Goal: Task Accomplishment & Management: Manage account settings

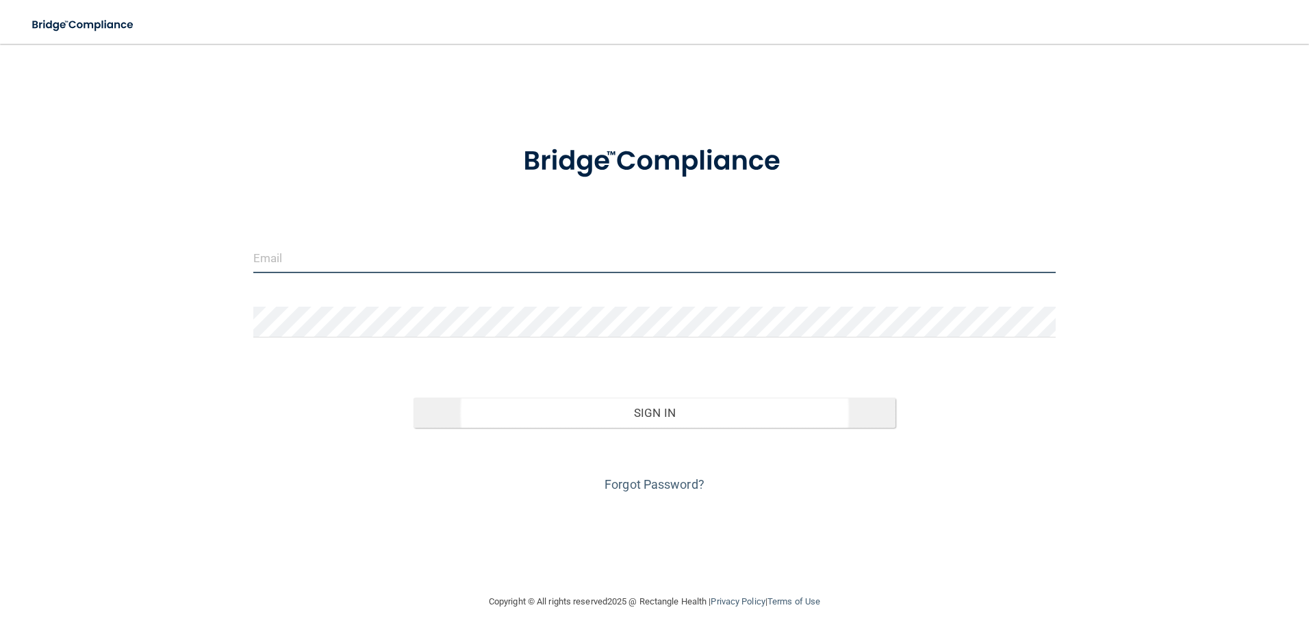
type input "[EMAIL_ADDRESS][DOMAIN_NAME]"
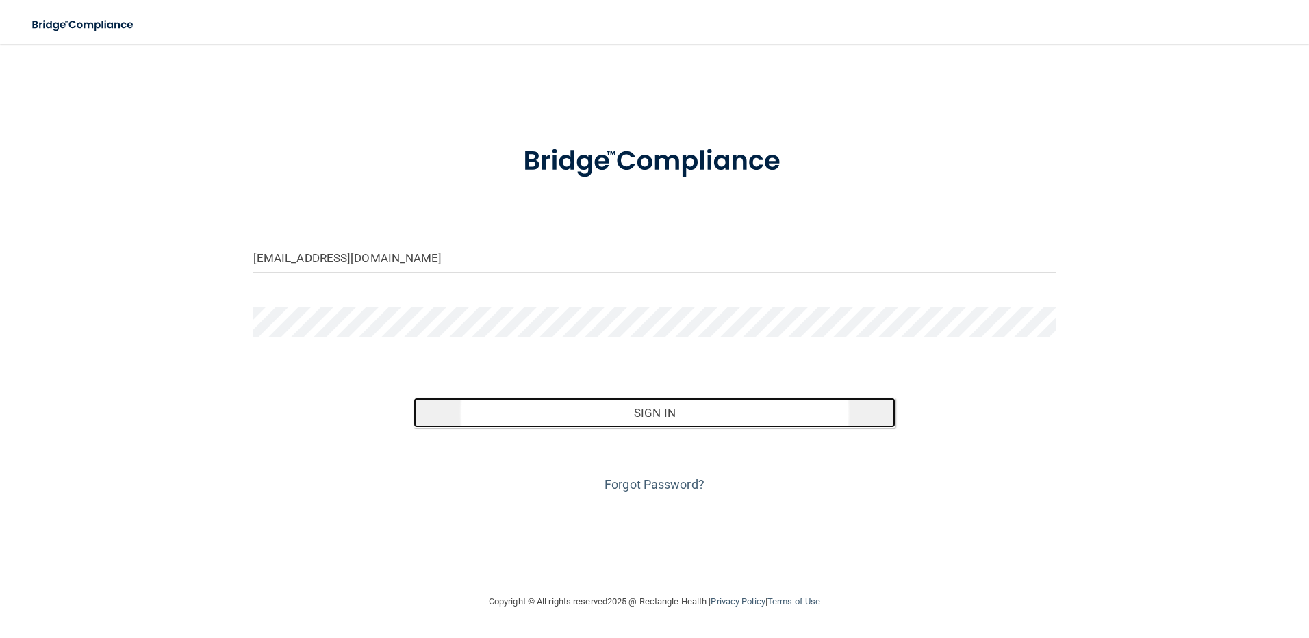
click at [656, 409] on button "Sign In" at bounding box center [654, 413] width 482 height 30
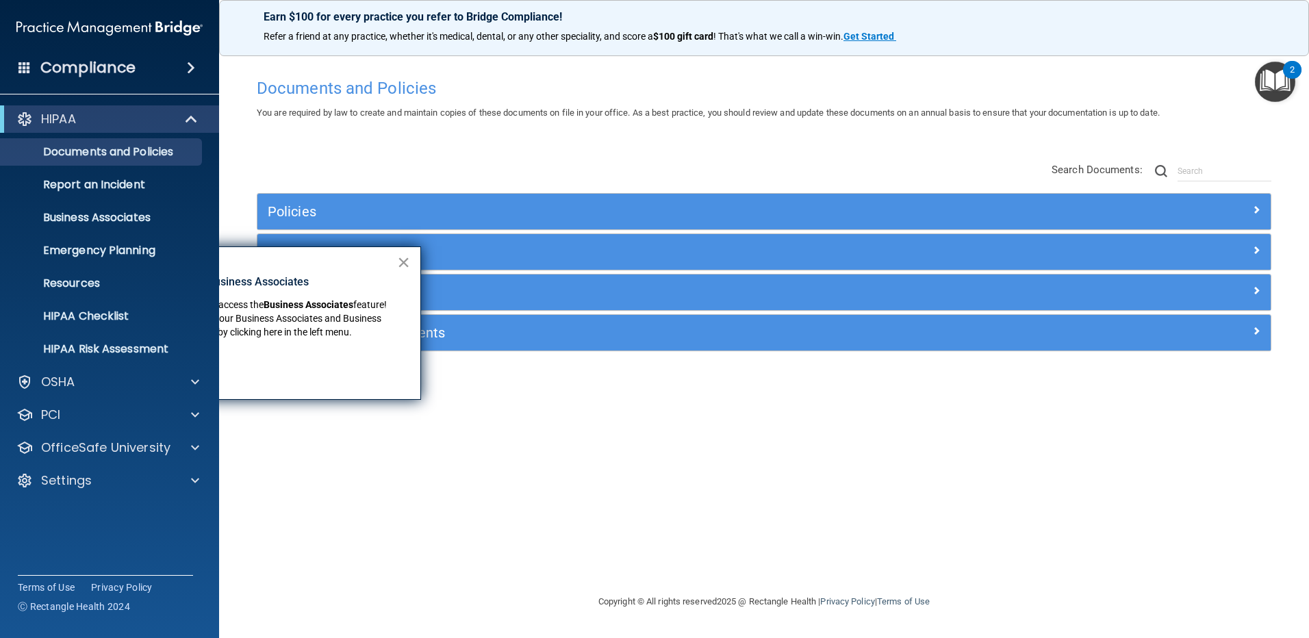
click at [405, 261] on button "×" at bounding box center [403, 262] width 13 height 22
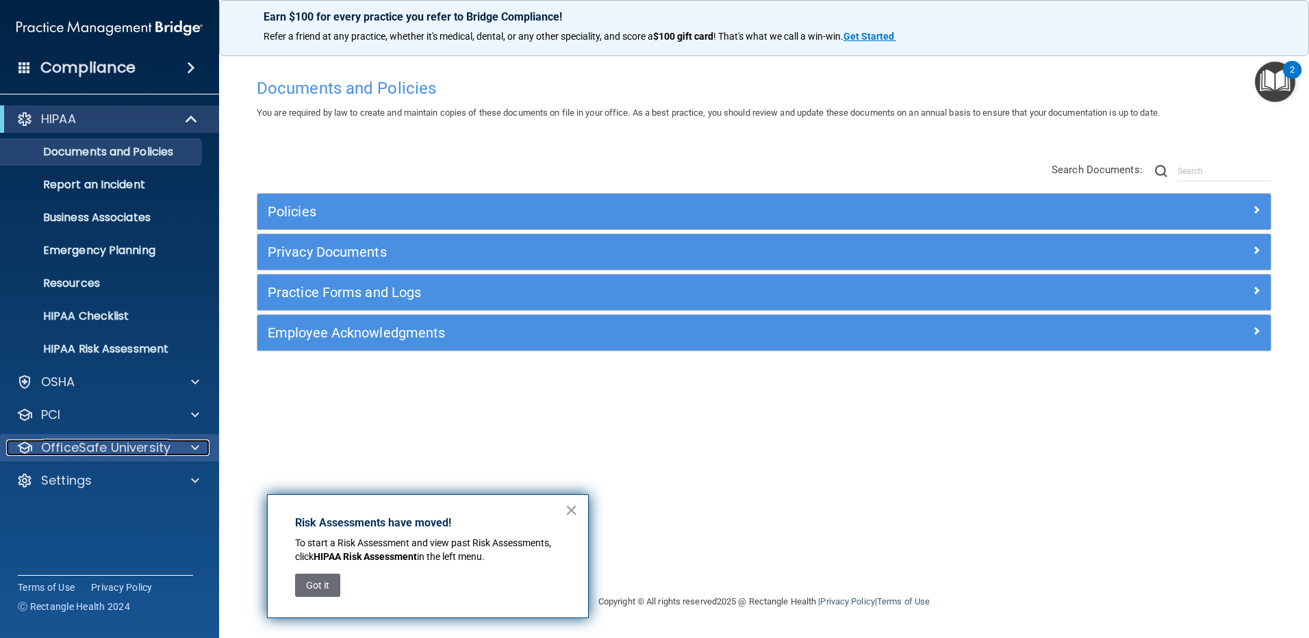
click at [192, 445] on span at bounding box center [195, 447] width 8 height 16
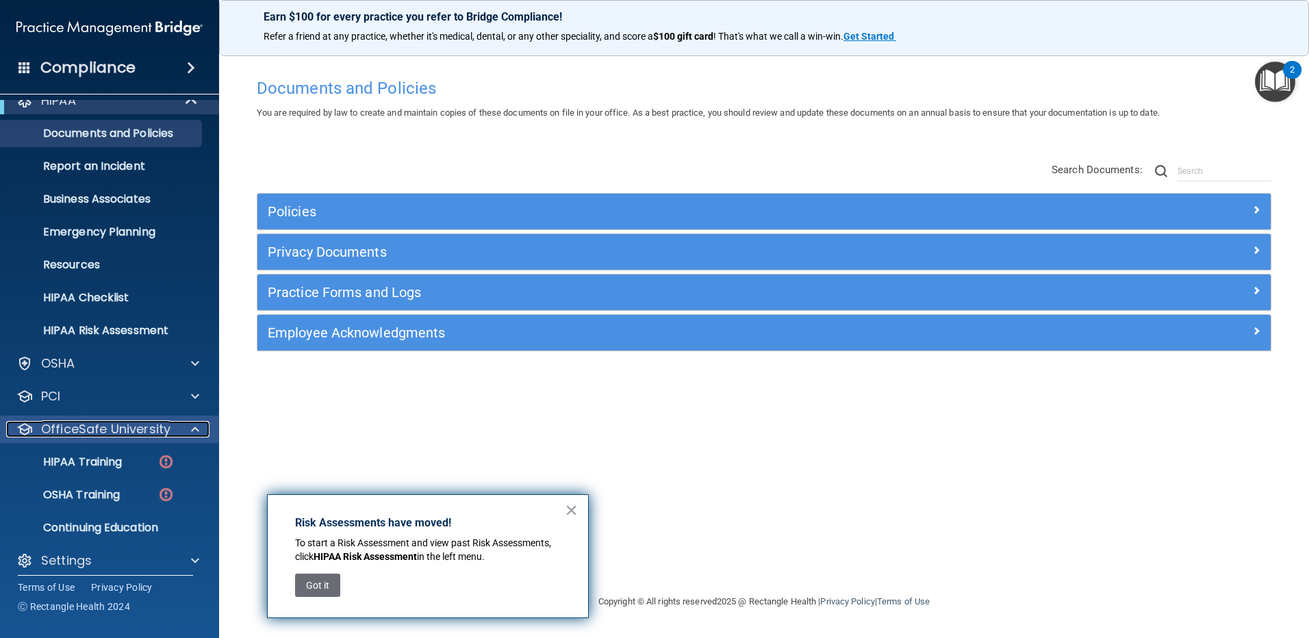
scroll to position [29, 0]
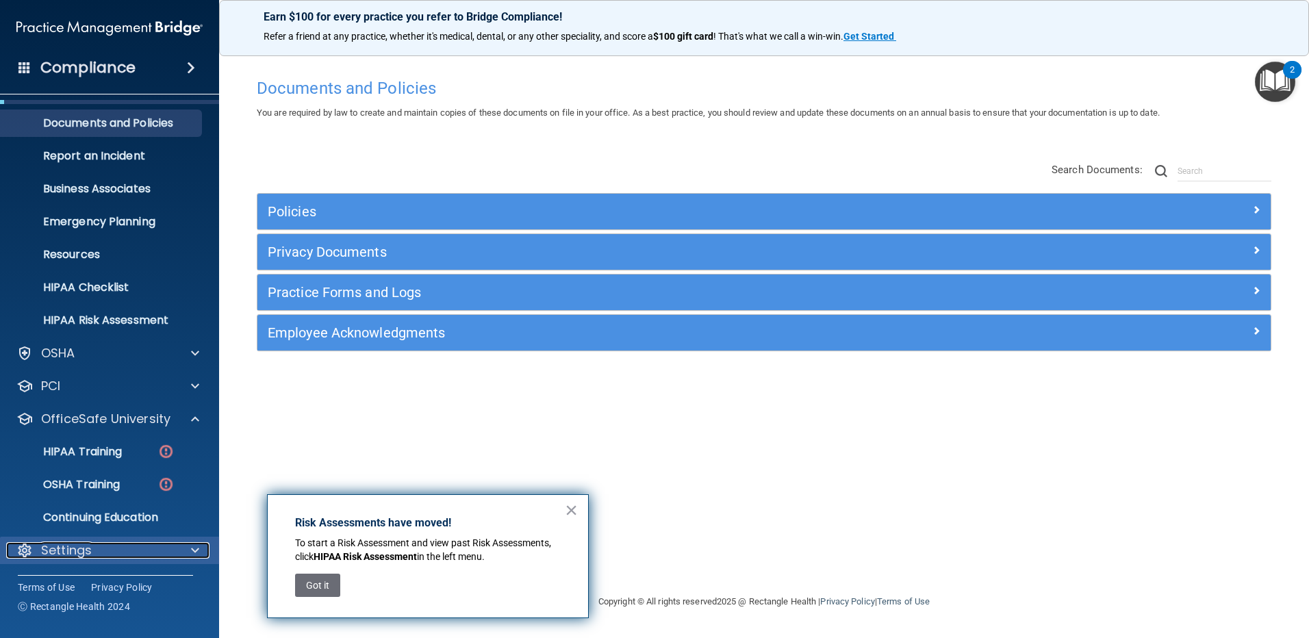
click at [195, 550] on span at bounding box center [195, 550] width 8 height 16
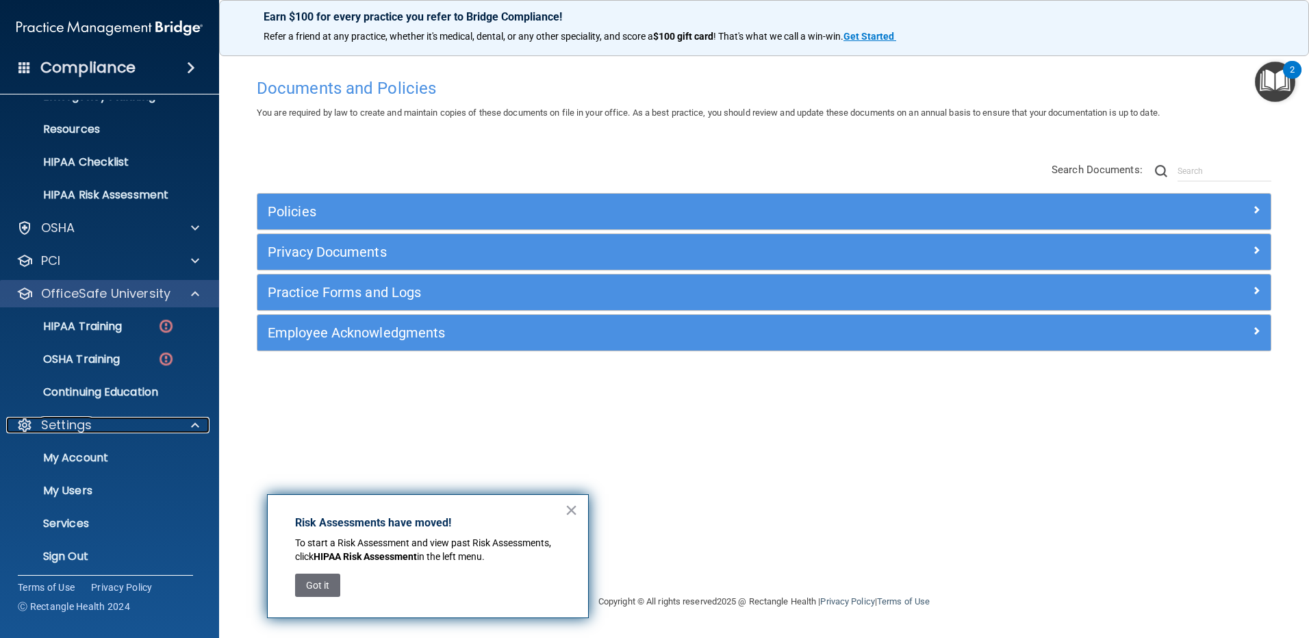
scroll to position [160, 0]
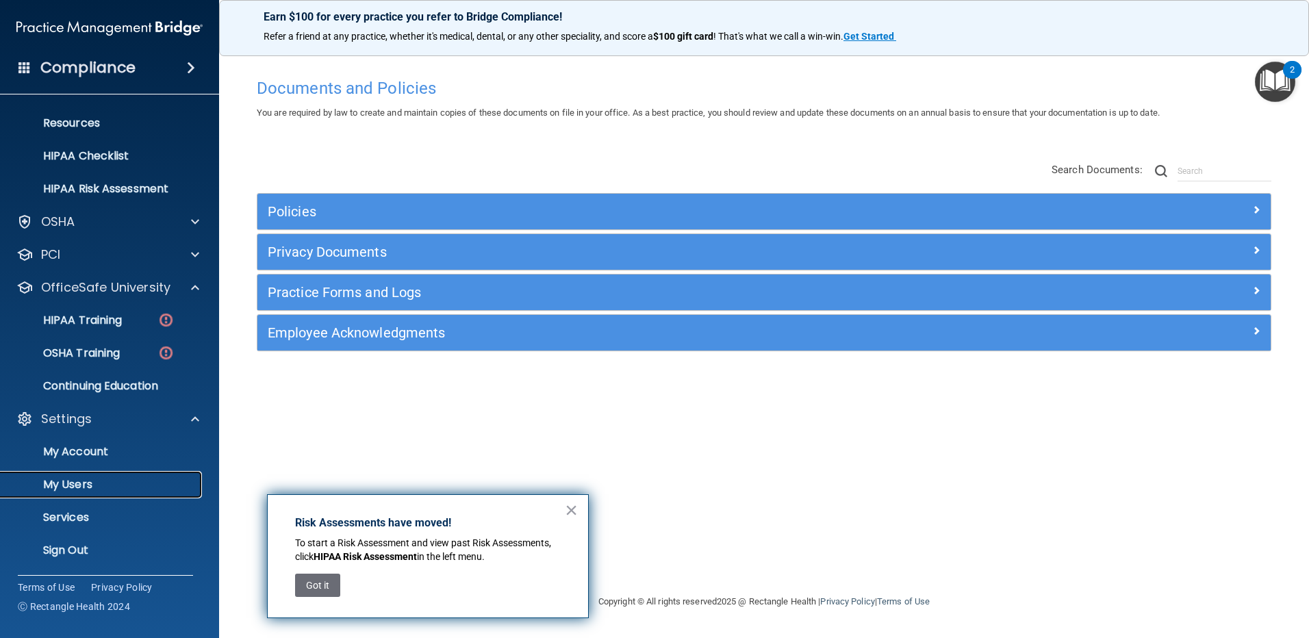
click at [81, 483] on p "My Users" at bounding box center [102, 485] width 187 height 14
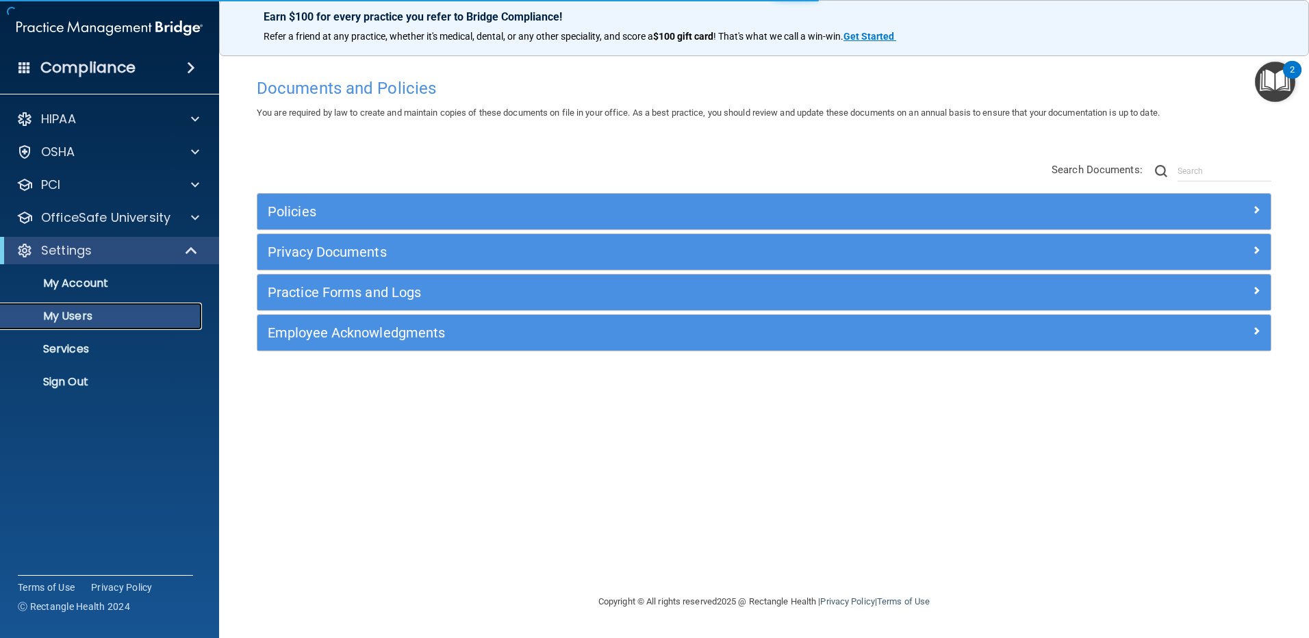
select select "20"
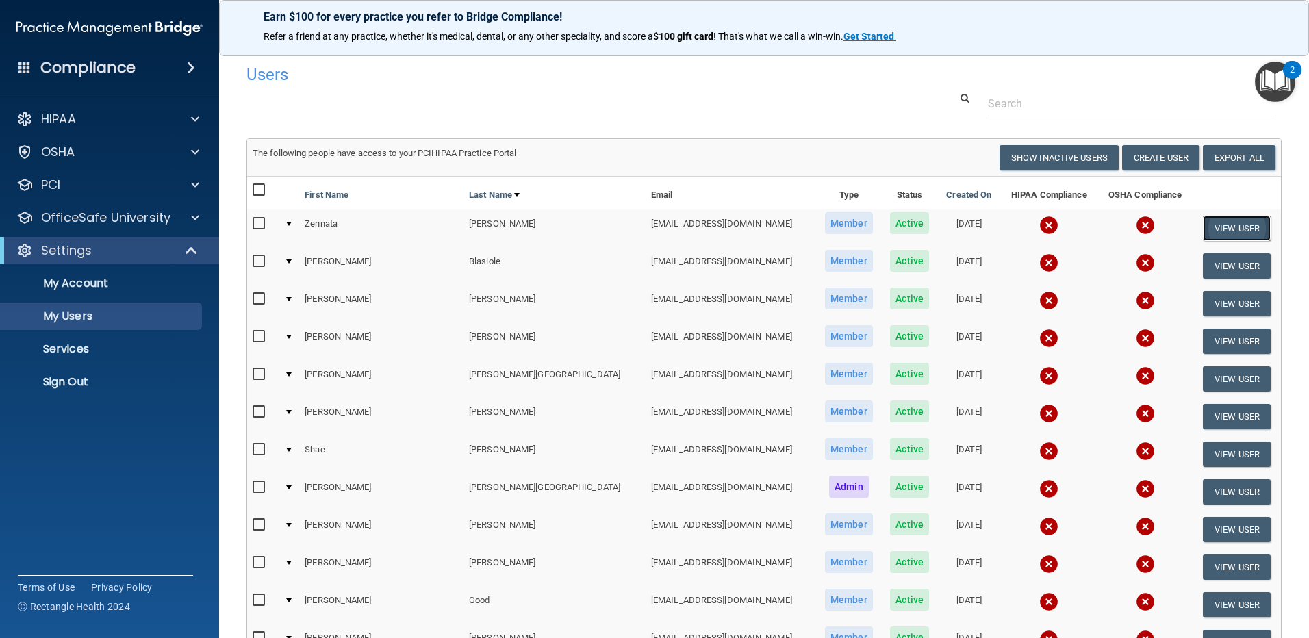
click at [1214, 225] on button "View User" at bounding box center [1237, 228] width 68 height 25
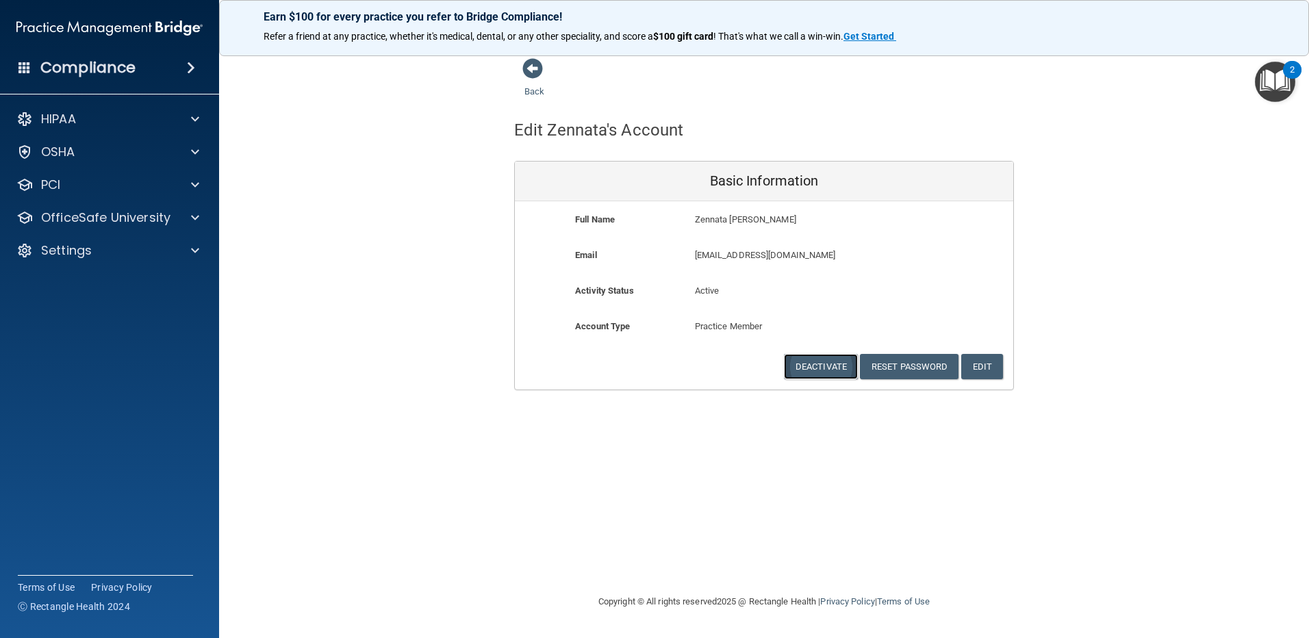
click at [814, 366] on button "Deactivate" at bounding box center [821, 366] width 74 height 25
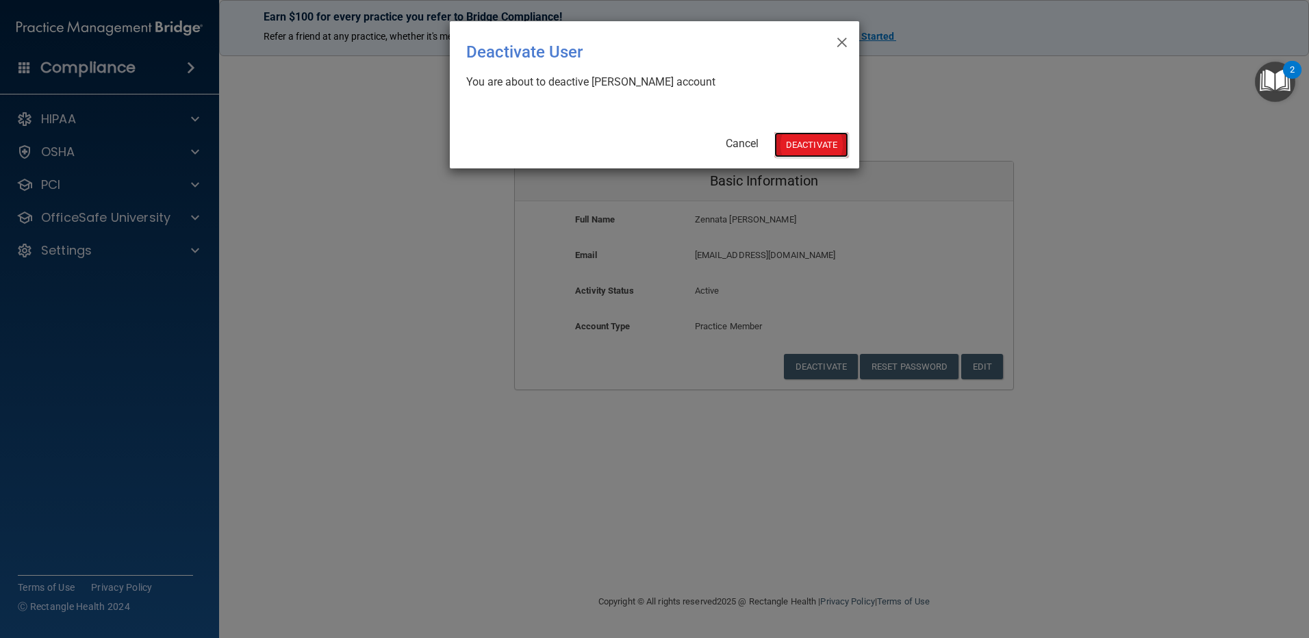
click at [814, 149] on button "Deactivate" at bounding box center [811, 144] width 74 height 25
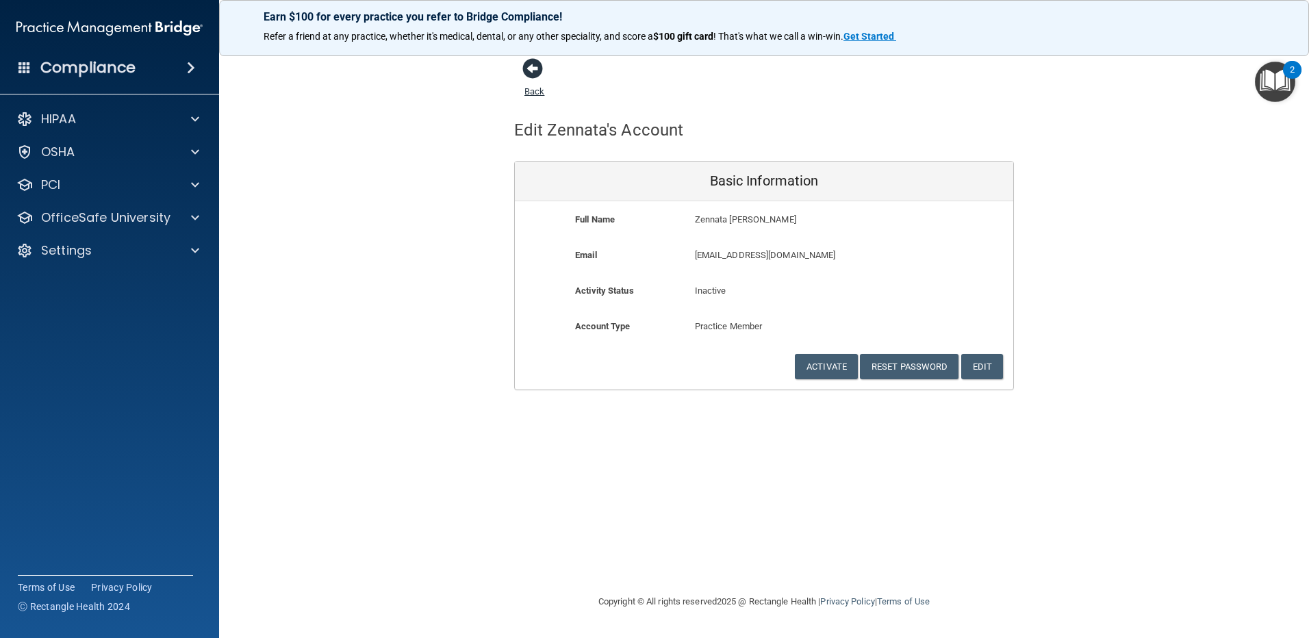
click at [536, 68] on span at bounding box center [532, 68] width 21 height 21
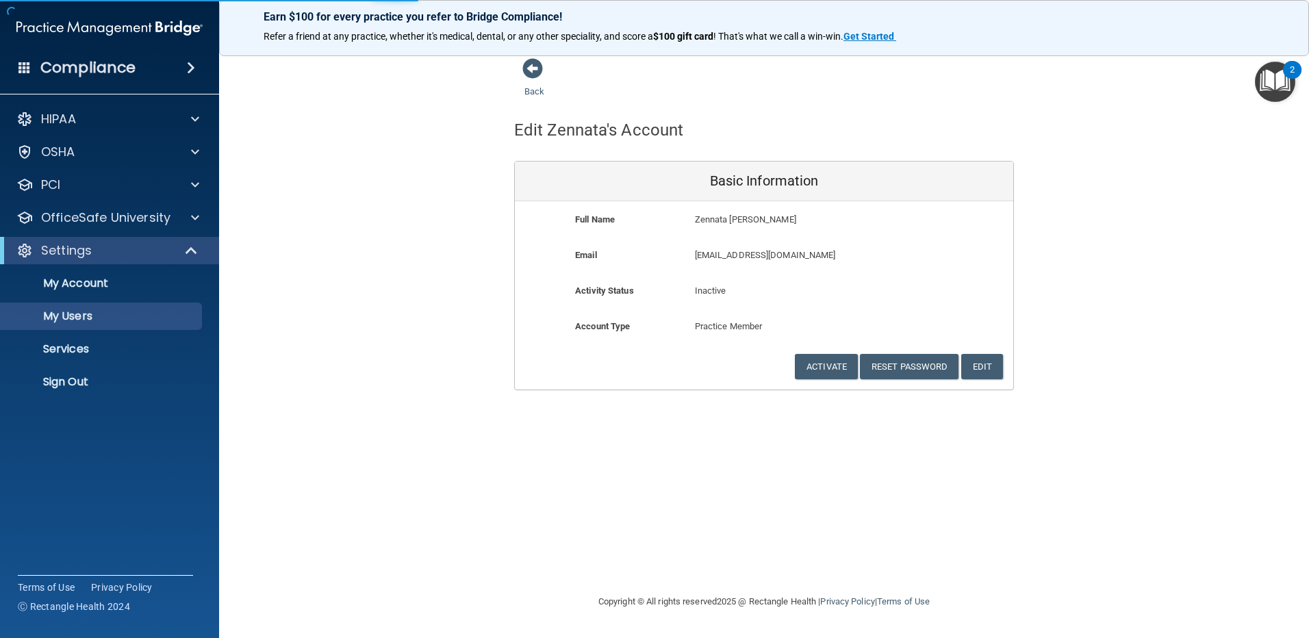
select select "20"
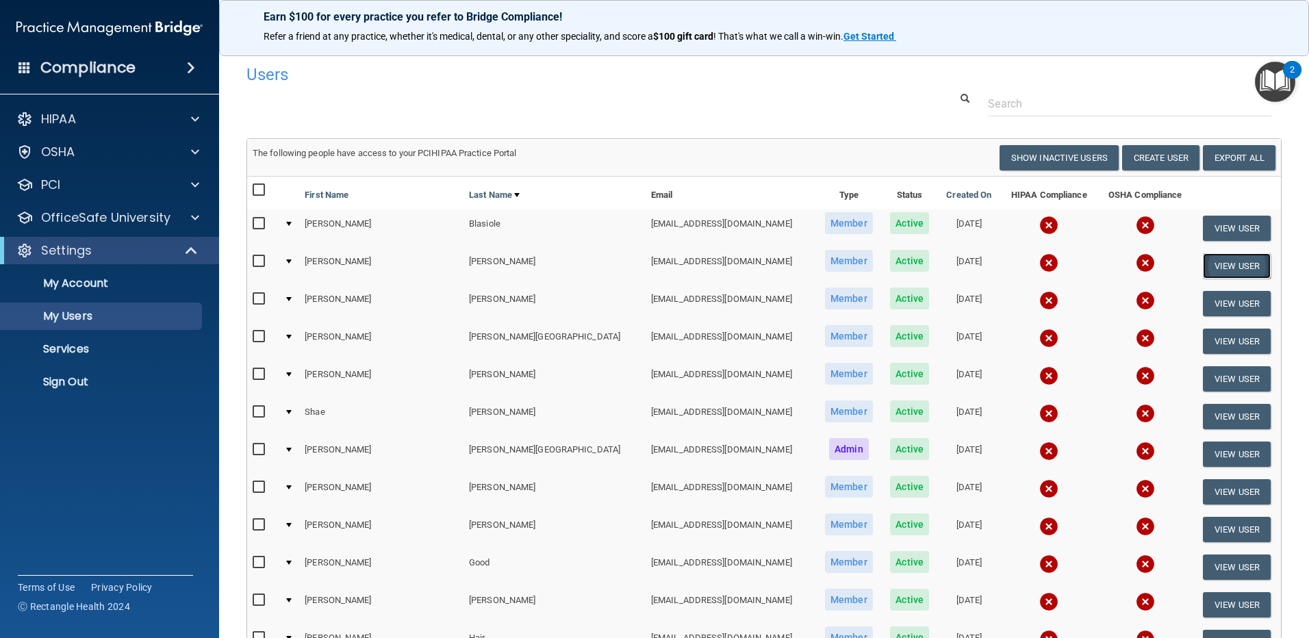
click at [1221, 264] on button "View User" at bounding box center [1237, 265] width 68 height 25
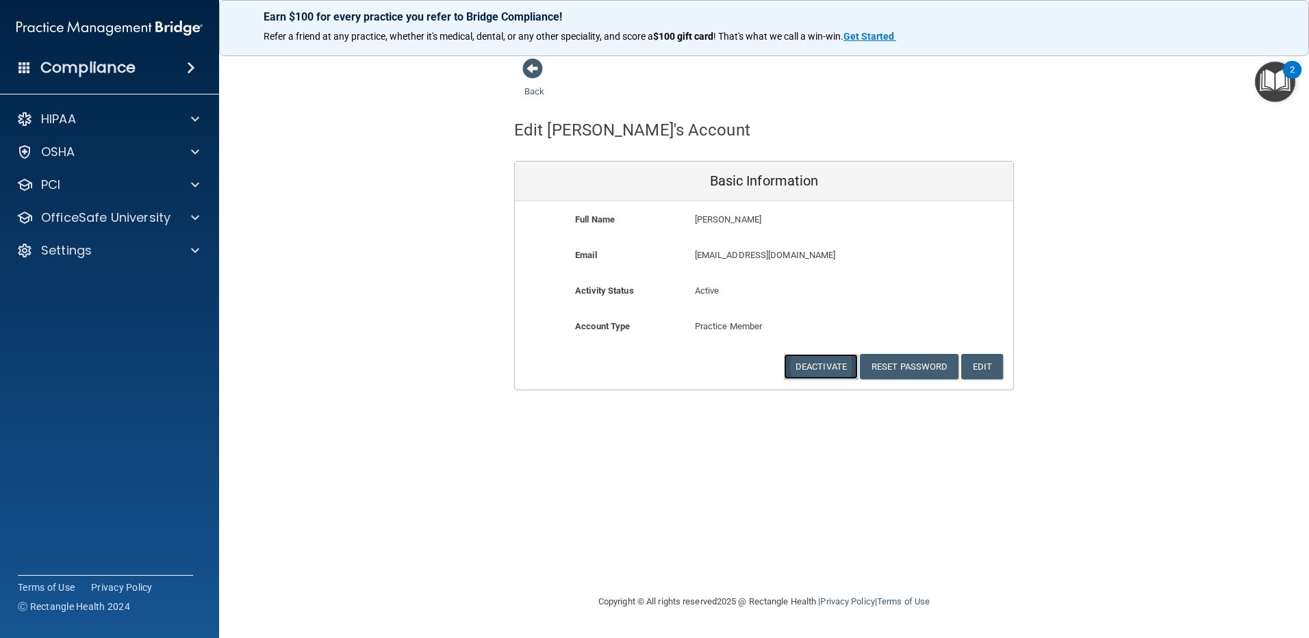
click at [808, 367] on button "Deactivate" at bounding box center [821, 366] width 74 height 25
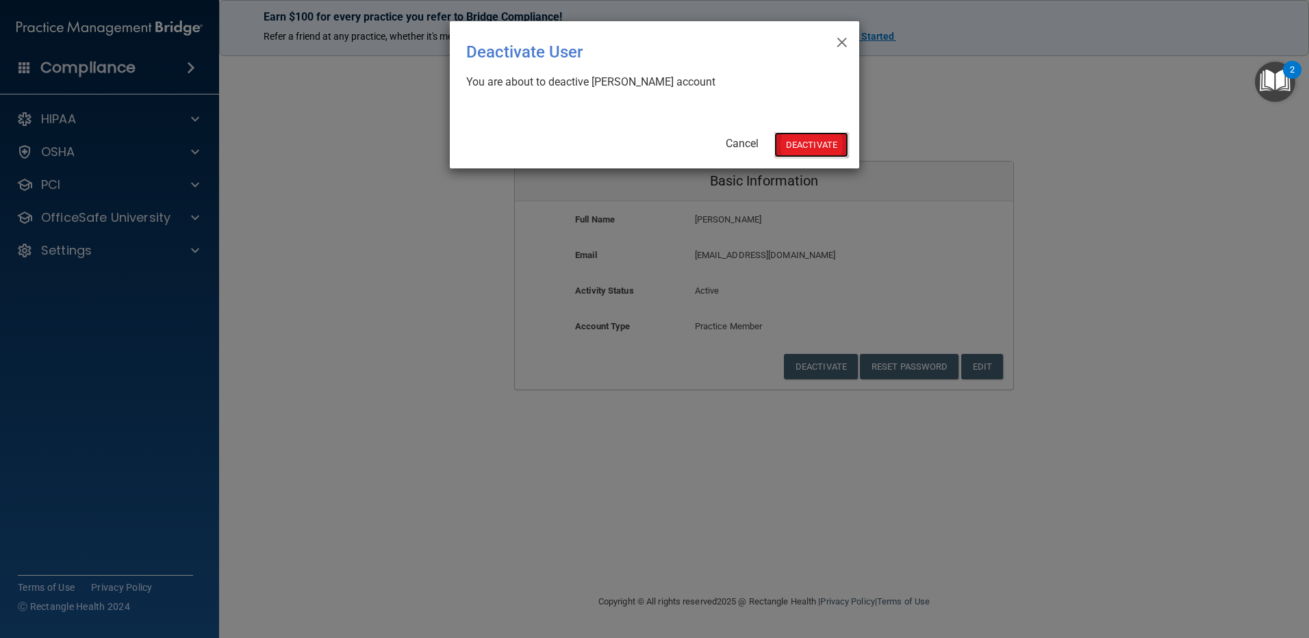
click at [817, 144] on button "Deactivate" at bounding box center [811, 144] width 74 height 25
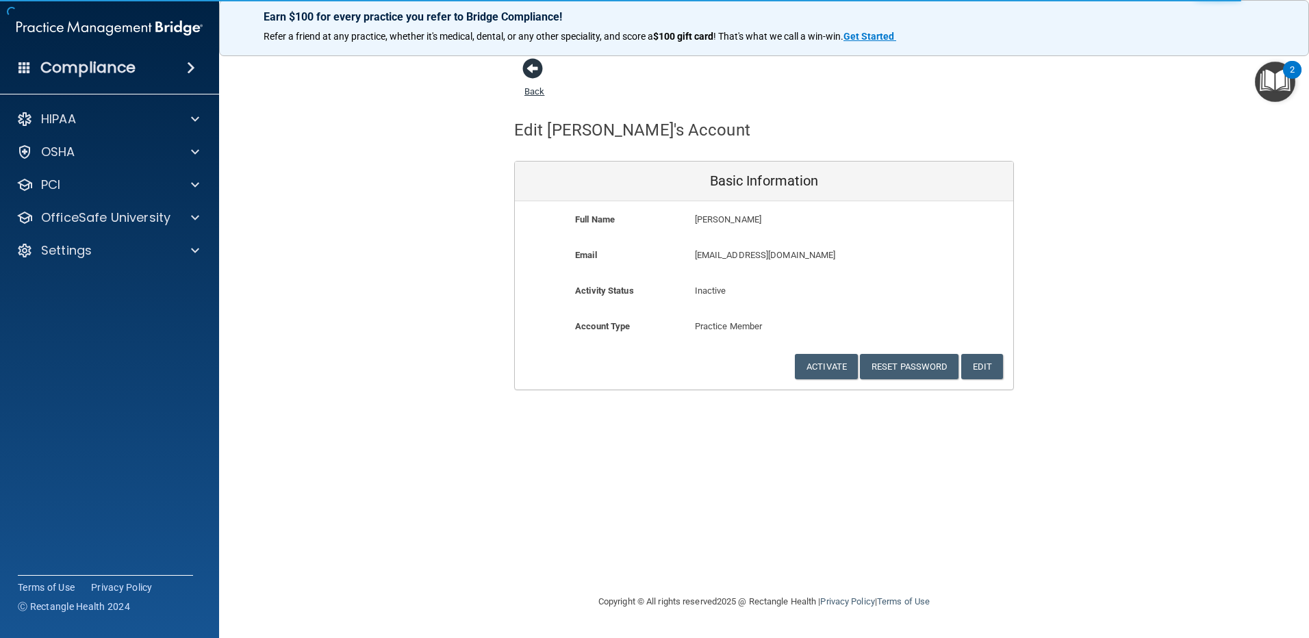
click at [525, 70] on span at bounding box center [532, 68] width 21 height 21
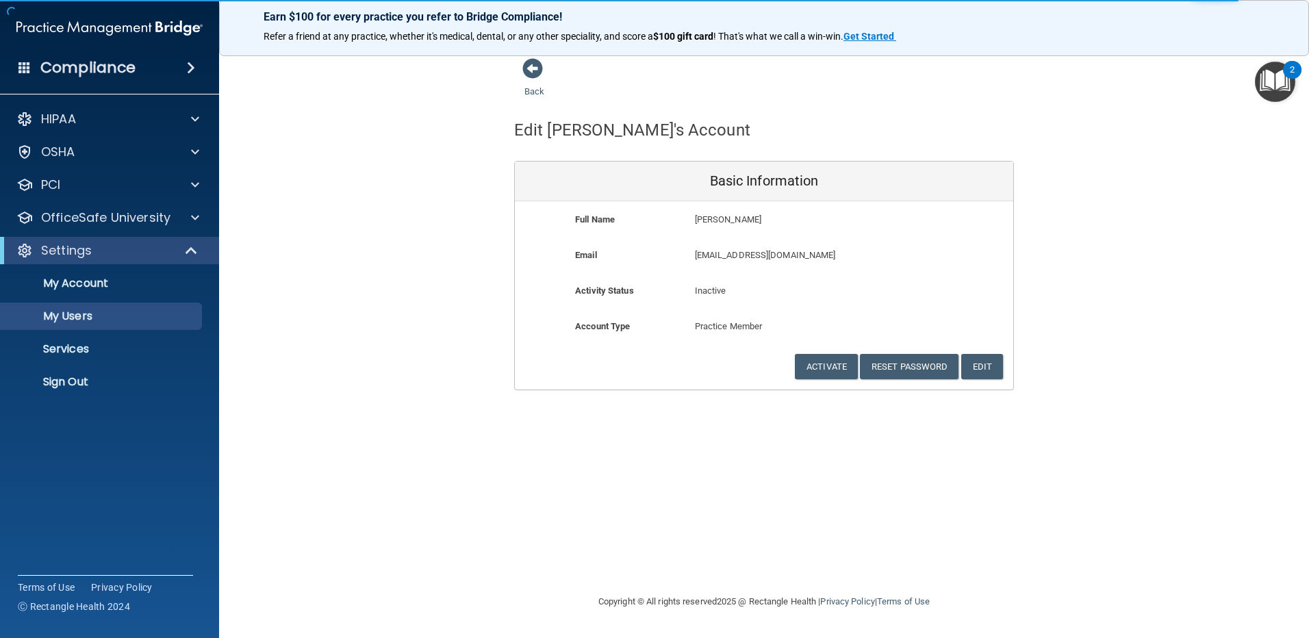
select select "20"
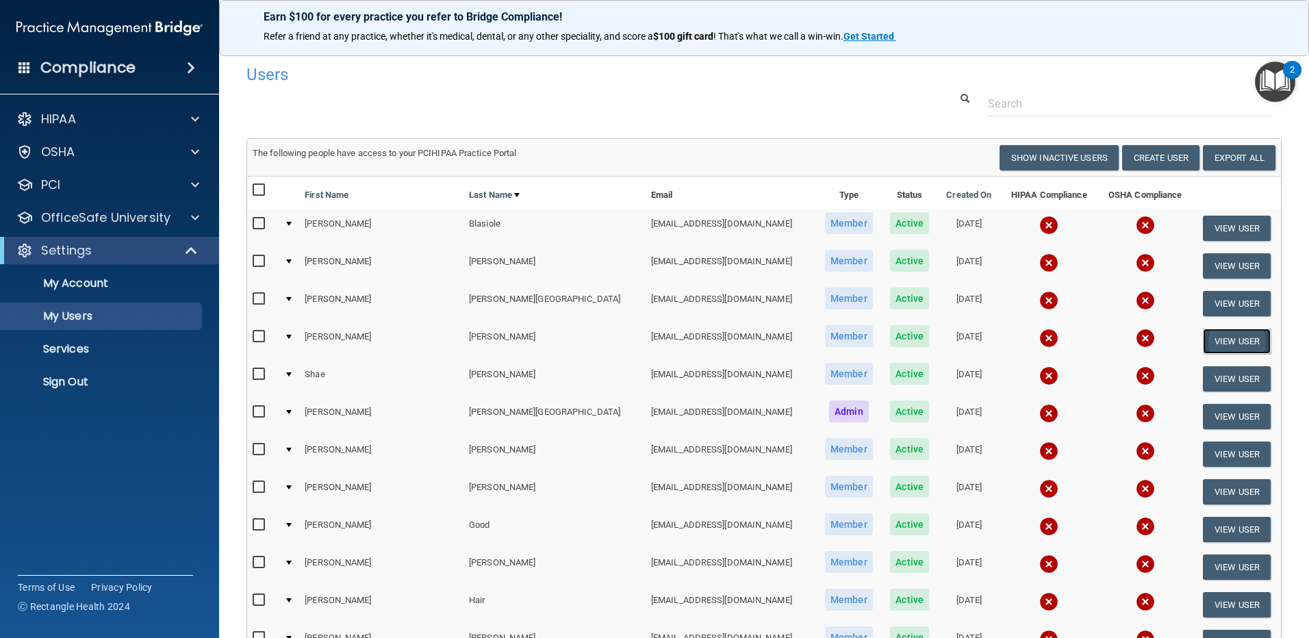
click at [1226, 343] on button "View User" at bounding box center [1237, 341] width 68 height 25
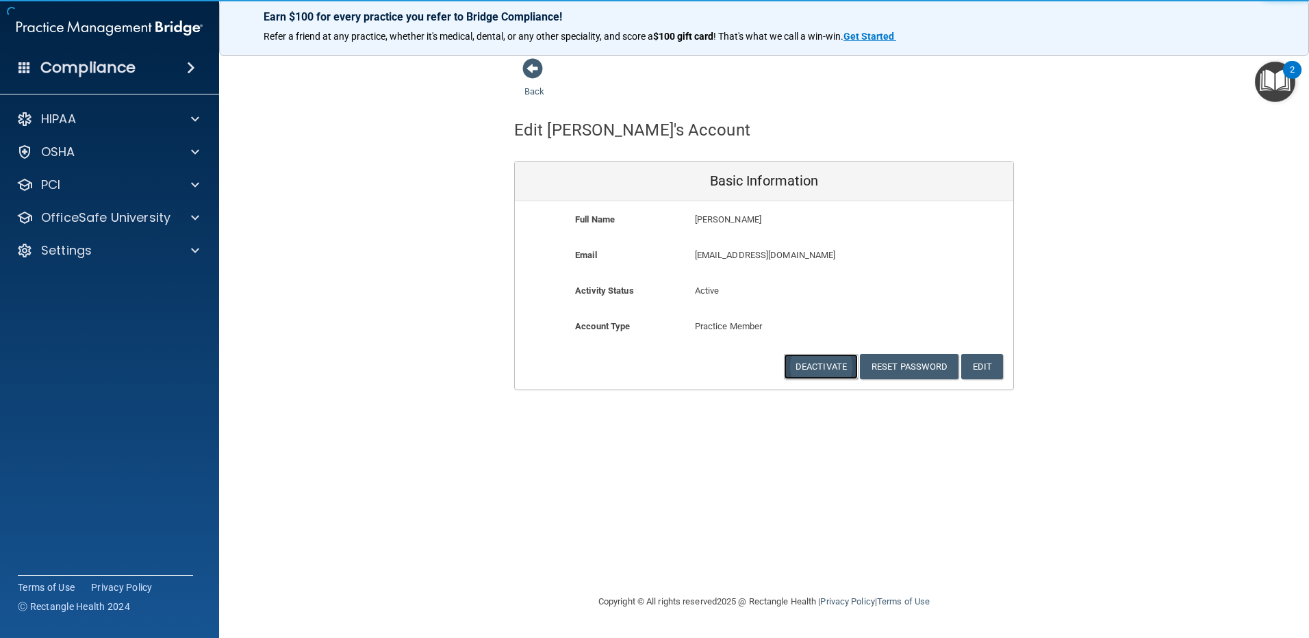
click at [828, 367] on button "Deactivate" at bounding box center [821, 366] width 74 height 25
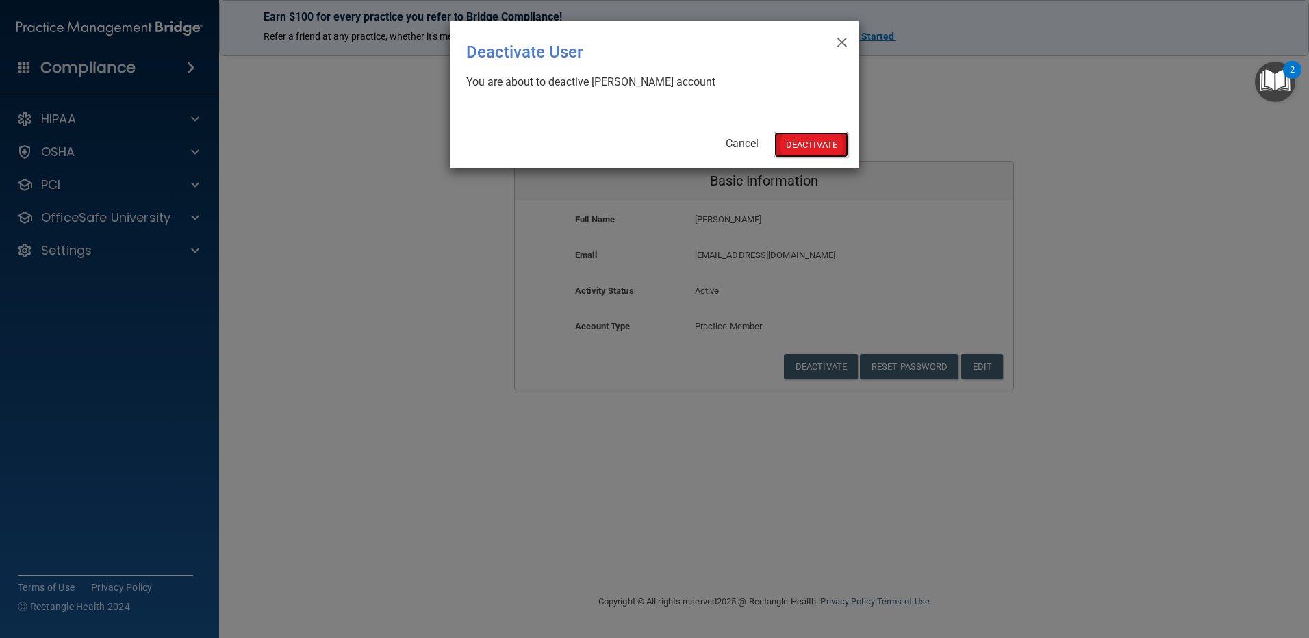
click at [818, 147] on button "Deactivate" at bounding box center [811, 144] width 74 height 25
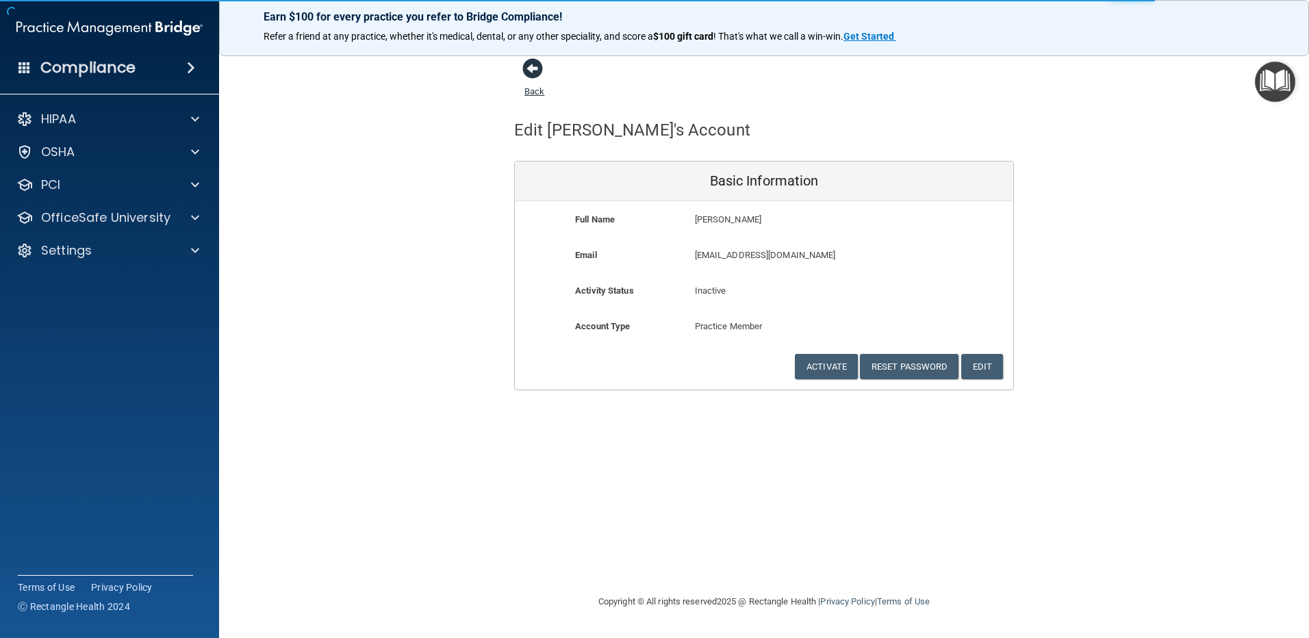
click at [531, 75] on span at bounding box center [532, 68] width 21 height 21
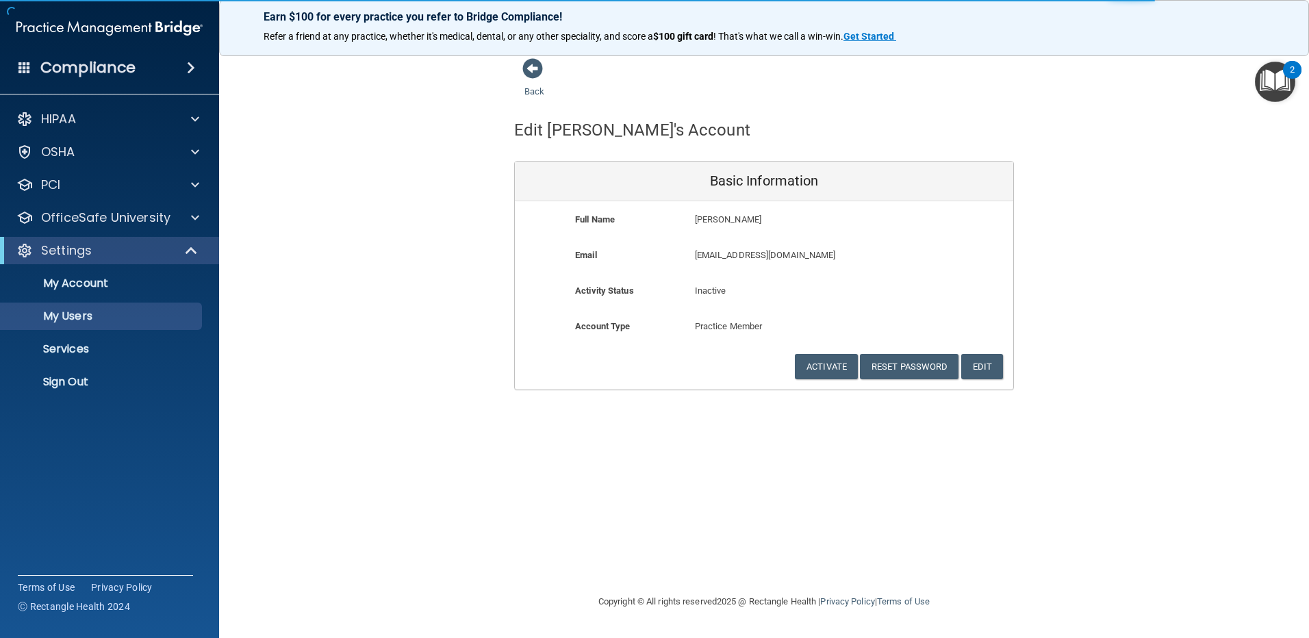
select select "20"
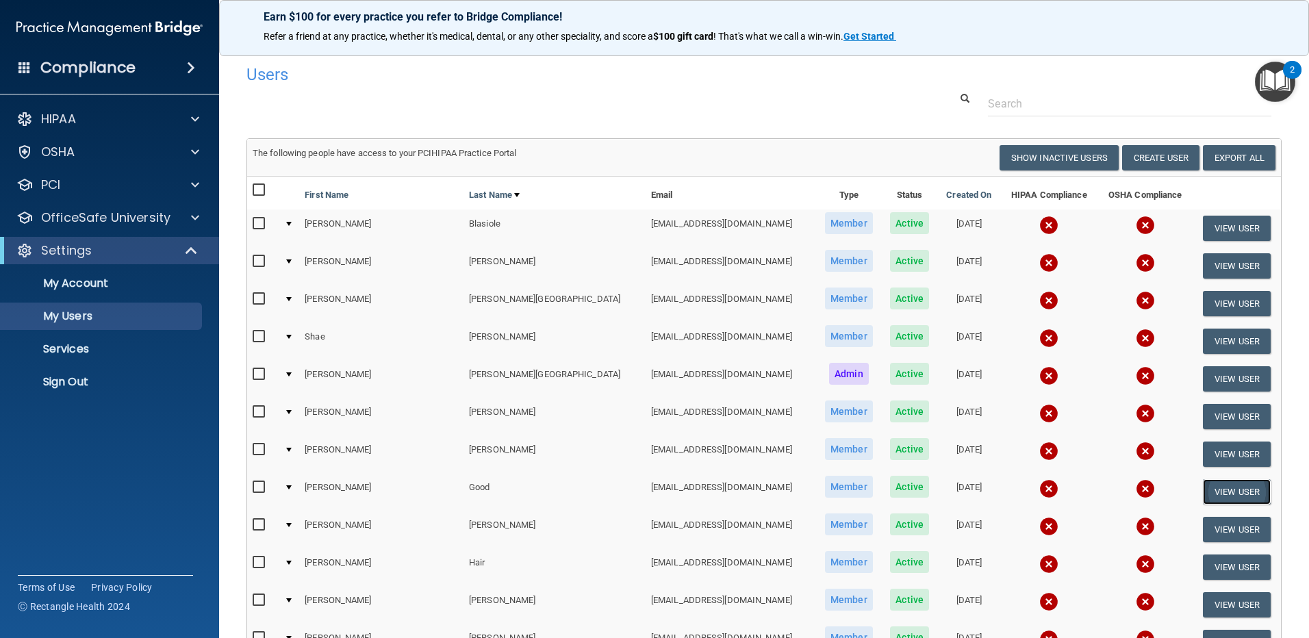
click at [1220, 489] on button "View User" at bounding box center [1237, 491] width 68 height 25
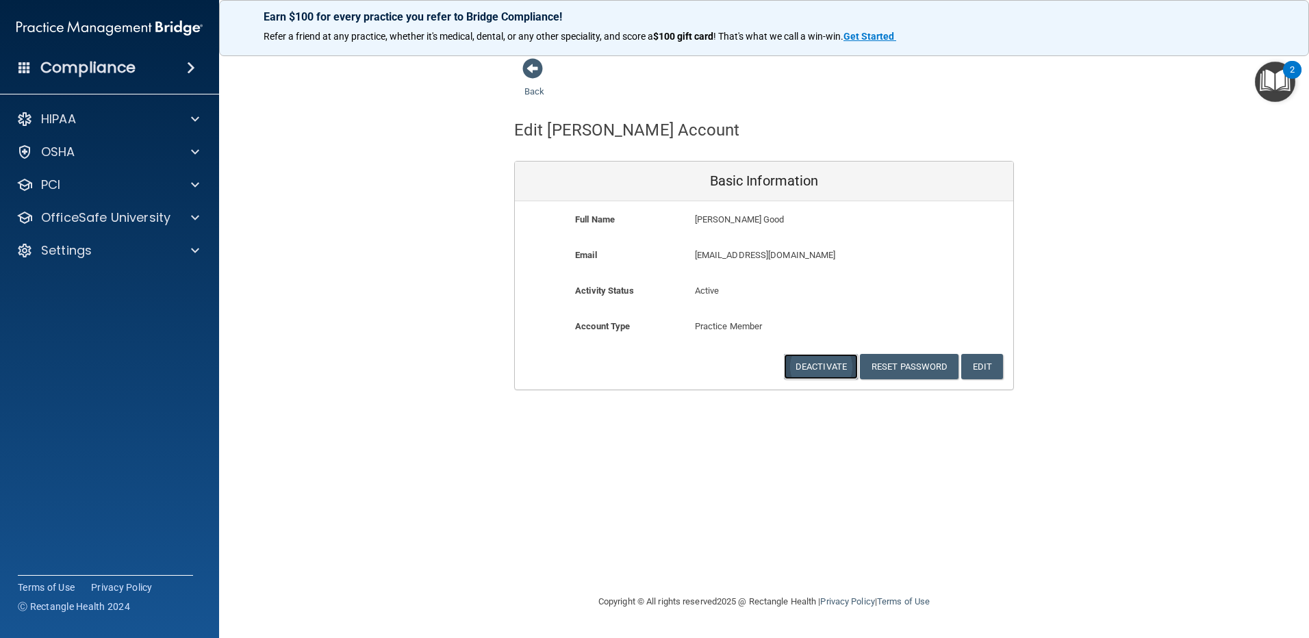
click at [824, 372] on button "Deactivate" at bounding box center [821, 366] width 74 height 25
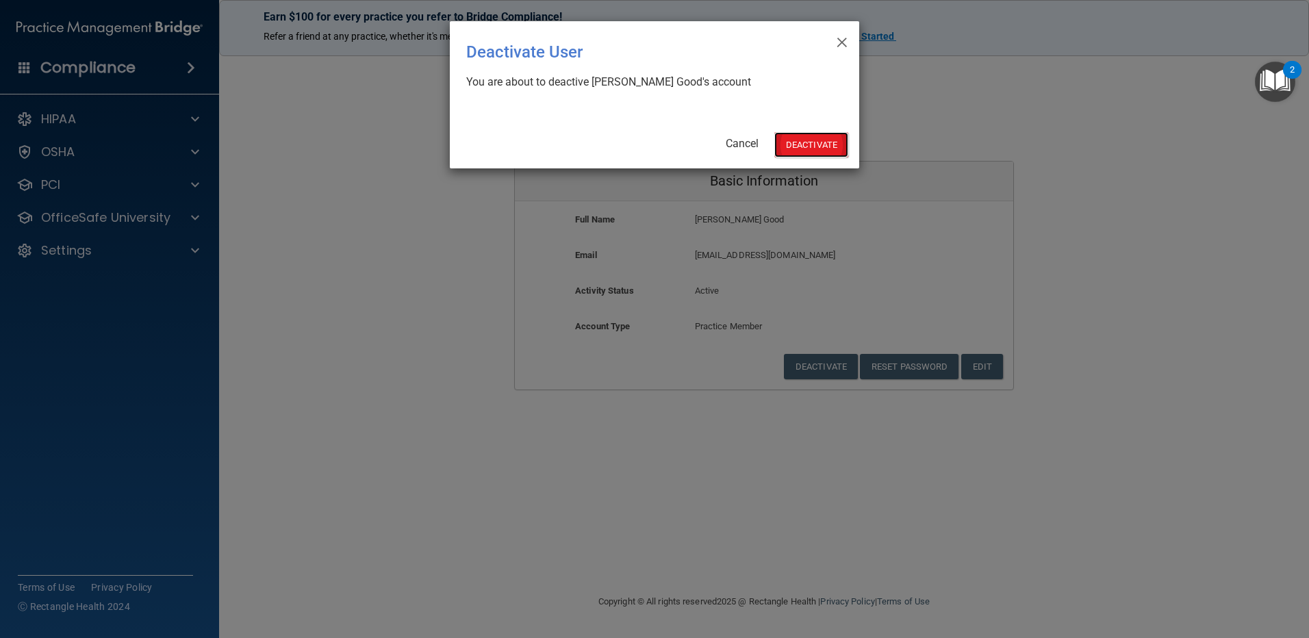
click at [817, 140] on button "Deactivate" at bounding box center [811, 144] width 74 height 25
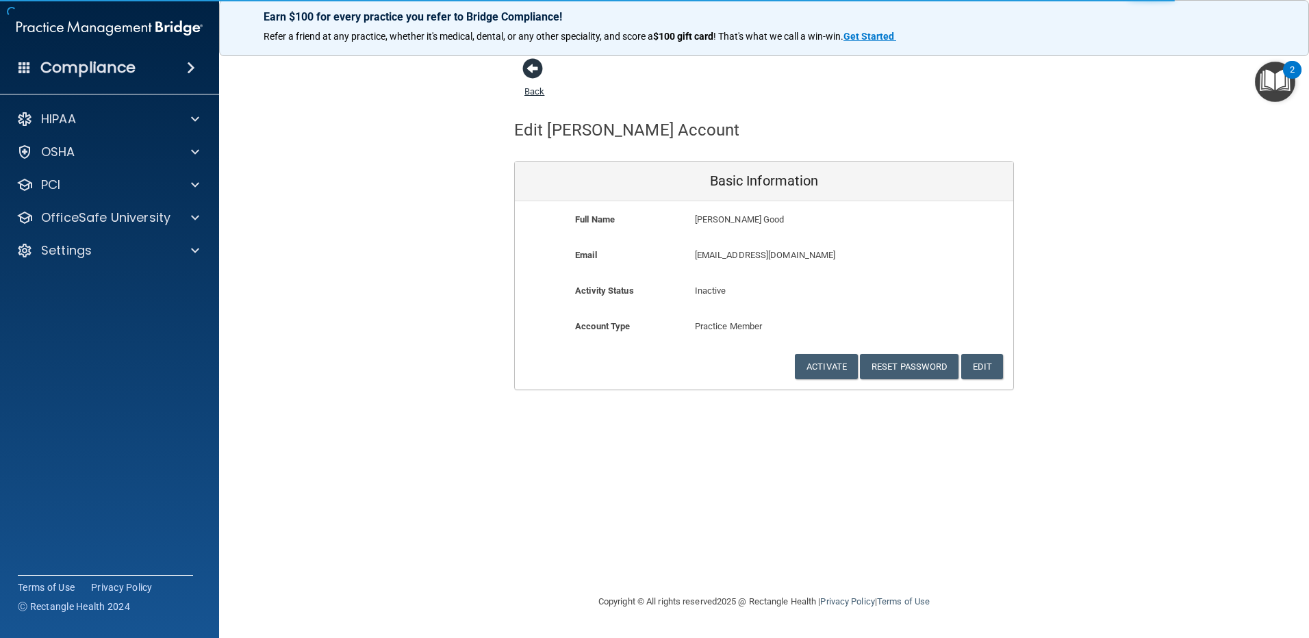
click at [529, 64] on span at bounding box center [532, 68] width 21 height 21
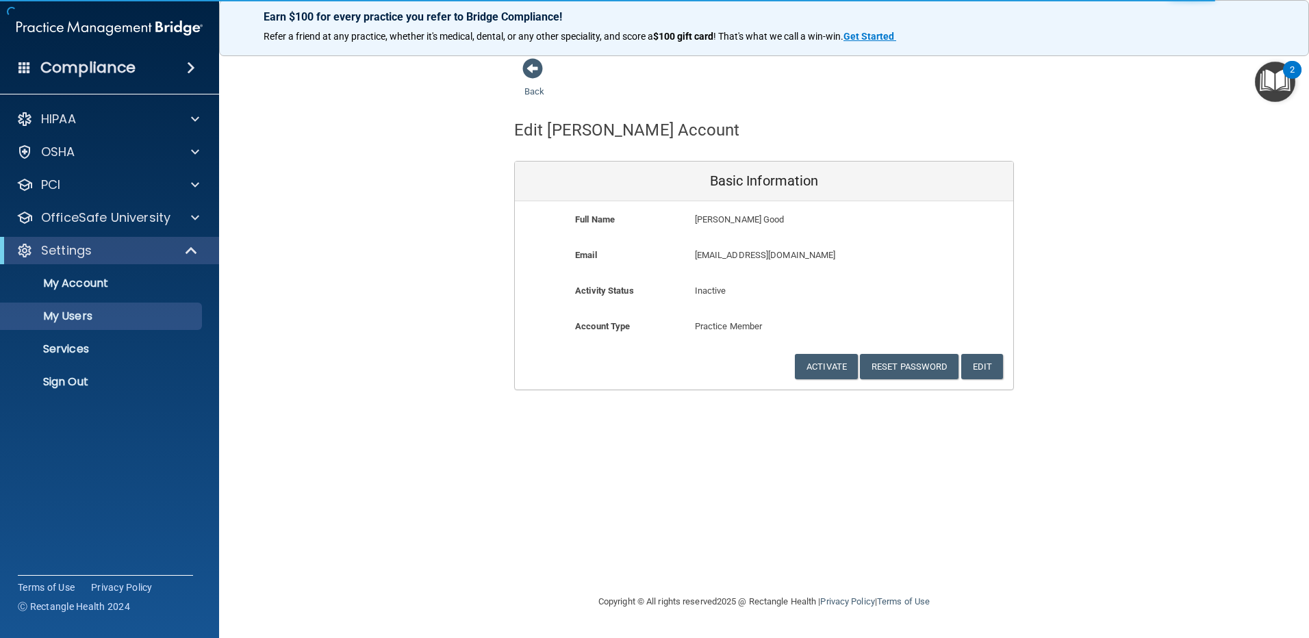
select select "20"
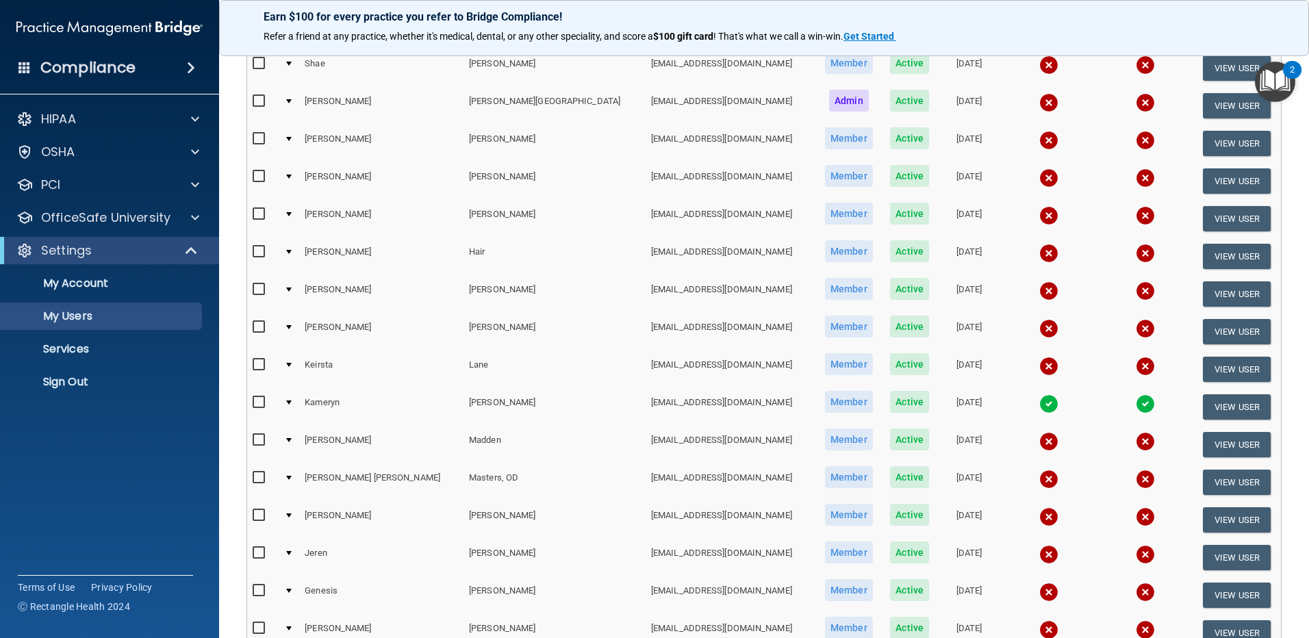
scroll to position [274, 0]
click at [1219, 478] on button "View User" at bounding box center [1237, 481] width 68 height 25
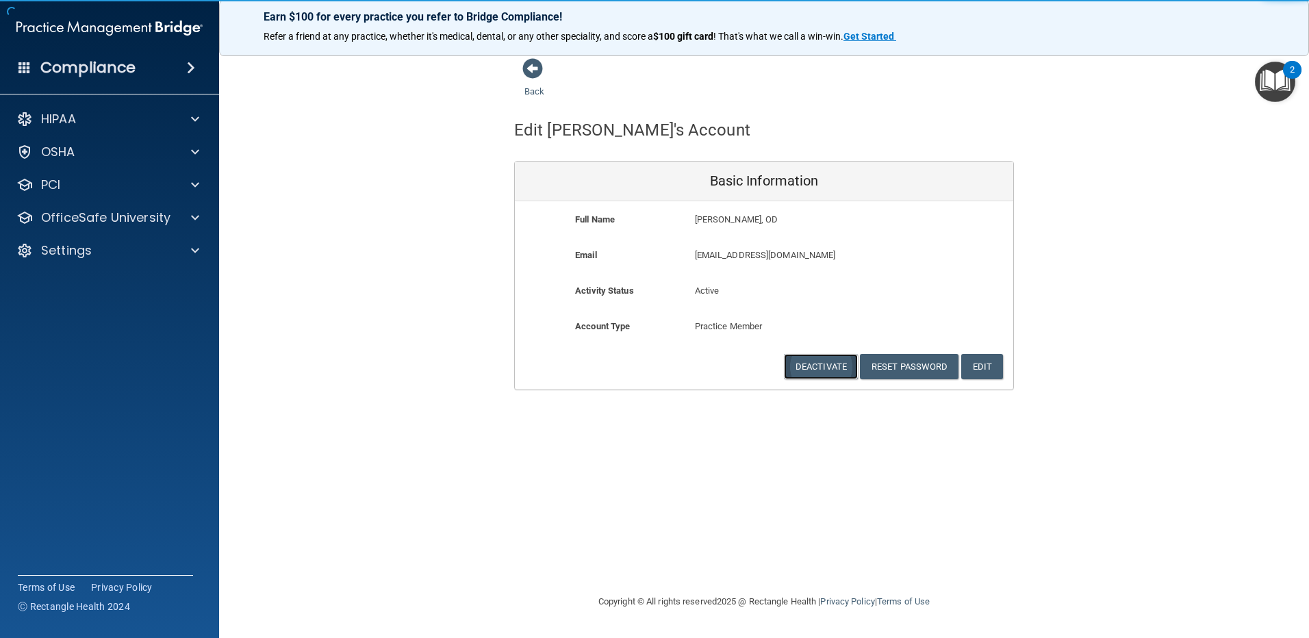
click at [804, 359] on button "Deactivate" at bounding box center [821, 366] width 74 height 25
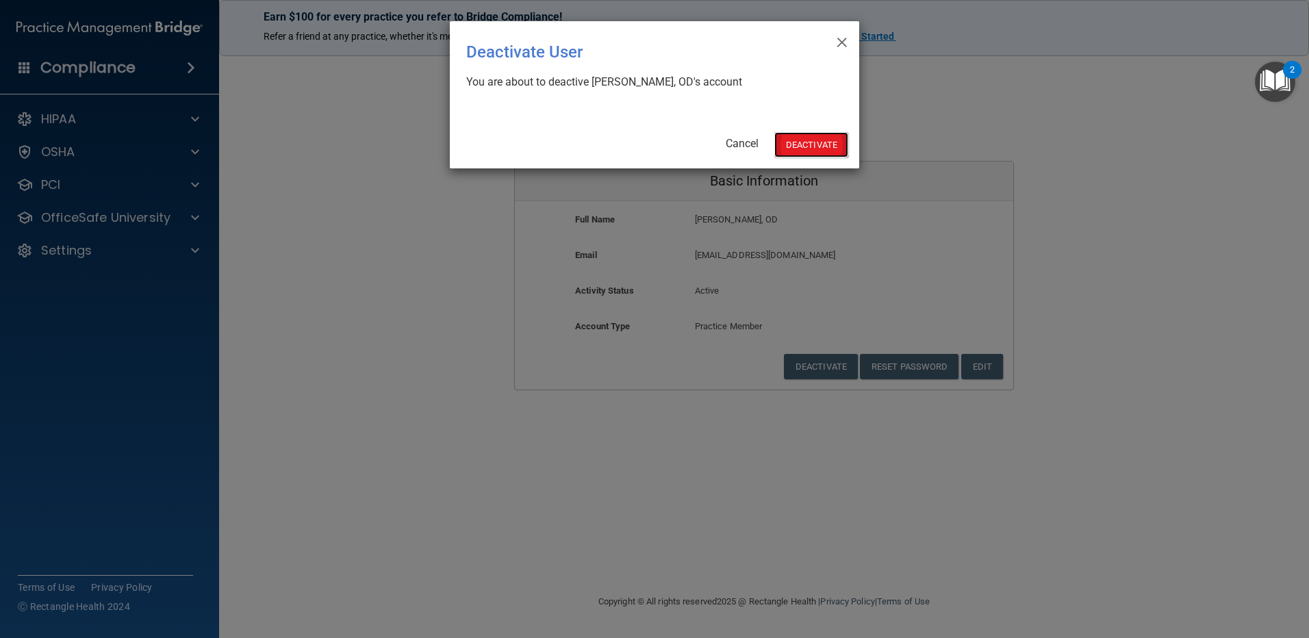
click at [817, 138] on button "Deactivate" at bounding box center [811, 144] width 74 height 25
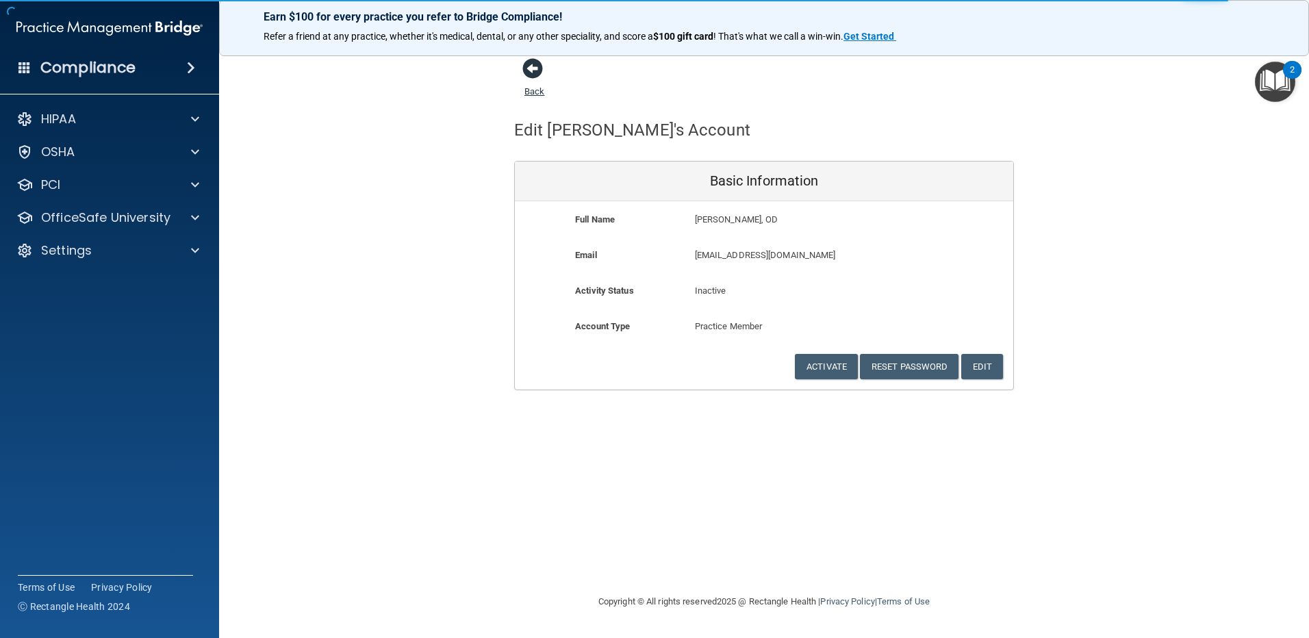
click at [535, 65] on span at bounding box center [532, 68] width 21 height 21
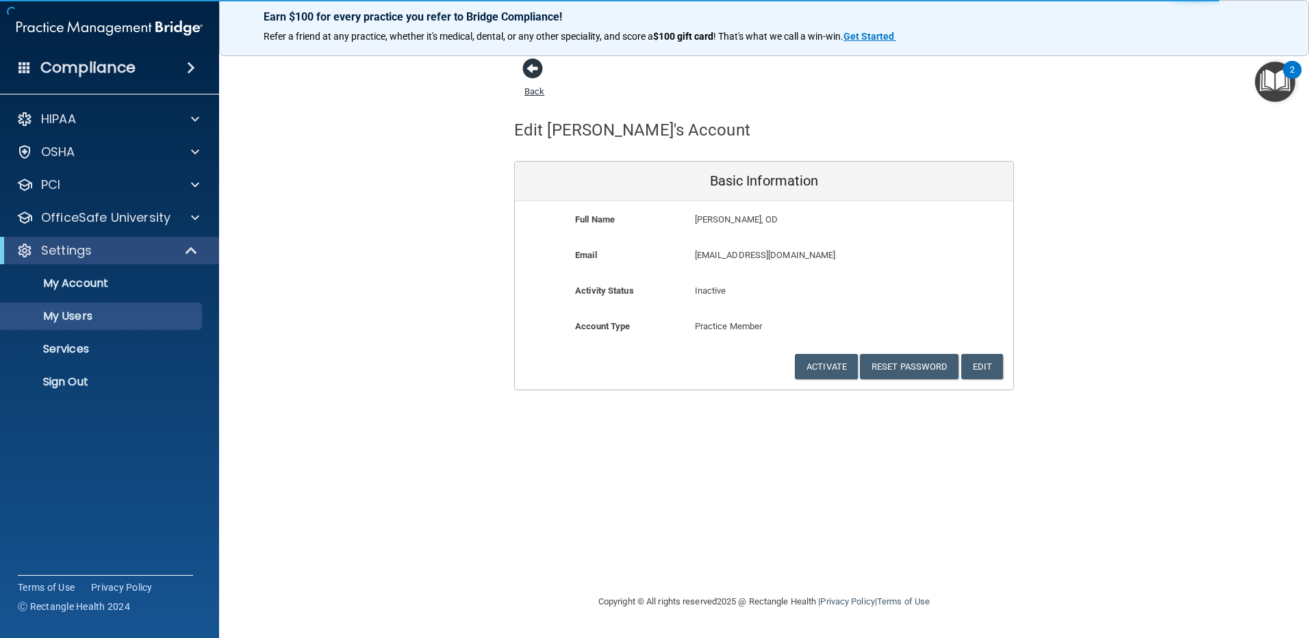
select select "20"
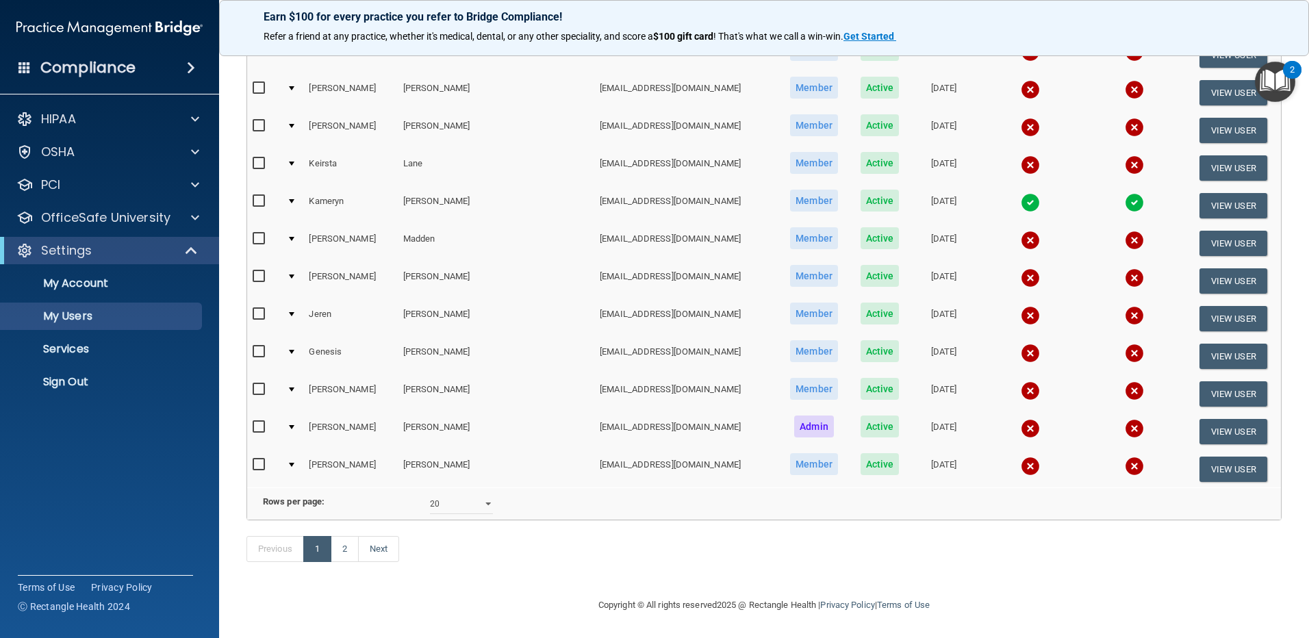
scroll to position [495, 0]
click at [350, 548] on link "2" at bounding box center [345, 549] width 28 height 26
select select "20"
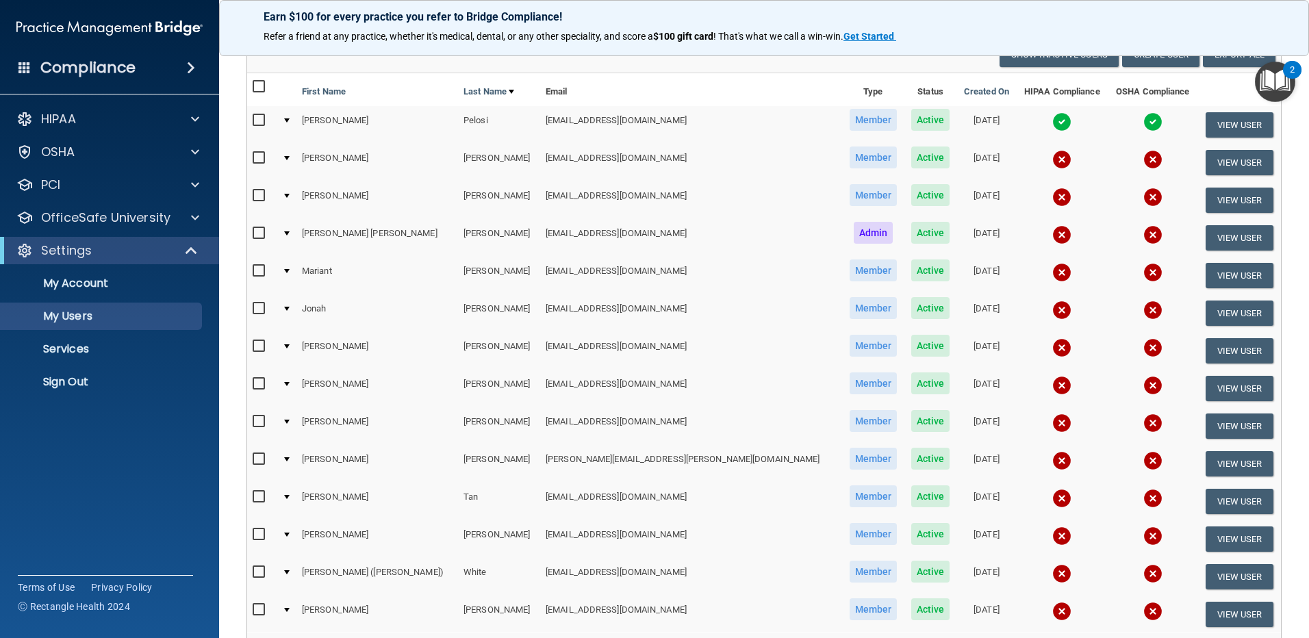
scroll to position [137, 0]
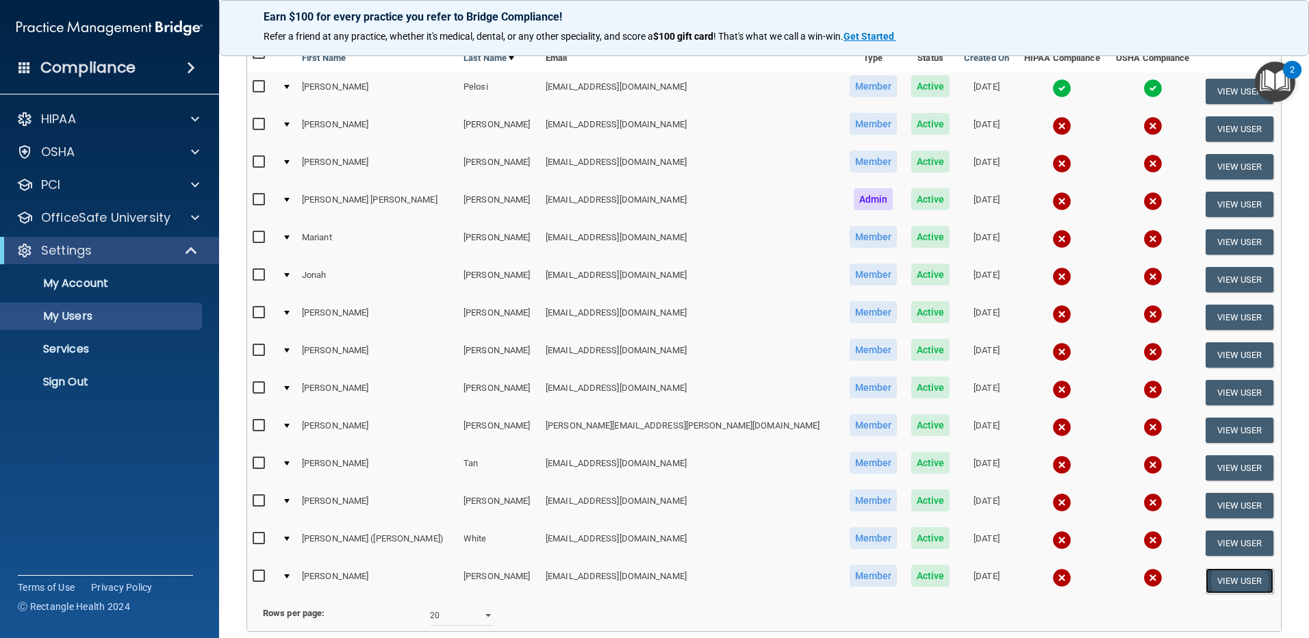
click at [1216, 582] on button "View User" at bounding box center [1239, 580] width 68 height 25
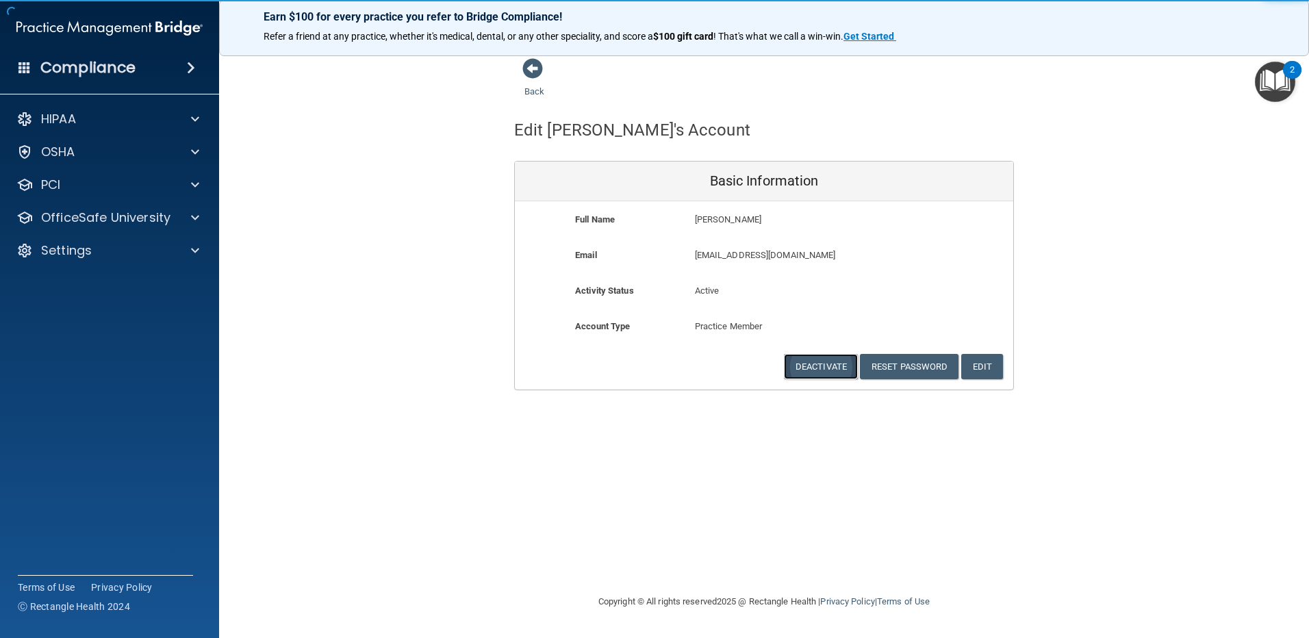
click at [817, 366] on button "Deactivate" at bounding box center [821, 366] width 74 height 25
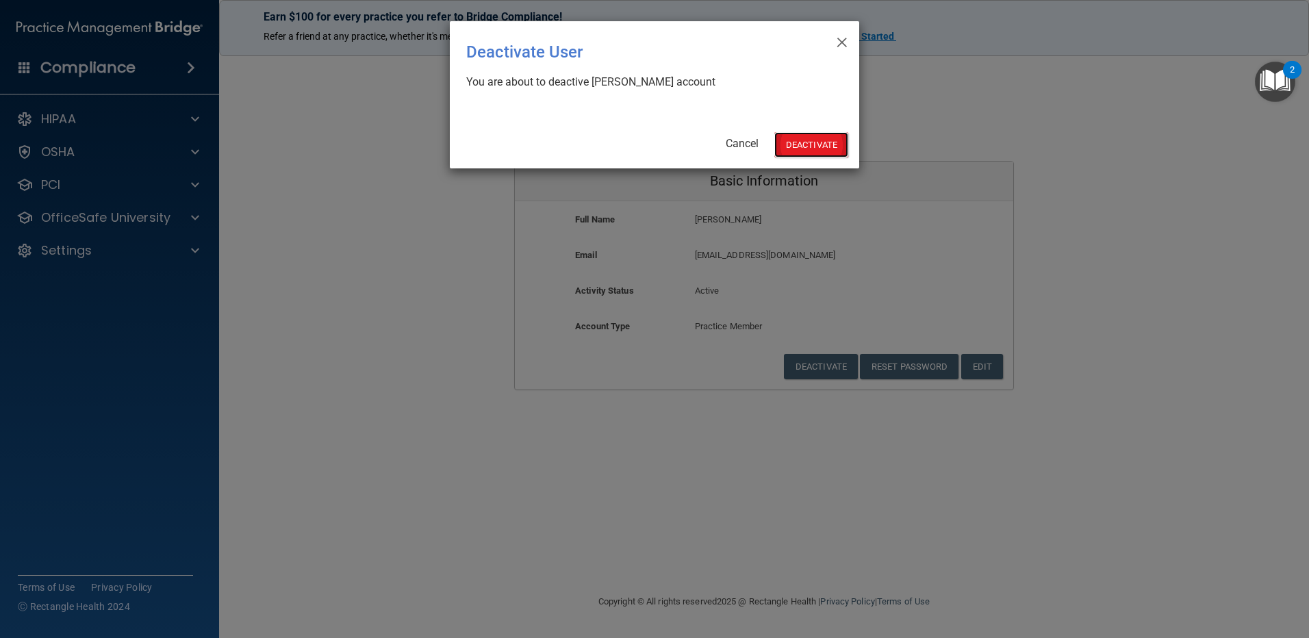
click at [808, 140] on button "Deactivate" at bounding box center [811, 144] width 74 height 25
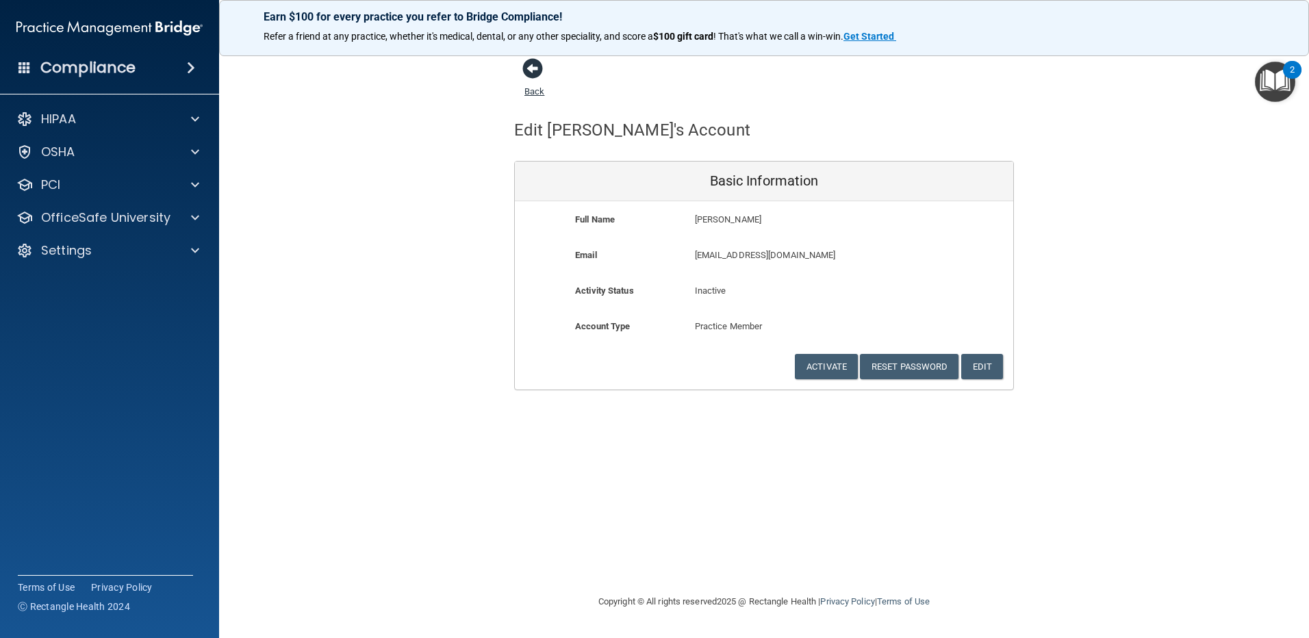
click at [529, 70] on span at bounding box center [532, 68] width 21 height 21
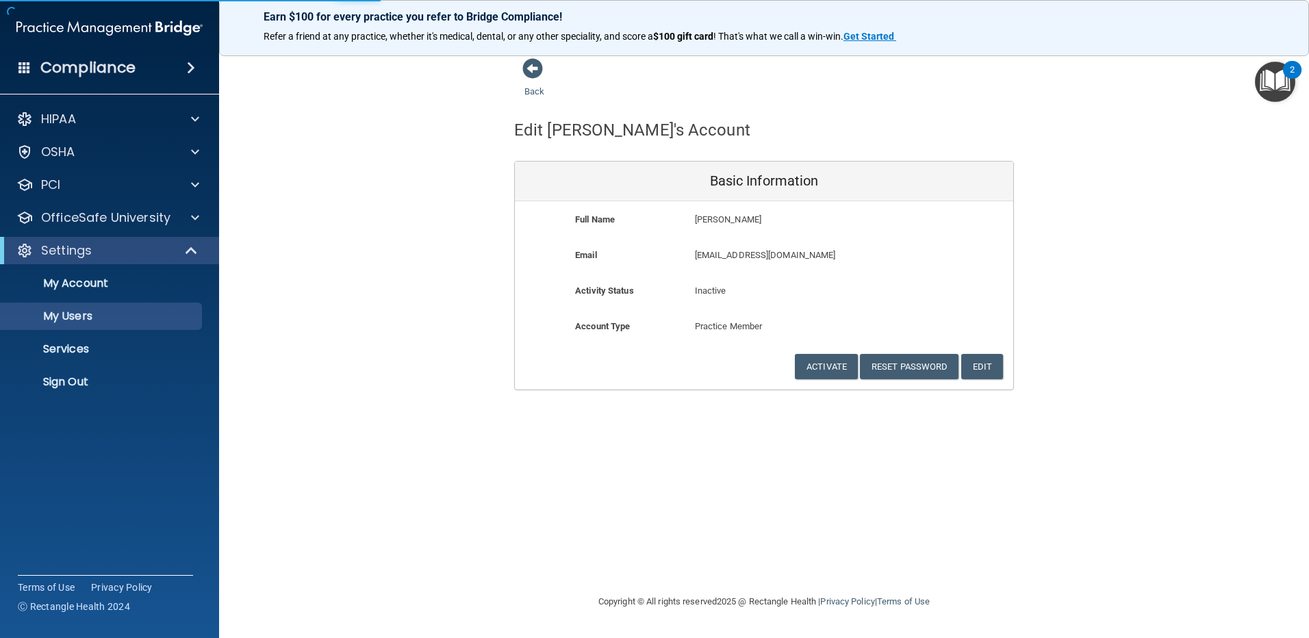
select select "20"
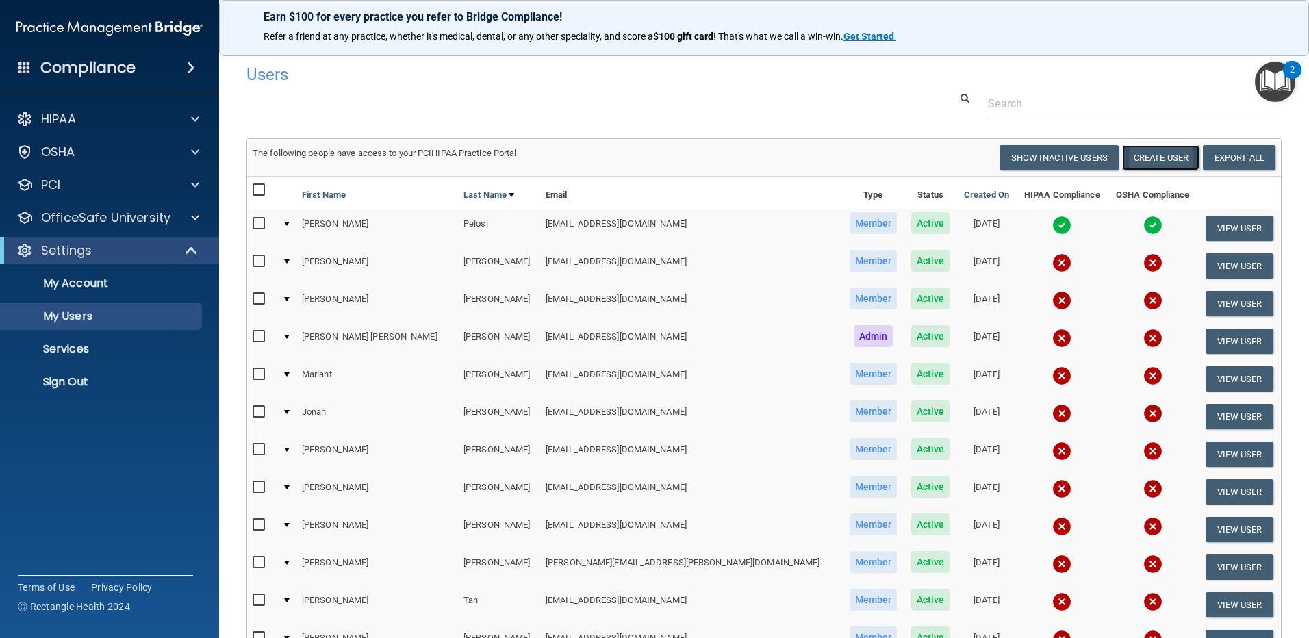
click at [1155, 157] on button "Create User" at bounding box center [1160, 157] width 77 height 25
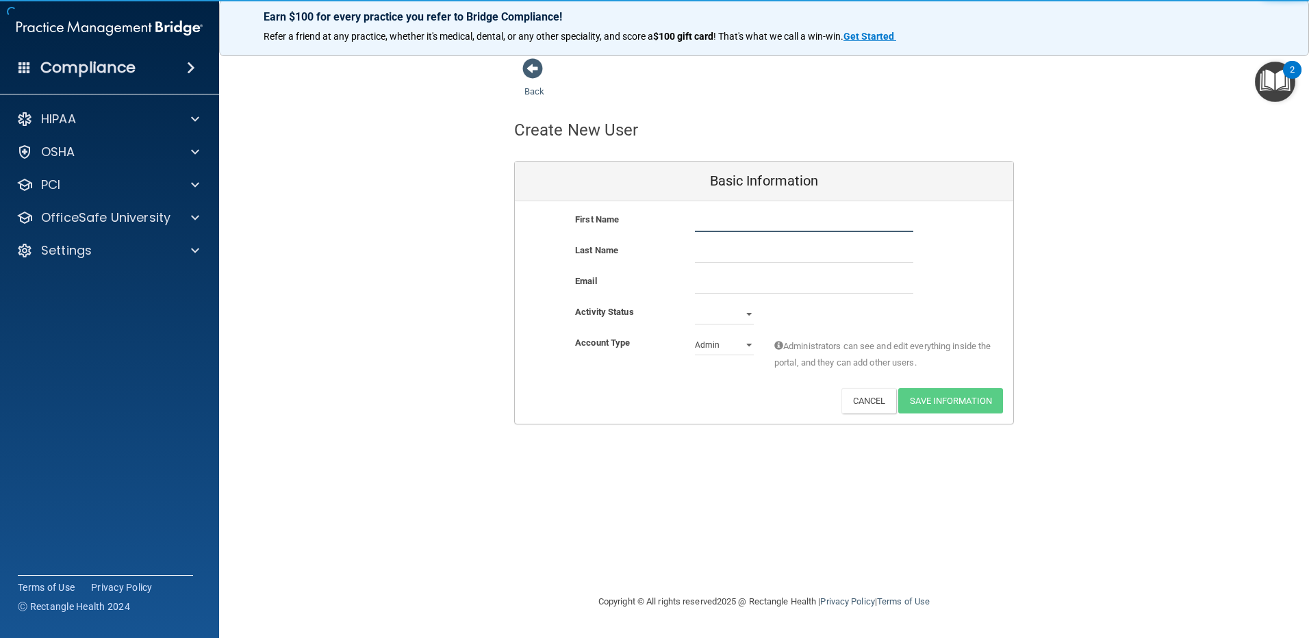
click at [740, 220] on input "text" at bounding box center [804, 221] width 218 height 21
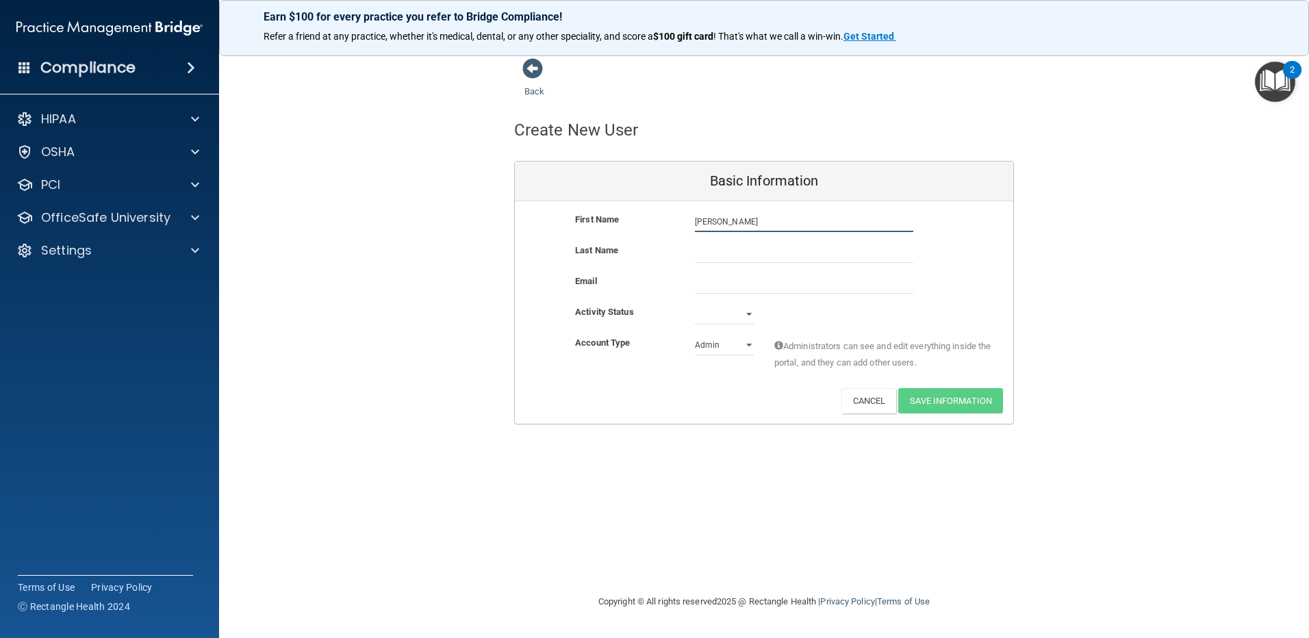
type input "[PERSON_NAME]"
type input "Baker-Jones"
click at [697, 284] on input "email" at bounding box center [804, 283] width 218 height 21
paste input "pennybaker43@yahoo.com"
type input "pennybaker43@yahoo.com"
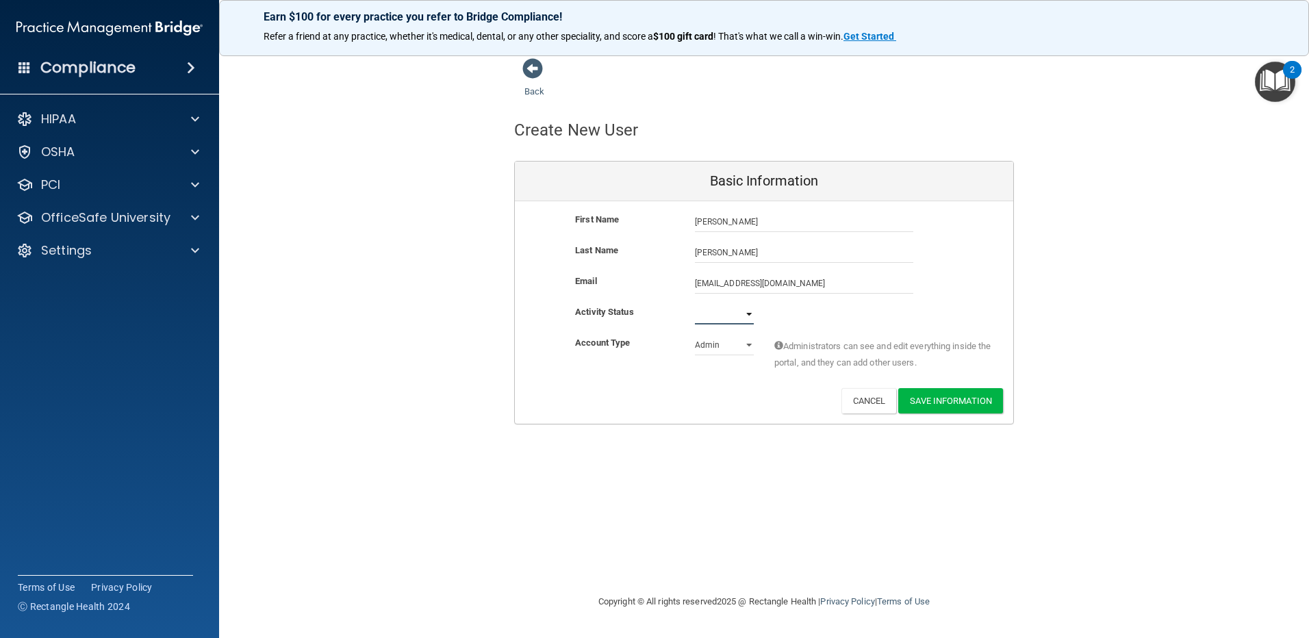
click at [743, 313] on select "Active Inactive" at bounding box center [724, 314] width 59 height 21
select select "active"
click at [695, 304] on select "Active Inactive" at bounding box center [724, 314] width 59 height 21
click at [747, 341] on select "Admin Member" at bounding box center [724, 345] width 59 height 21
select select "practice_member"
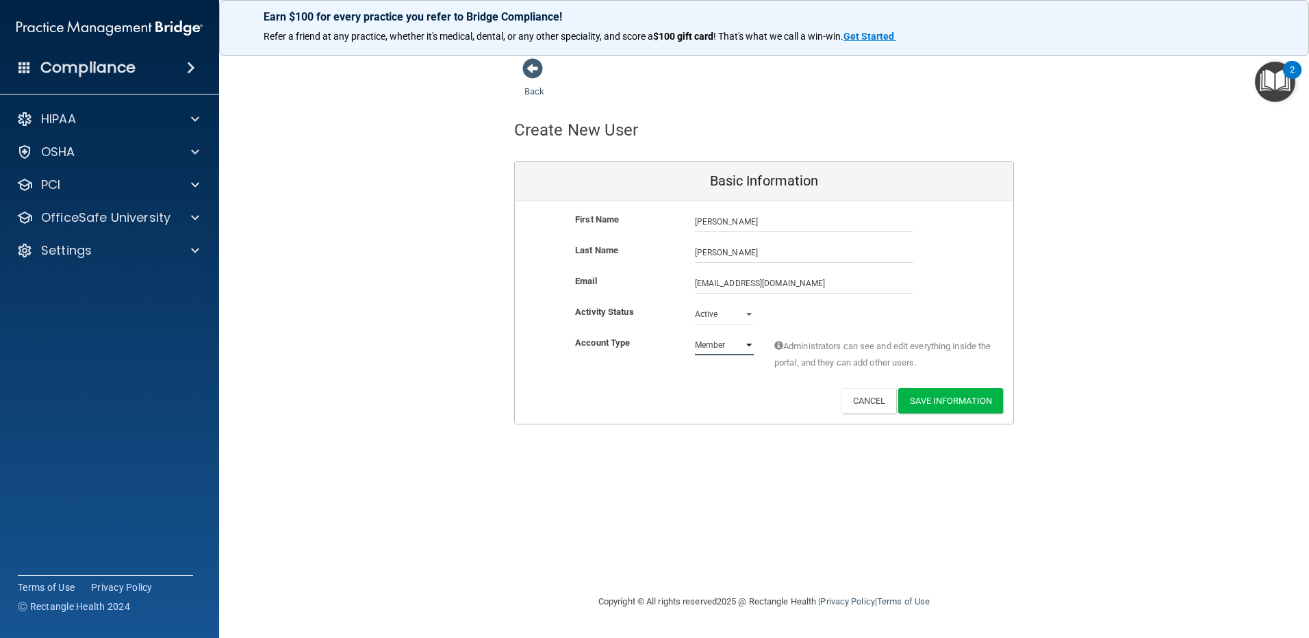
click at [695, 335] on select "Admin Member" at bounding box center [724, 345] width 59 height 21
click at [960, 398] on button "Save Information" at bounding box center [950, 400] width 105 height 25
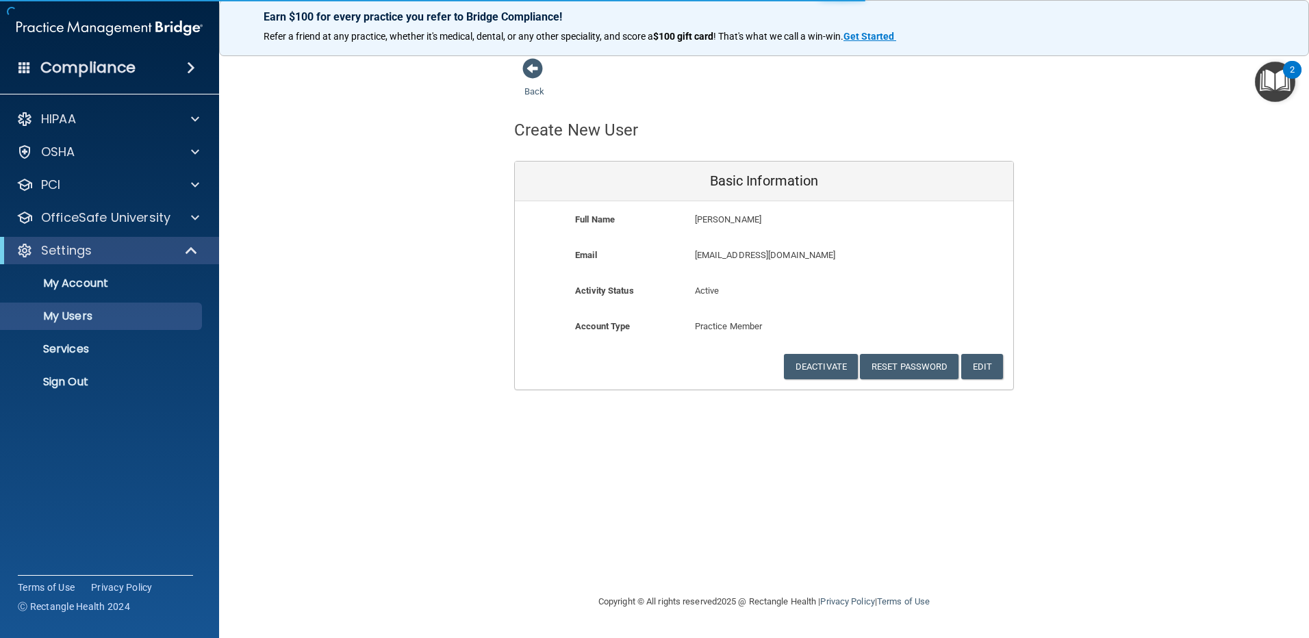
select select "20"
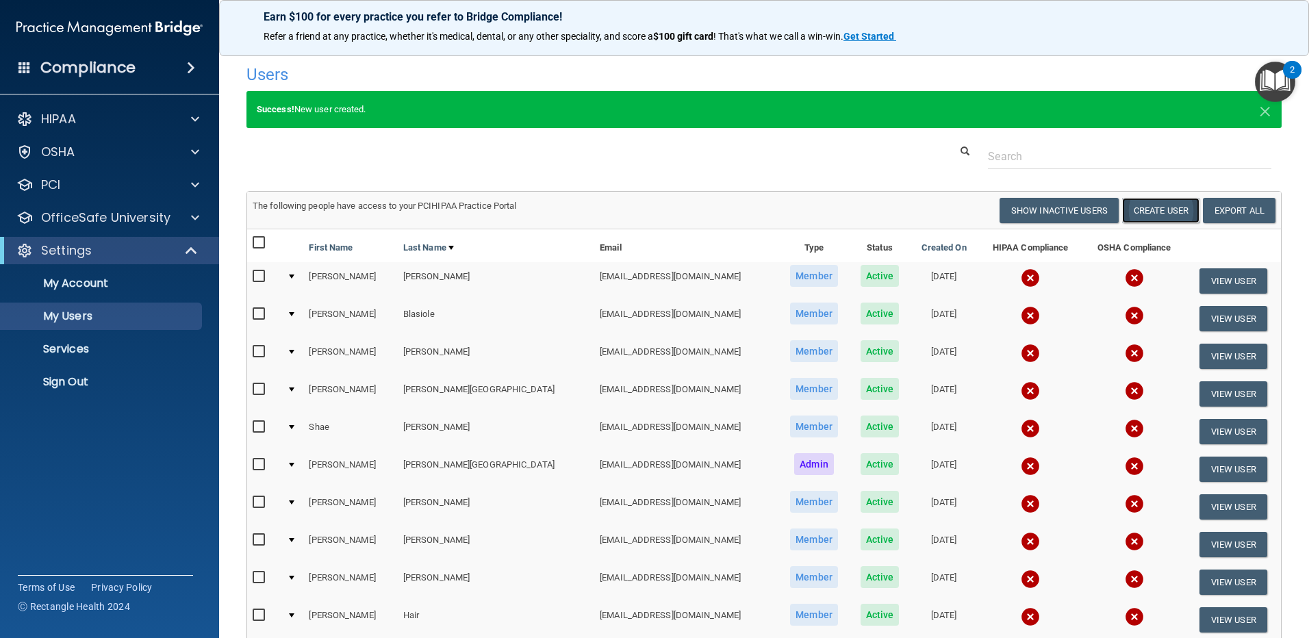
click at [1152, 205] on button "Create User" at bounding box center [1160, 210] width 77 height 25
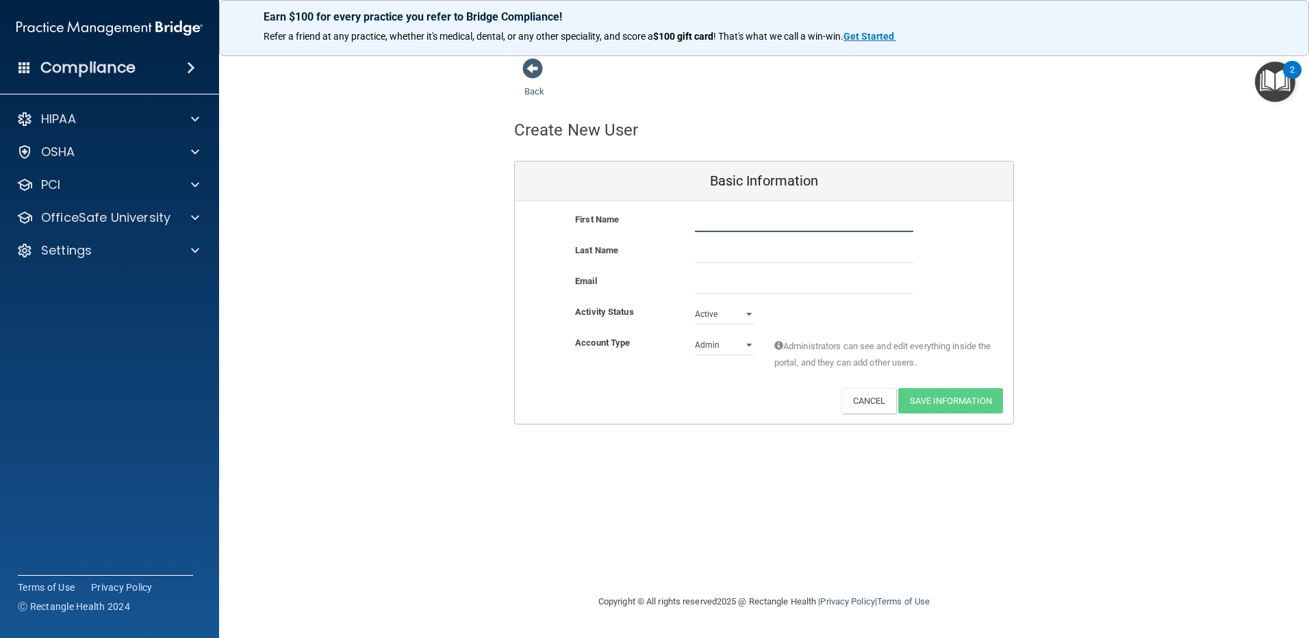
click at [726, 219] on input "text" at bounding box center [804, 221] width 218 height 21
type input "Lauren"
type input "Hastings"
click at [749, 285] on input "email" at bounding box center [804, 283] width 218 height 21
paste input "laurendinunno1@gmail.com"
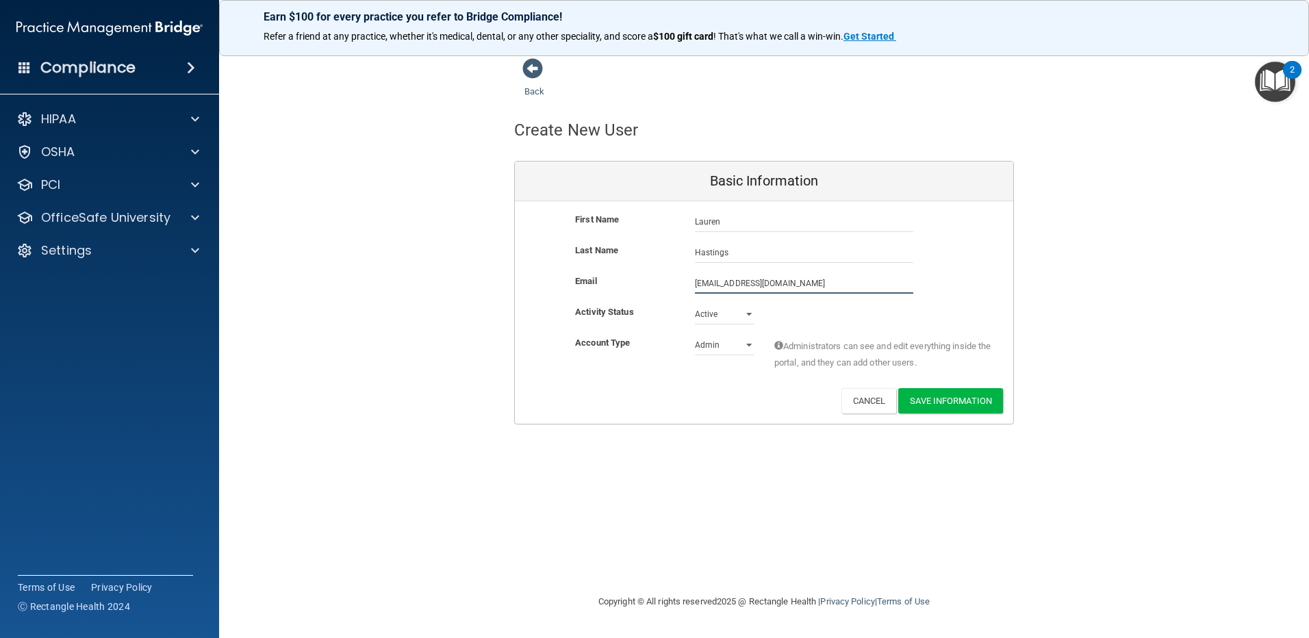
type input "laurendinunno1@gmail.com"
click at [750, 344] on select "Admin Member" at bounding box center [724, 347] width 59 height 21
select select "practice_member"
click at [695, 335] on select "Admin Member" at bounding box center [724, 345] width 59 height 21
click at [958, 400] on button "Save Information" at bounding box center [950, 400] width 105 height 25
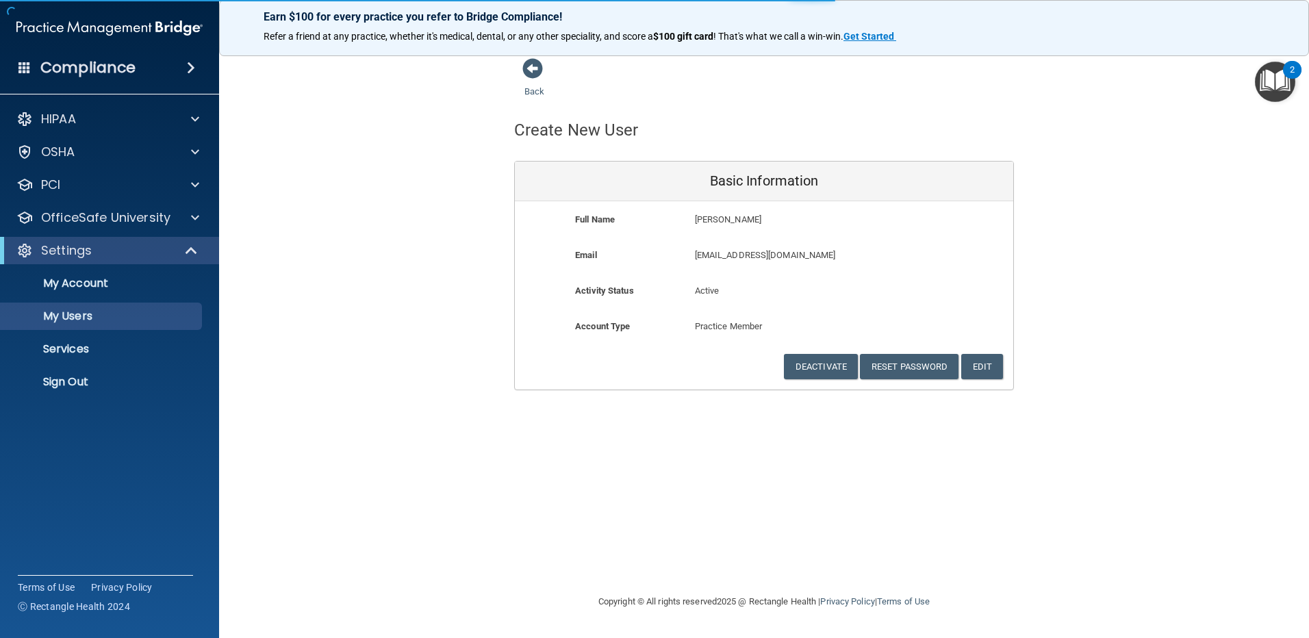
select select "20"
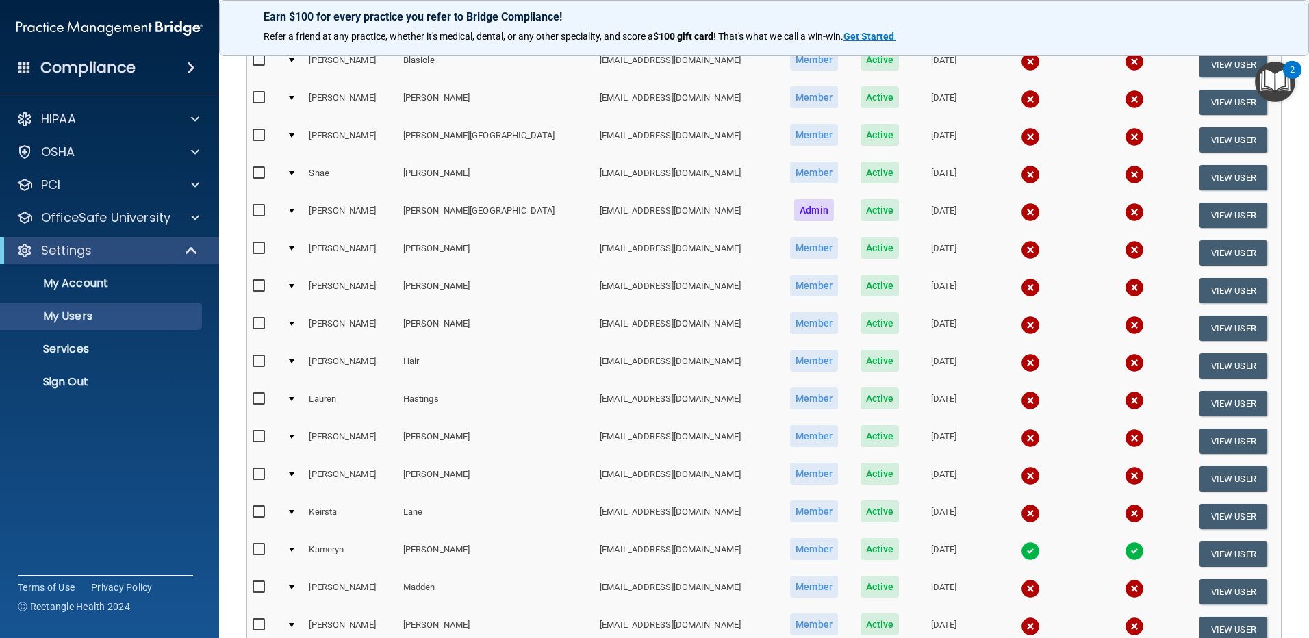
scroll to position [137, 0]
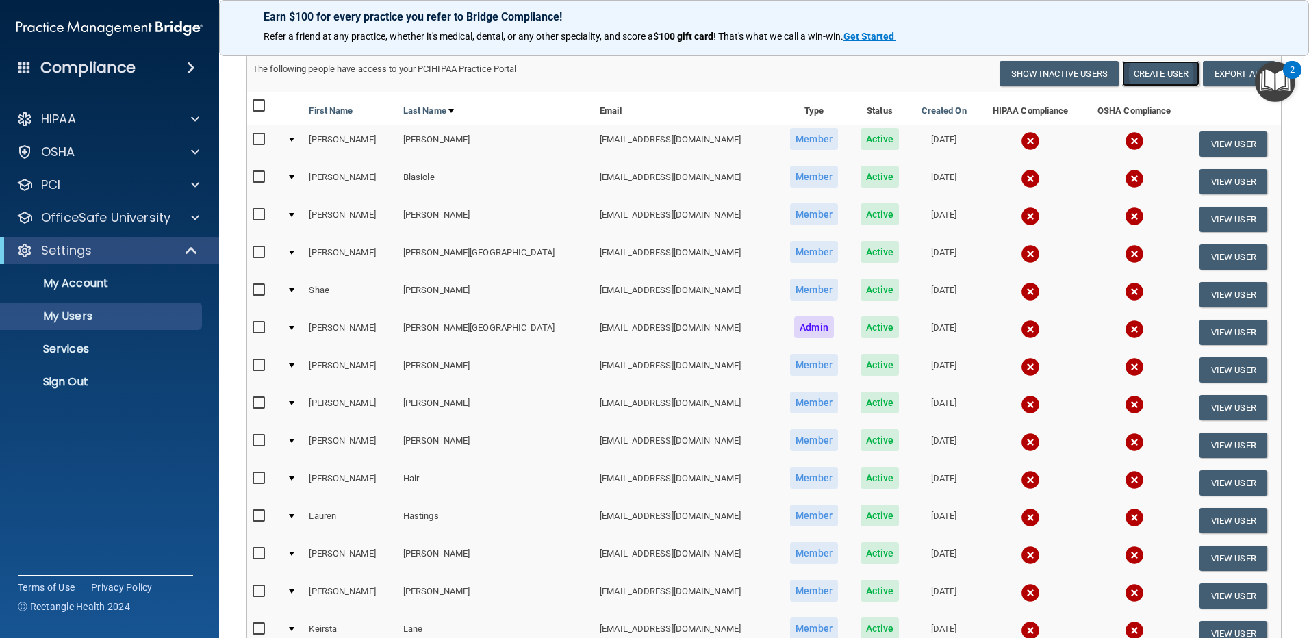
click at [1144, 69] on button "Create User" at bounding box center [1160, 73] width 77 height 25
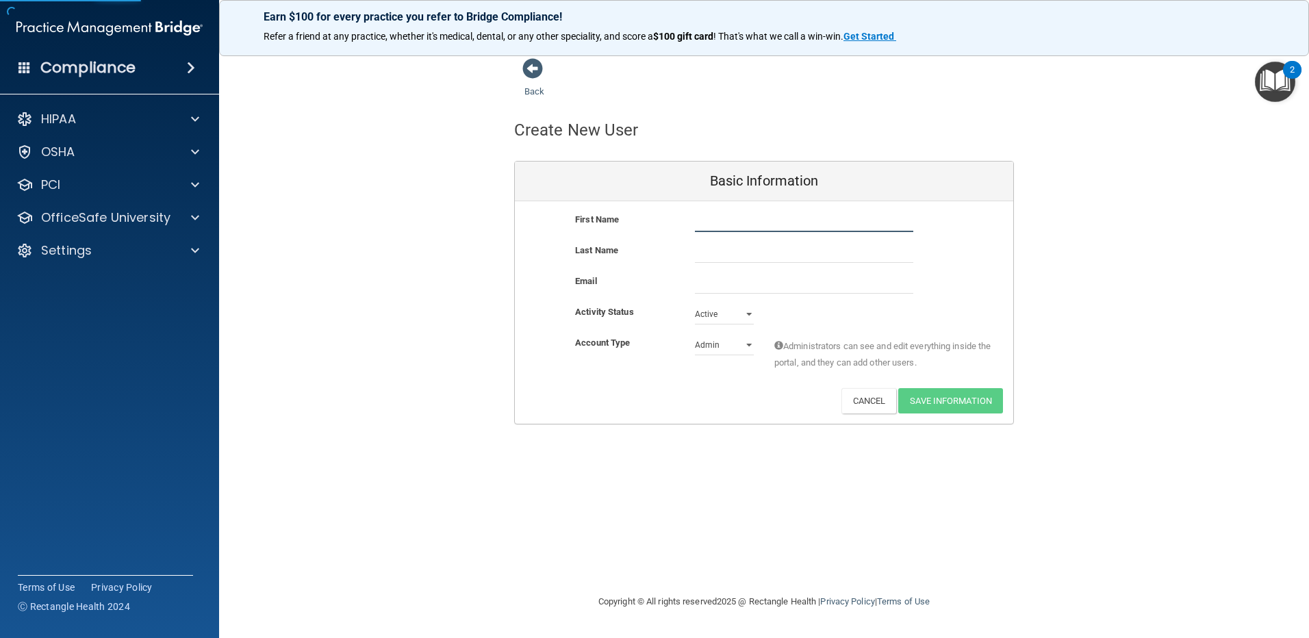
click at [754, 220] on input "text" at bounding box center [804, 221] width 218 height 21
type input "Candice"
type input "Martin"
click at [741, 280] on input "email" at bounding box center [804, 283] width 218 height 21
paste input "81harleychic@gmail.com"
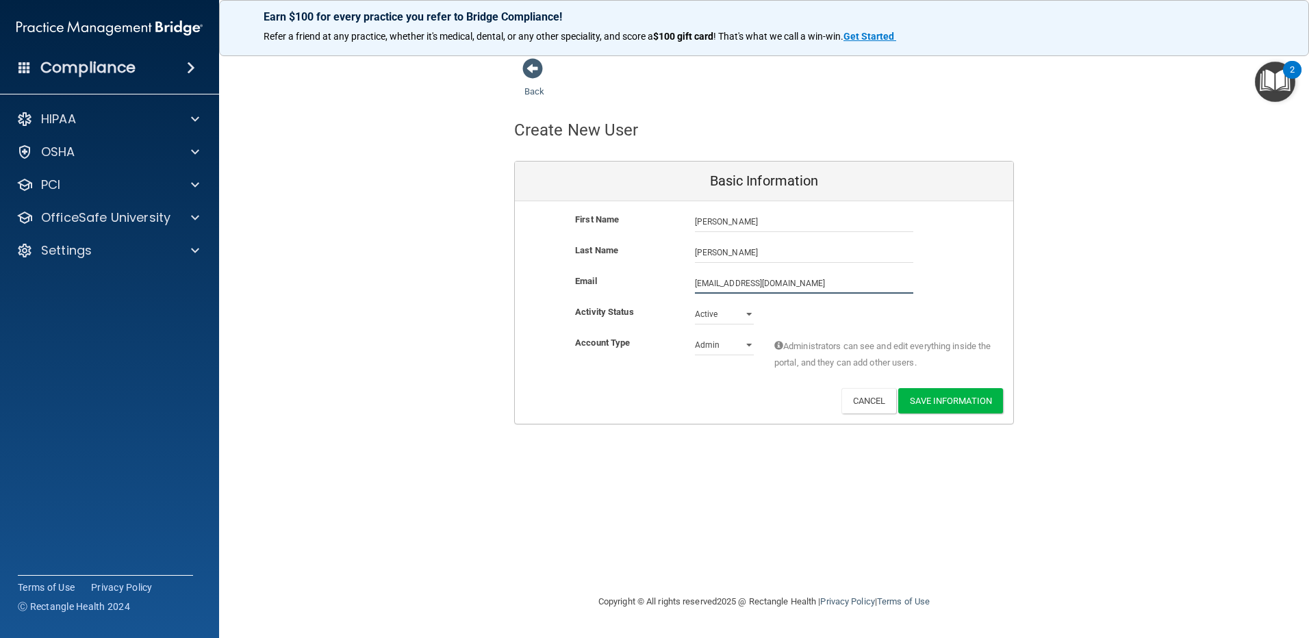
type input "81harleychic@gmail.com"
click at [749, 346] on select "Admin Member" at bounding box center [724, 347] width 59 height 21
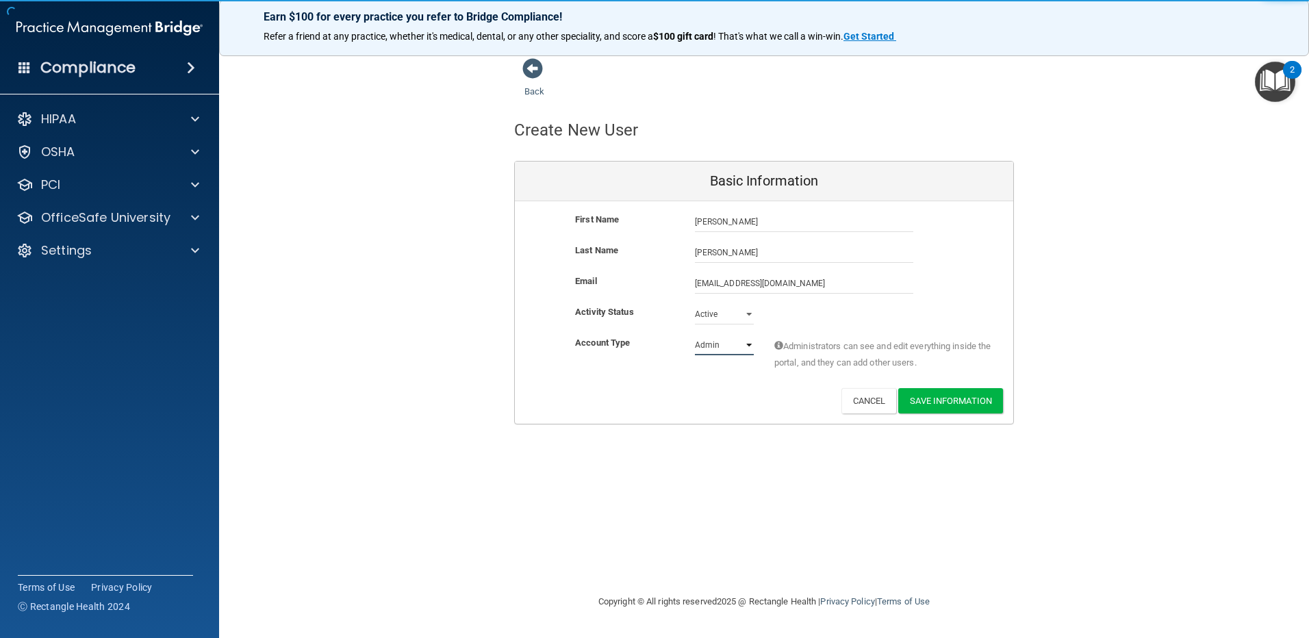
select select "practice_member"
click at [695, 335] on select "Admin Member" at bounding box center [724, 345] width 59 height 21
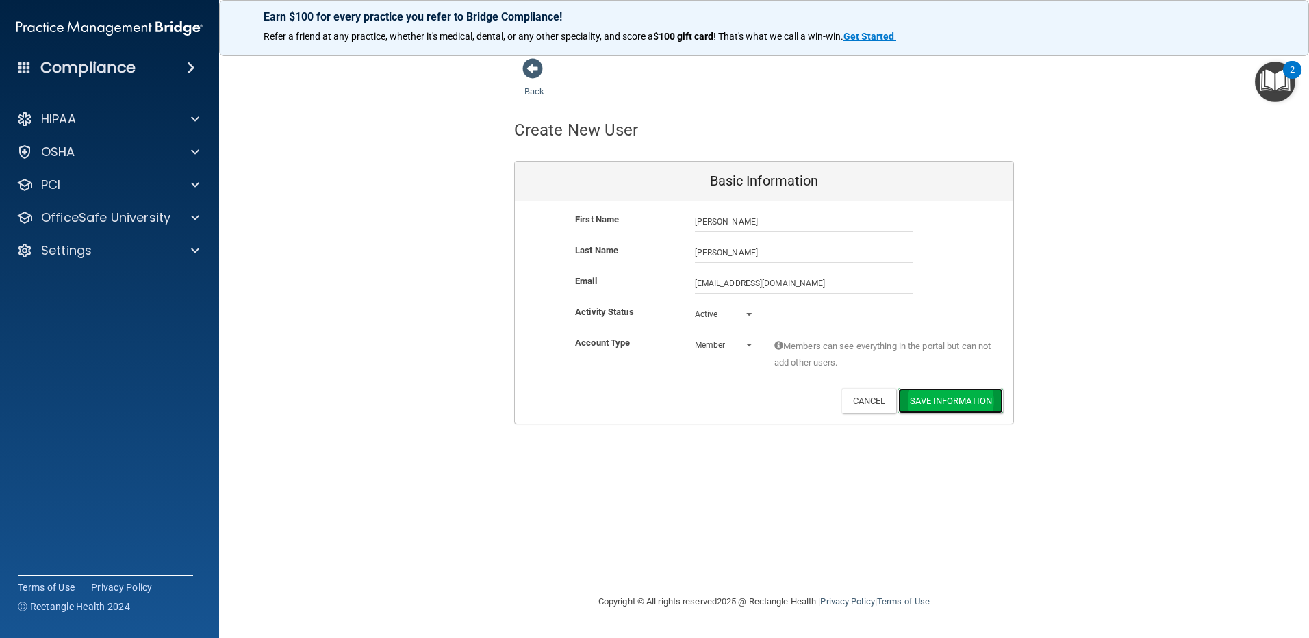
click at [953, 401] on button "Save Information" at bounding box center [950, 400] width 105 height 25
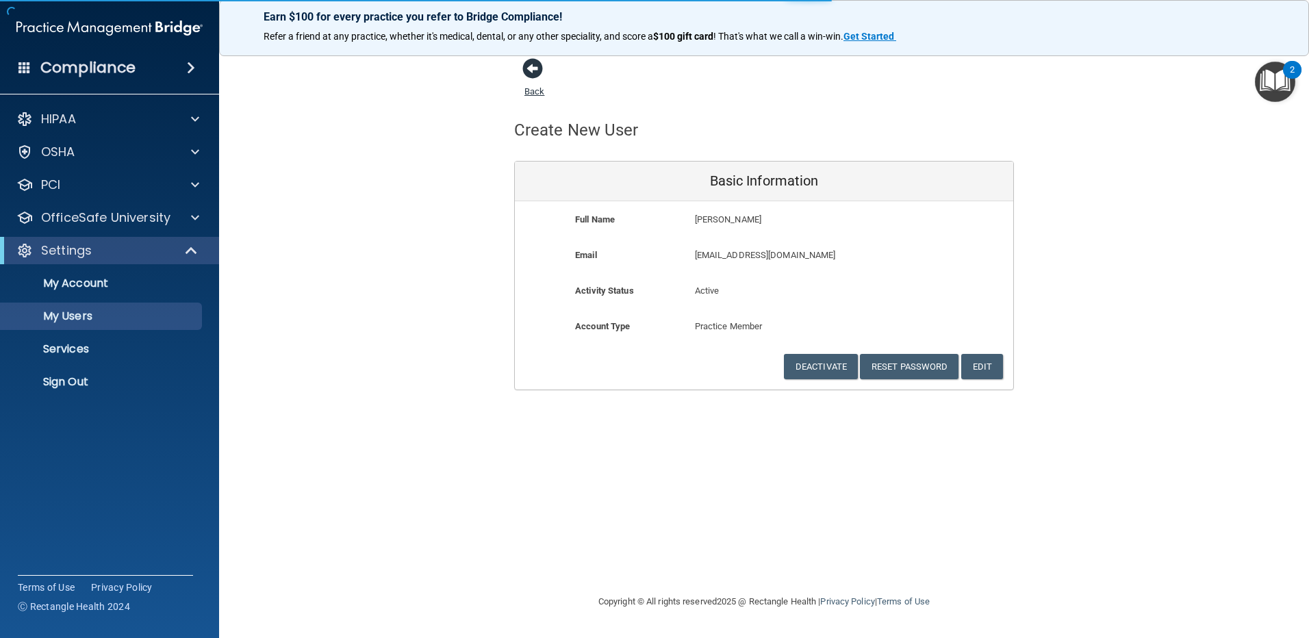
select select "20"
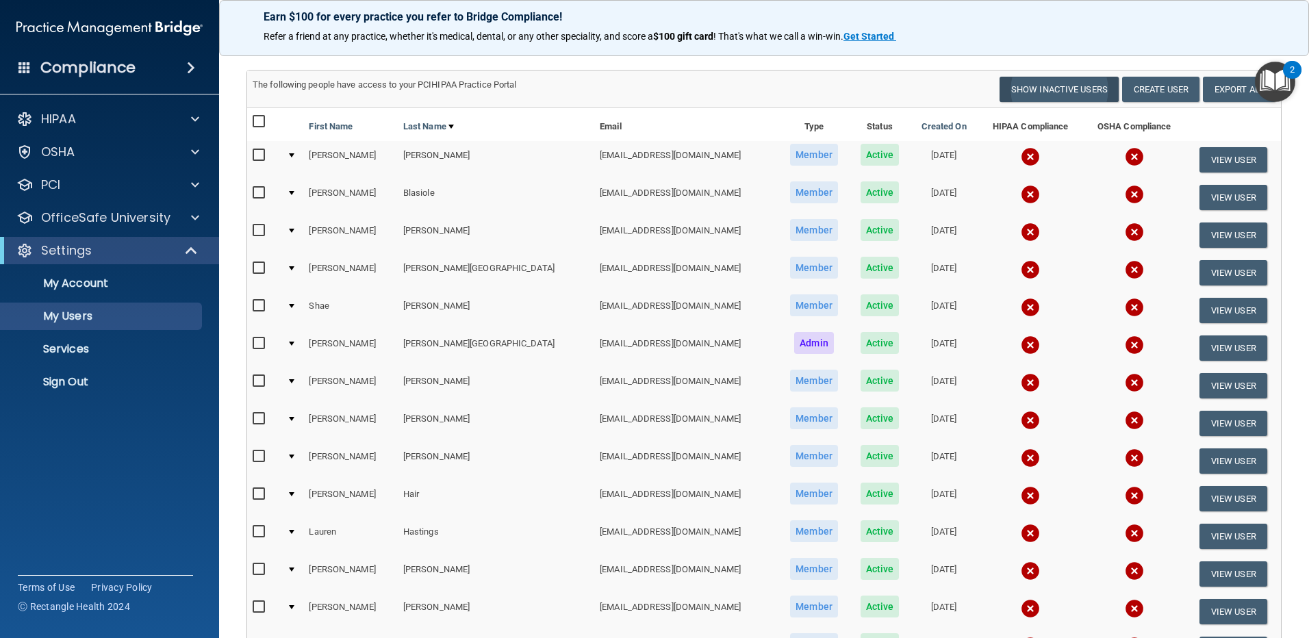
scroll to position [68, 0]
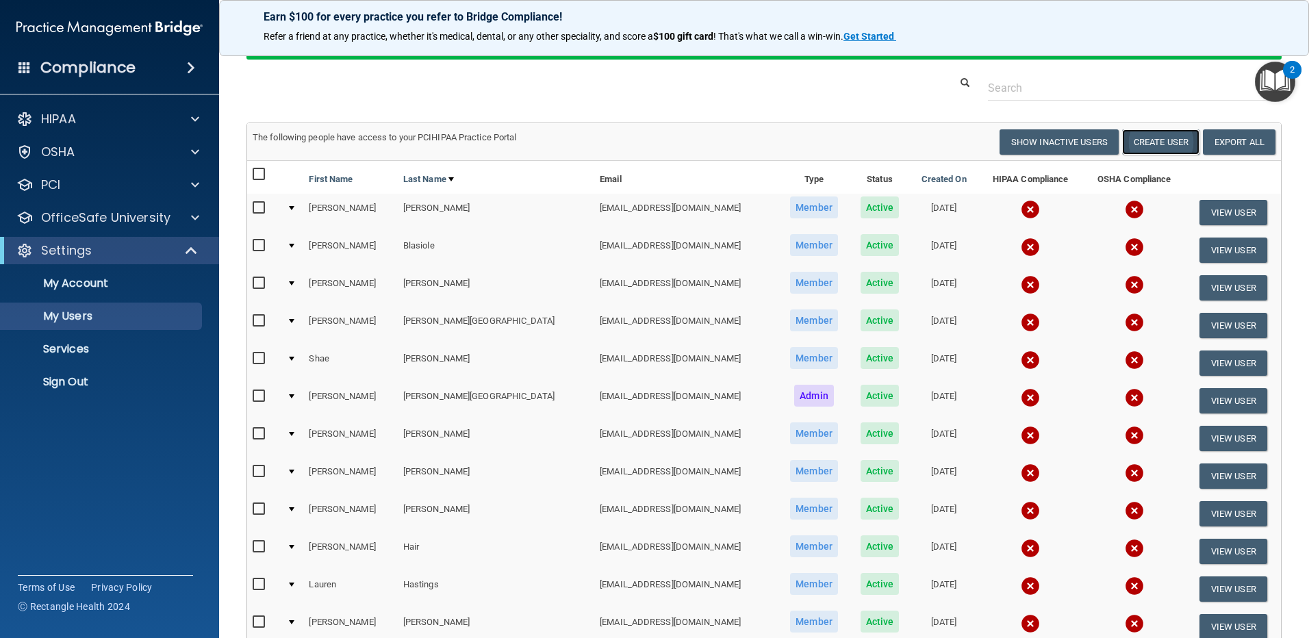
click at [1151, 140] on button "Create User" at bounding box center [1160, 141] width 77 height 25
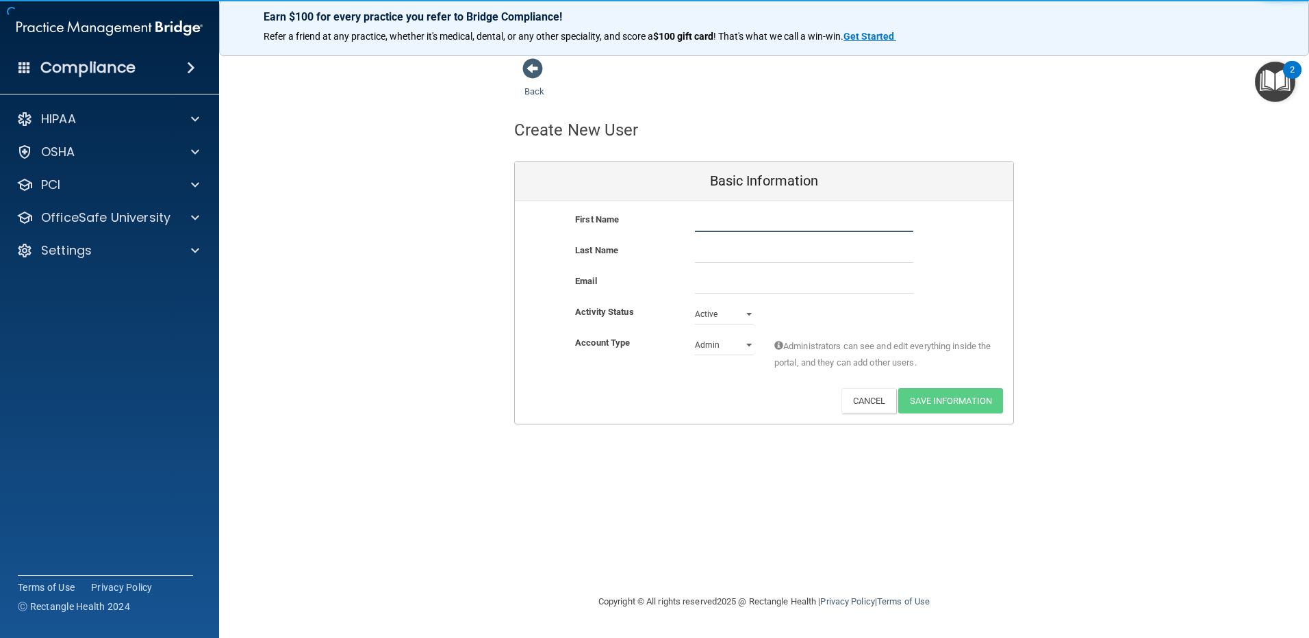
click at [723, 222] on input "text" at bounding box center [804, 221] width 218 height 21
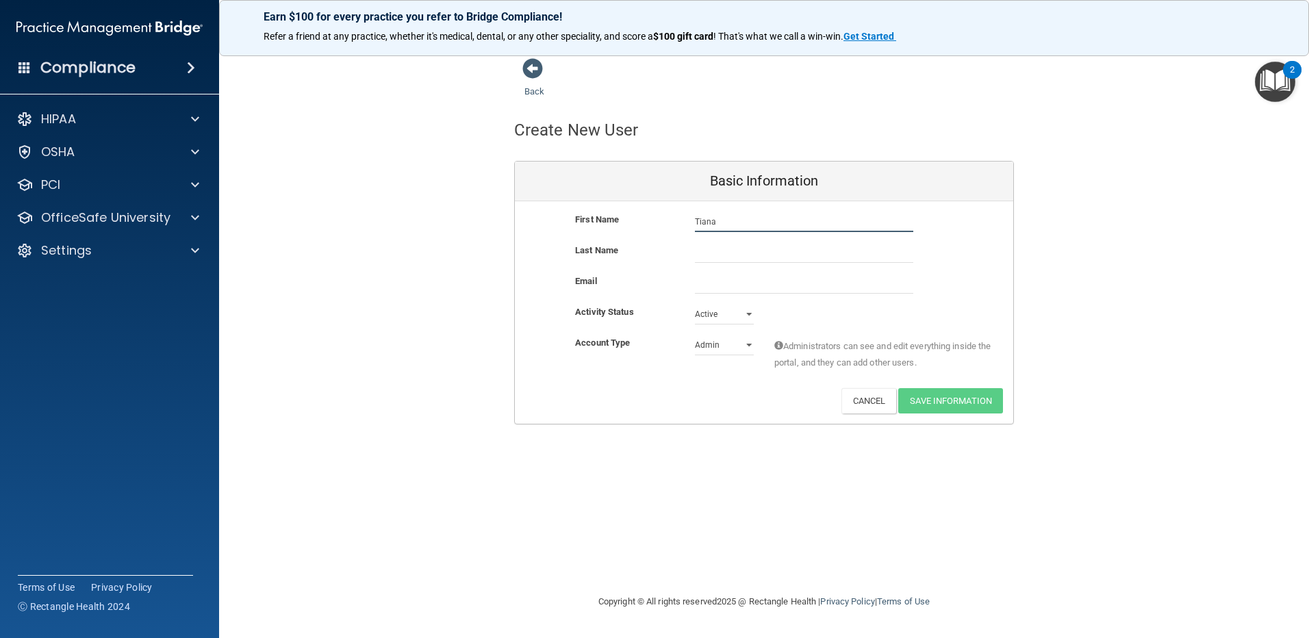
type input "Tiana"
type input "[PERSON_NAME]"
click at [721, 282] on input "email" at bounding box center [804, 283] width 218 height 21
paste input "[EMAIL_ADDRESS][DOMAIN_NAME]"
type input "[EMAIL_ADDRESS][DOMAIN_NAME]"
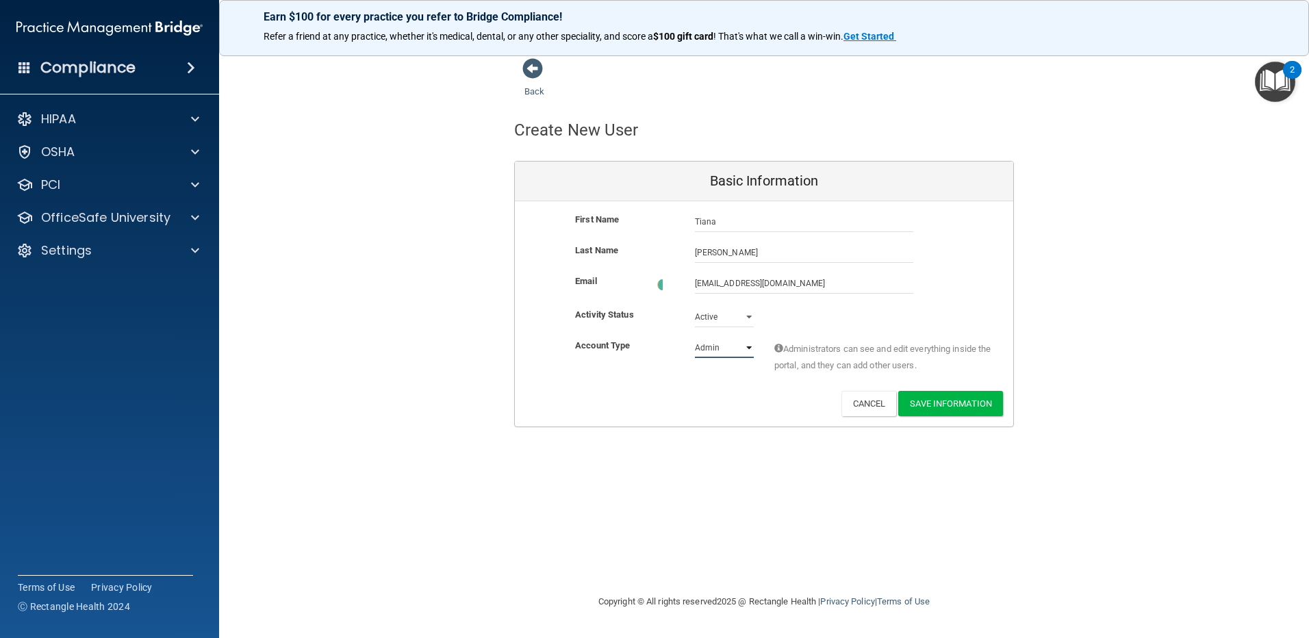
click at [752, 345] on select "Admin Member" at bounding box center [724, 347] width 59 height 21
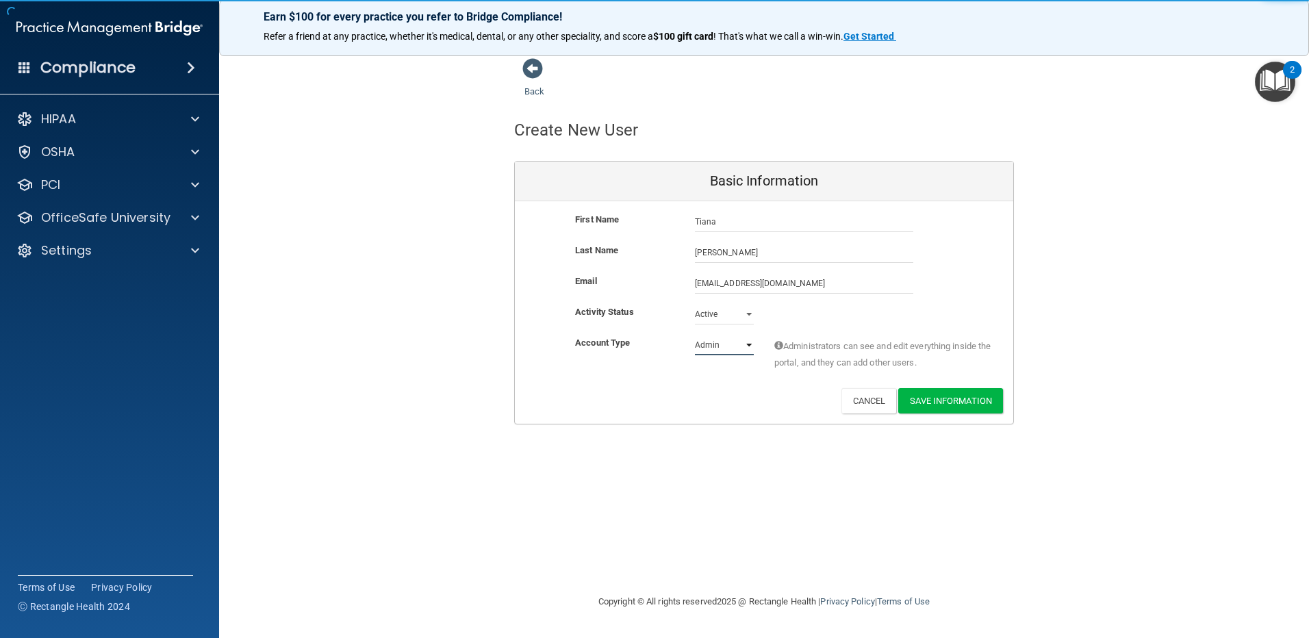
select select "practice_member"
click at [695, 335] on select "Admin Member" at bounding box center [724, 345] width 59 height 21
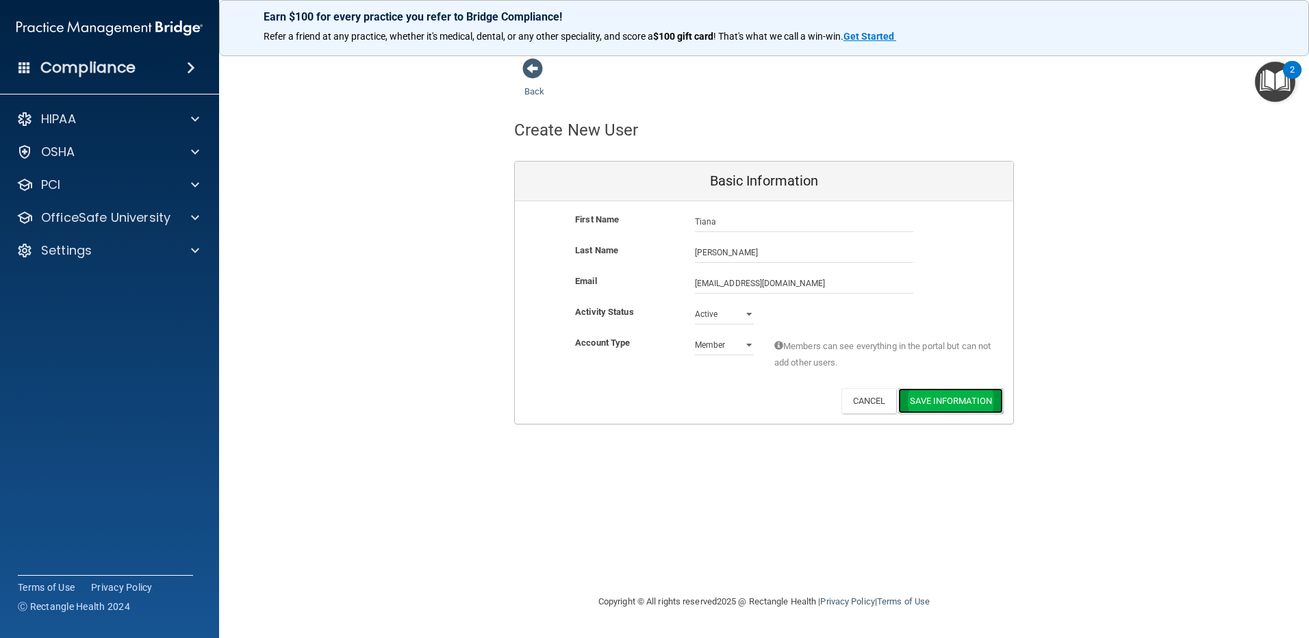
click at [954, 401] on button "Save Information" at bounding box center [950, 400] width 105 height 25
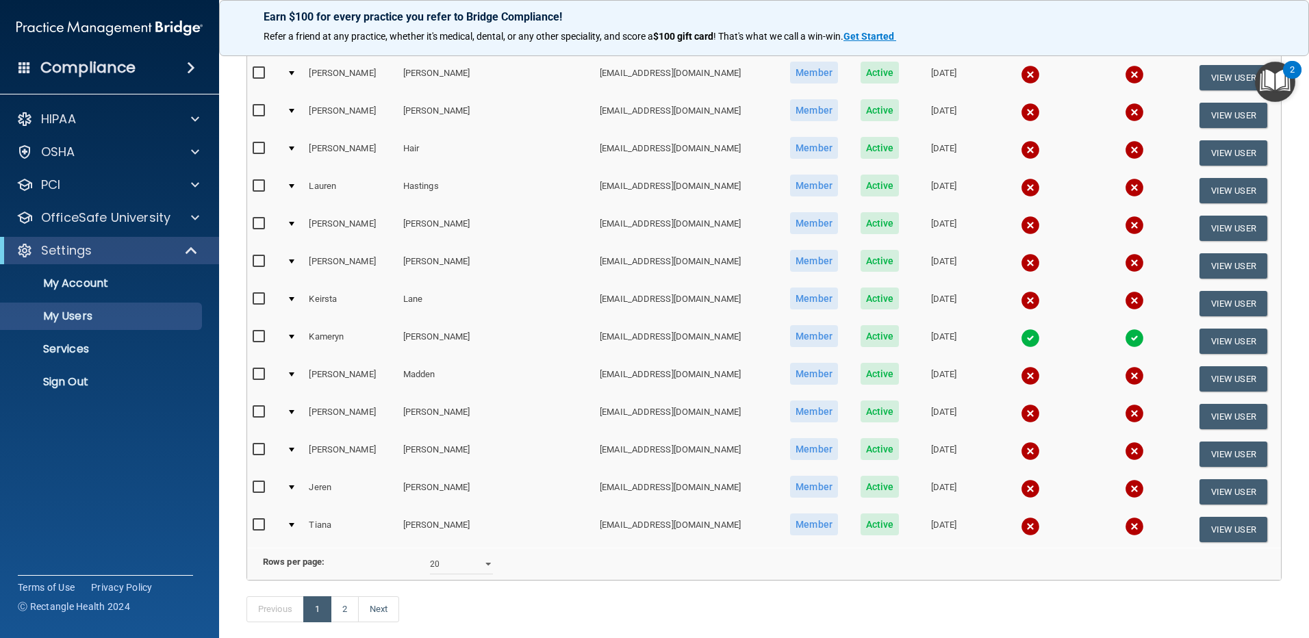
scroll to position [479, 0]
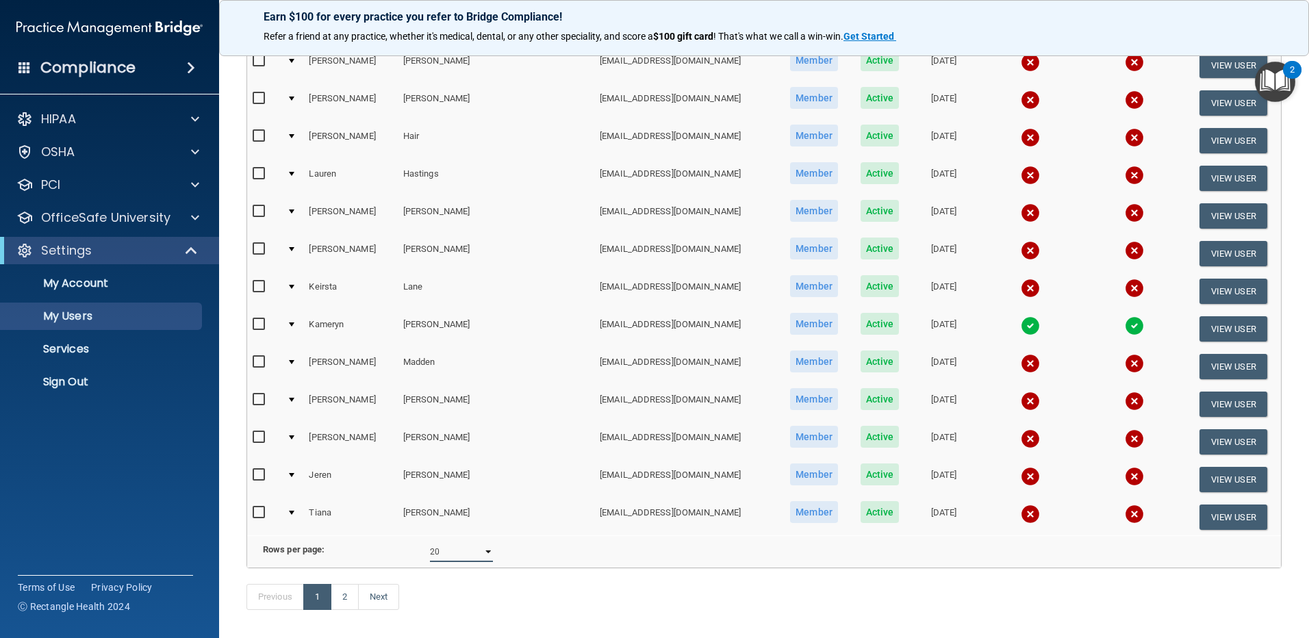
click at [487, 559] on select "10 20 30 40 all" at bounding box center [461, 551] width 63 height 21
select select "37"
click at [430, 552] on select "10 20 30 40 all" at bounding box center [461, 551] width 63 height 21
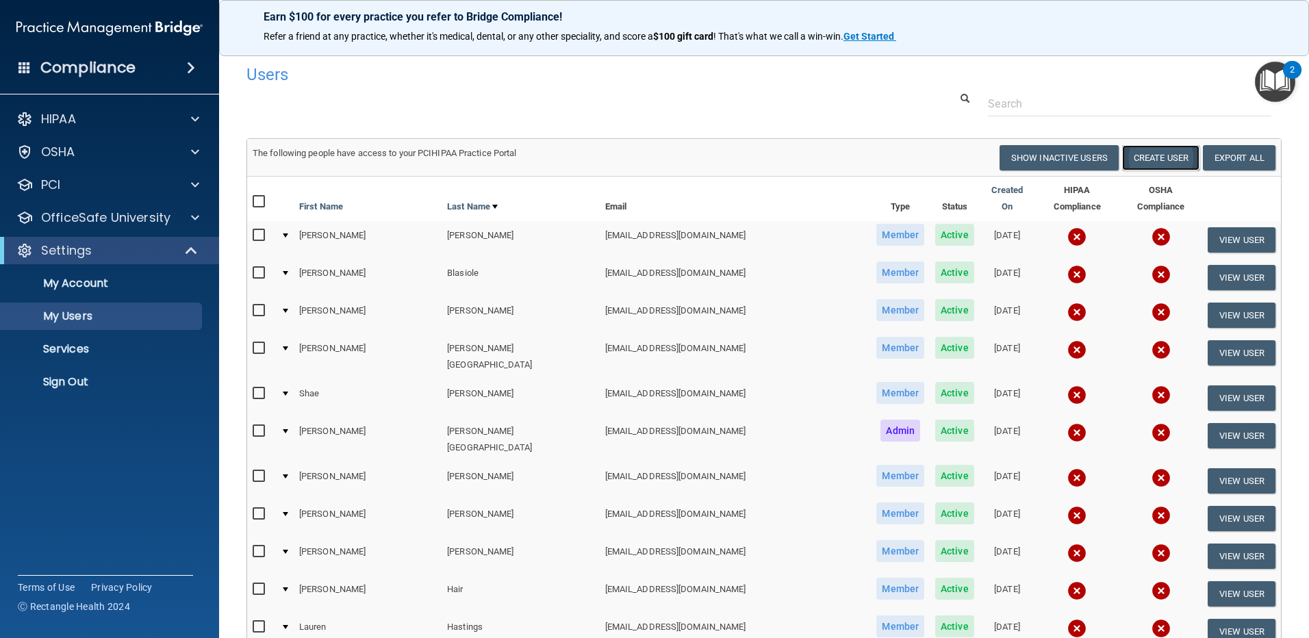
click at [1155, 159] on button "Create User" at bounding box center [1160, 157] width 77 height 25
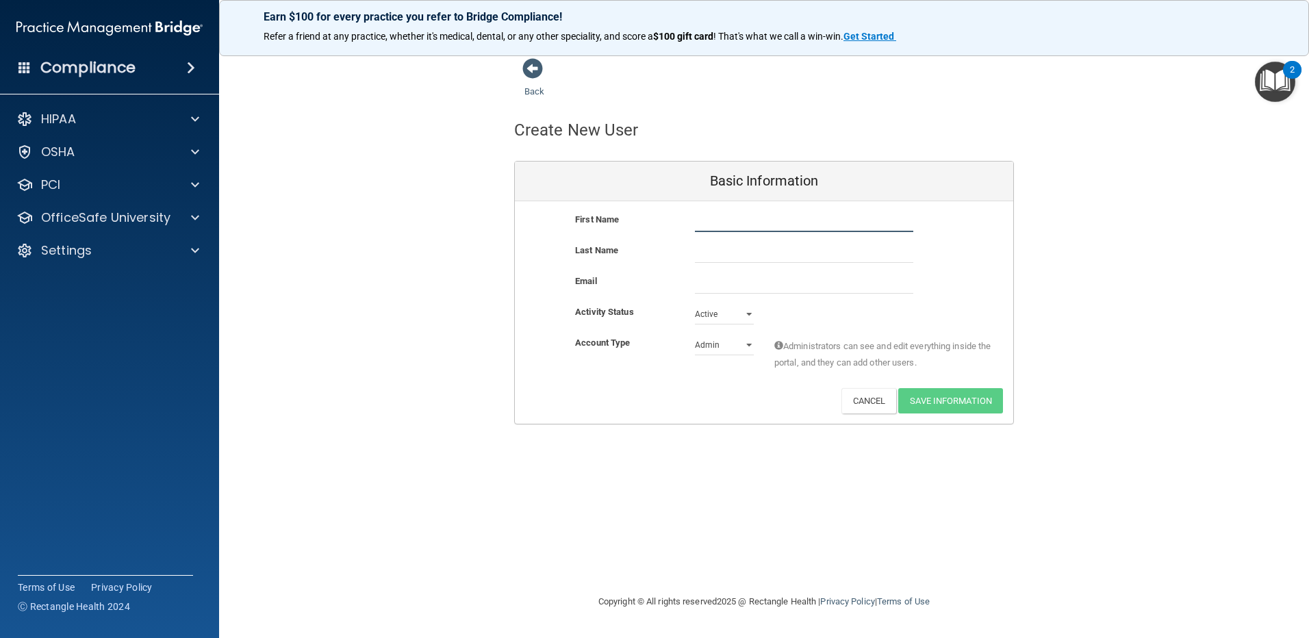
click at [747, 223] on input "text" at bounding box center [804, 221] width 218 height 21
type input "[PERSON_NAME]"
click at [727, 276] on input "email" at bounding box center [804, 283] width 218 height 21
paste input "[EMAIL_ADDRESS][DOMAIN_NAME]"
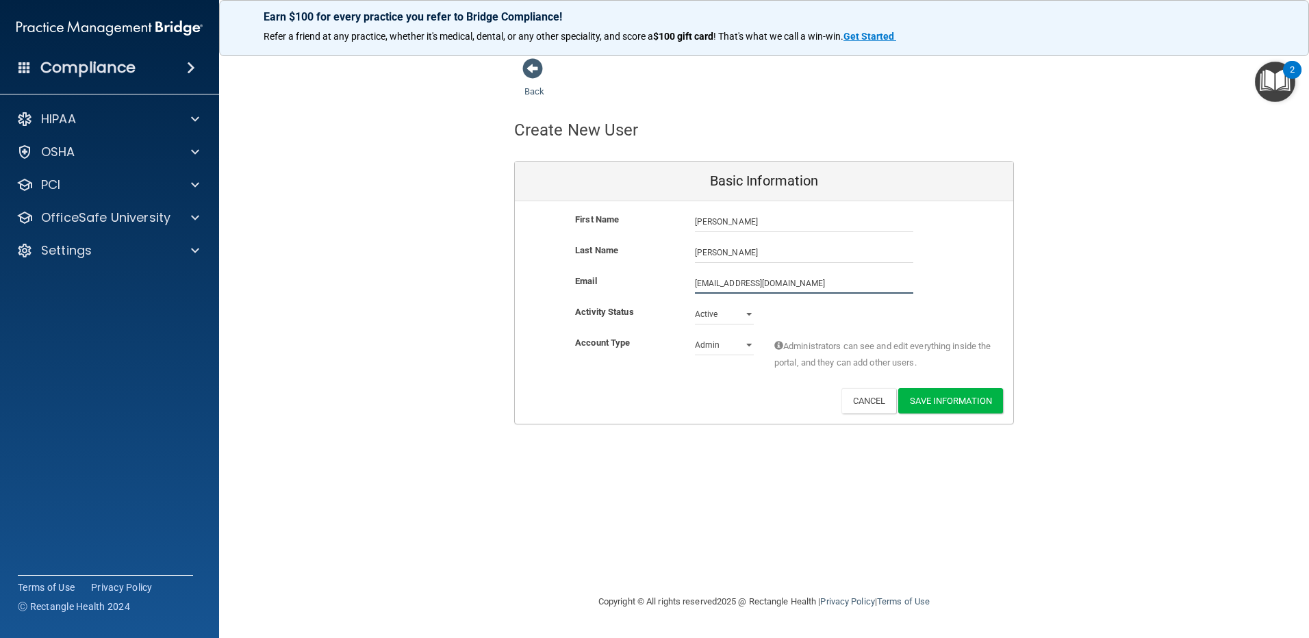
type input "[EMAIL_ADDRESS][DOMAIN_NAME]"
click at [743, 344] on select "Admin Member" at bounding box center [724, 345] width 59 height 21
select select "practice_member"
click at [695, 335] on select "Admin Member" at bounding box center [724, 345] width 59 height 21
click at [938, 400] on button "Save Information" at bounding box center [950, 400] width 105 height 25
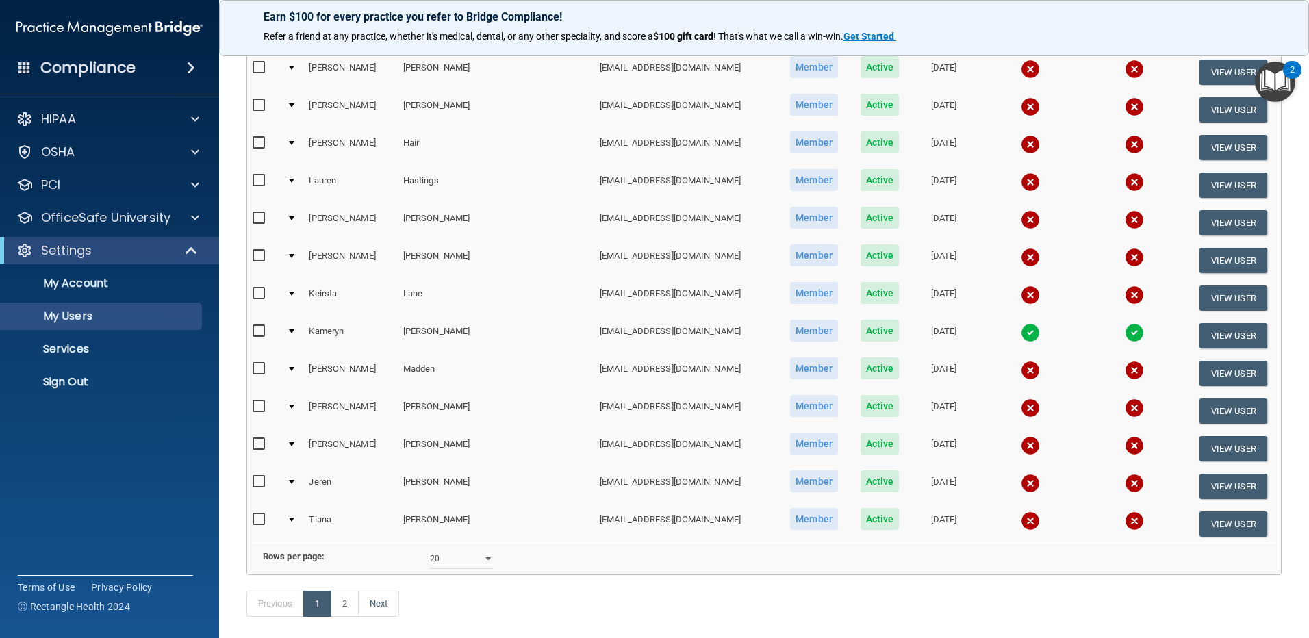
scroll to position [548, 0]
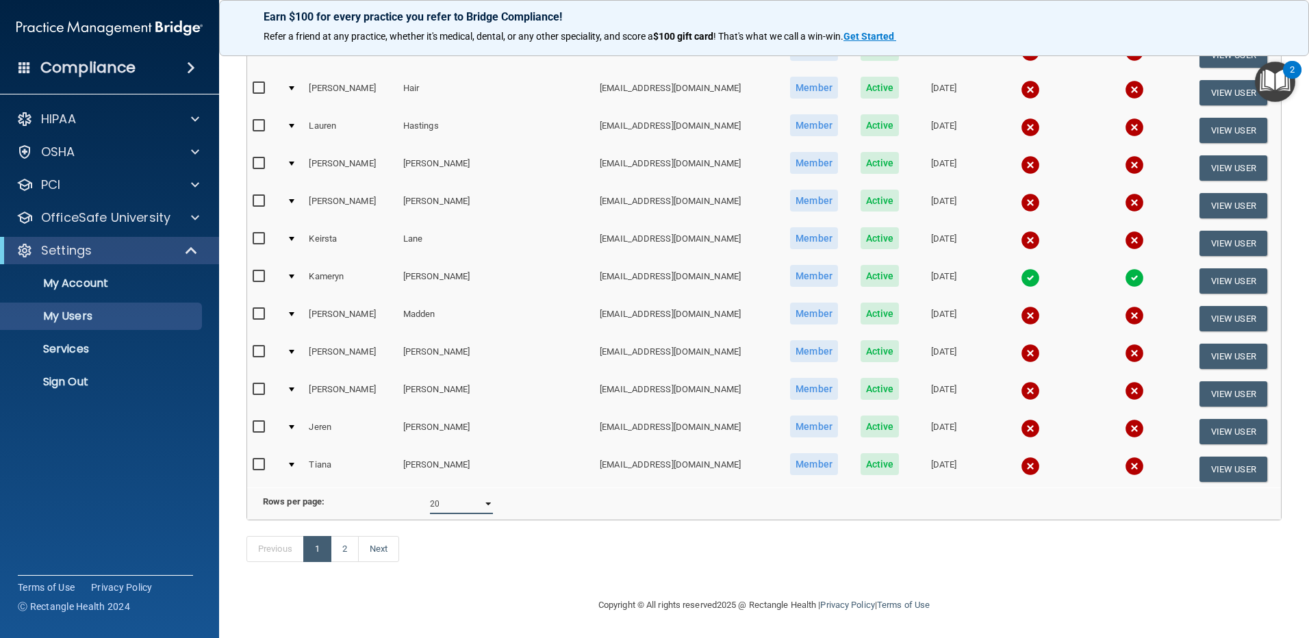
click at [482, 493] on select "10 20 30 40 all" at bounding box center [461, 503] width 63 height 21
select select "38"
click at [430, 493] on select "10 20 30 40 all" at bounding box center [461, 503] width 63 height 21
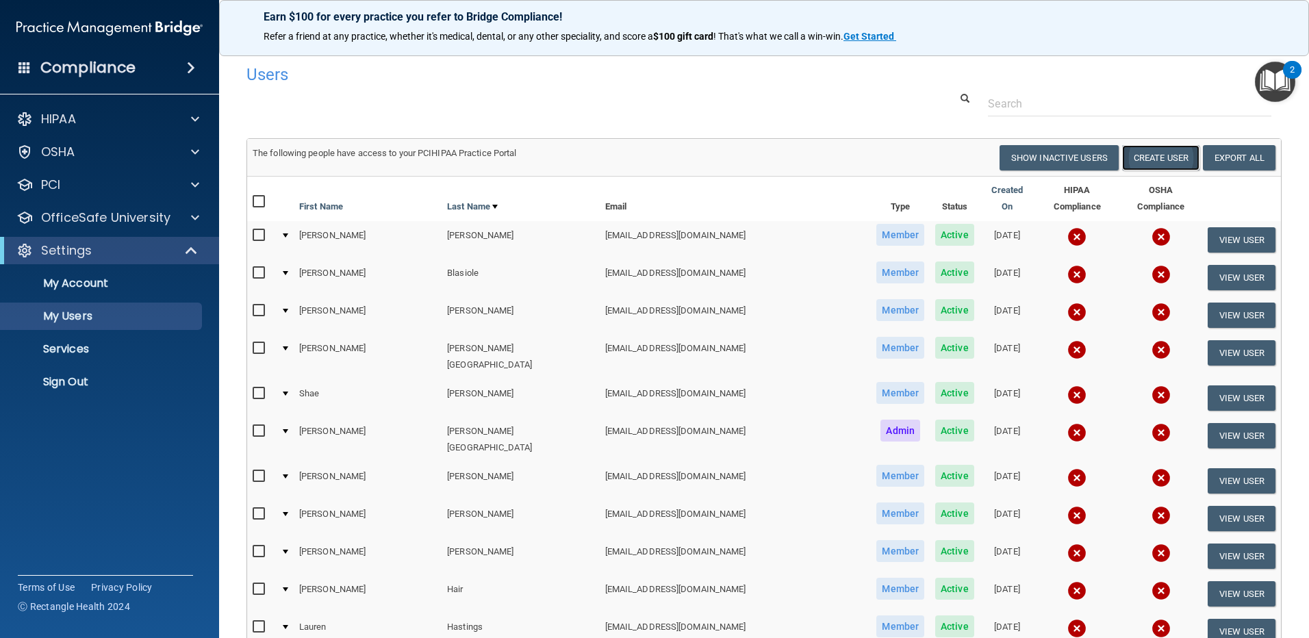
click at [1140, 151] on button "Create User" at bounding box center [1160, 157] width 77 height 25
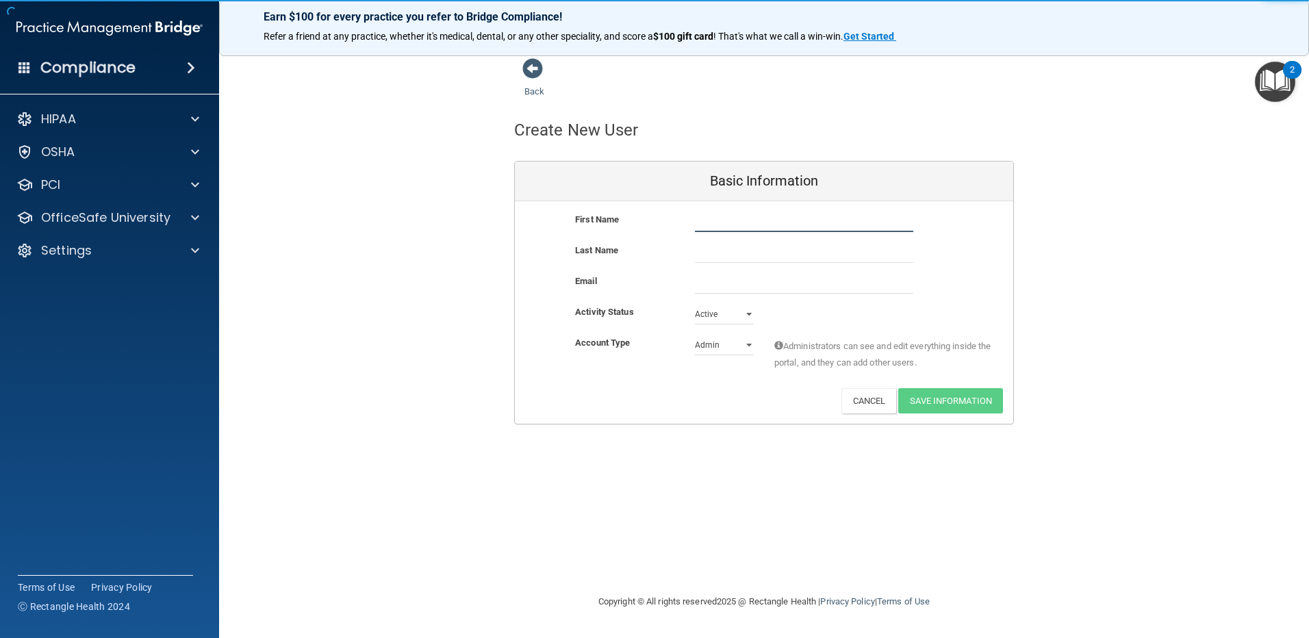
click at [829, 220] on input "text" at bounding box center [804, 221] width 218 height 21
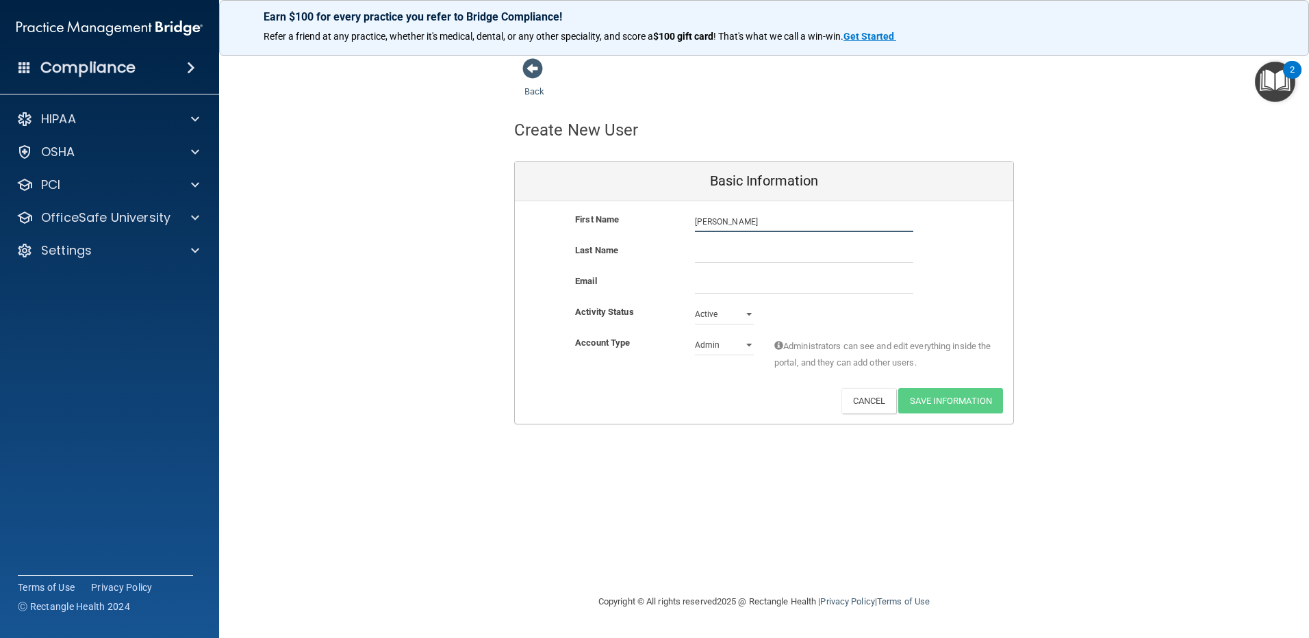
type input "[PERSON_NAME]"
click at [734, 284] on input "email" at bounding box center [804, 283] width 218 height 21
paste input "[EMAIL_ADDRESS][DOMAIN_NAME]"
type input "[EMAIL_ADDRESS][DOMAIN_NAME]"
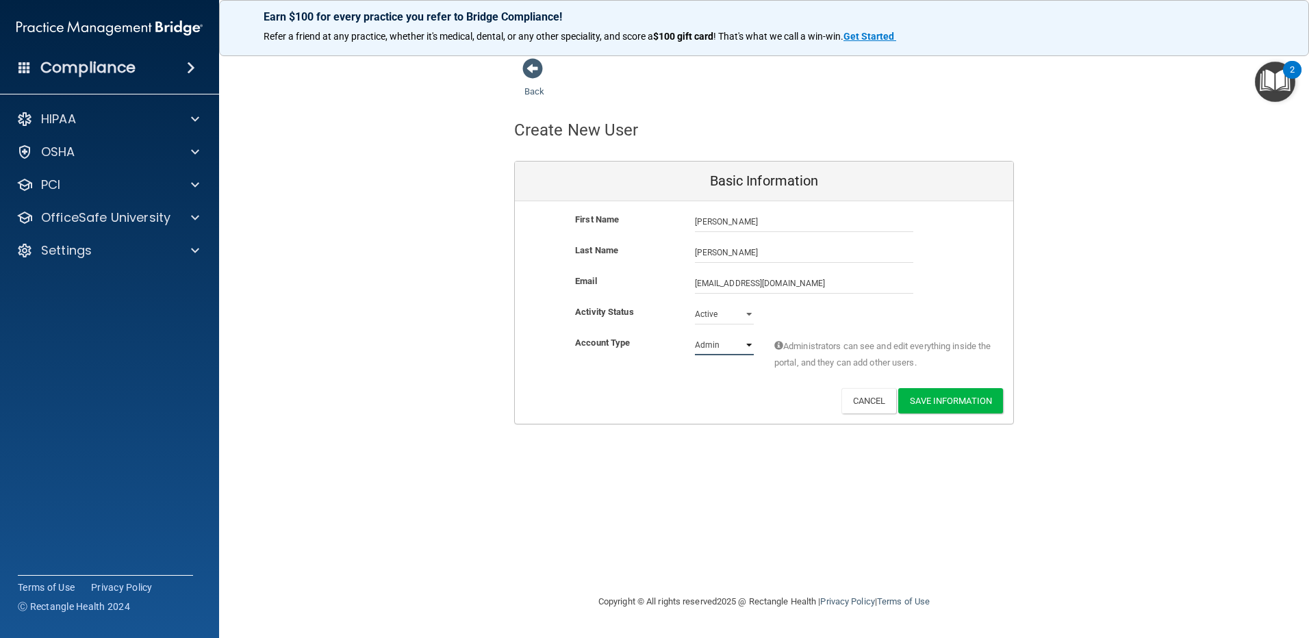
click at [745, 344] on select "Admin Member" at bounding box center [724, 345] width 59 height 21
select select "practice_member"
click at [695, 335] on select "Admin Member" at bounding box center [724, 345] width 59 height 21
click at [966, 396] on button "Save Information" at bounding box center [950, 400] width 105 height 25
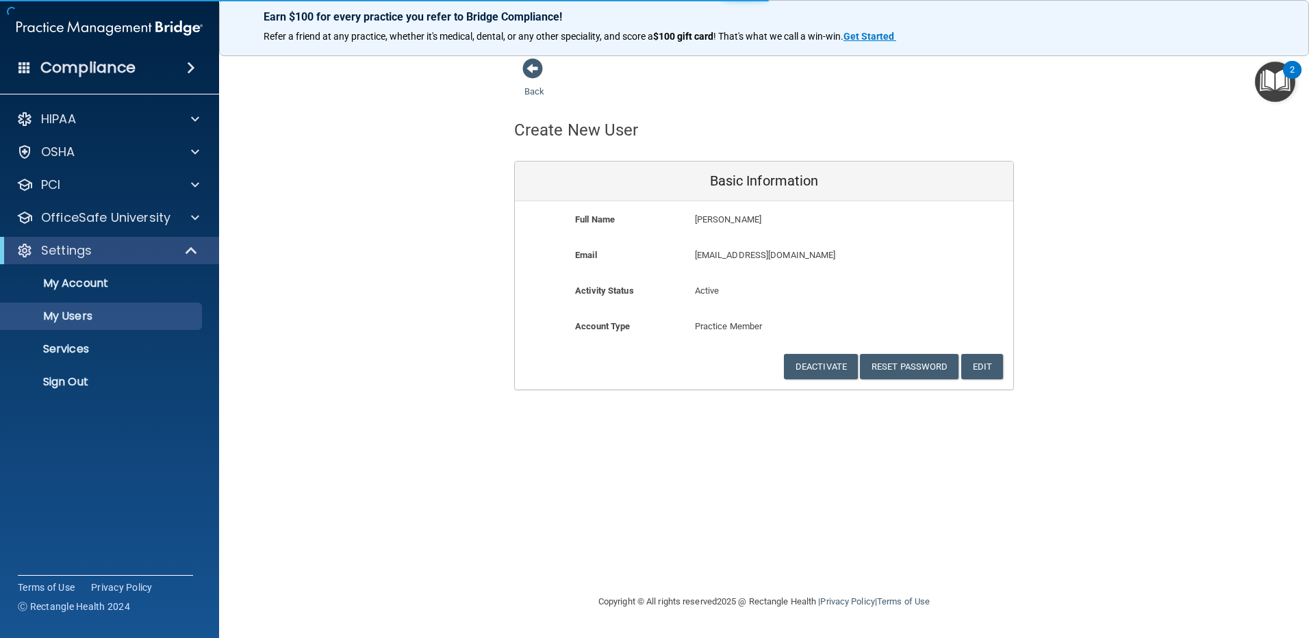
select select "20"
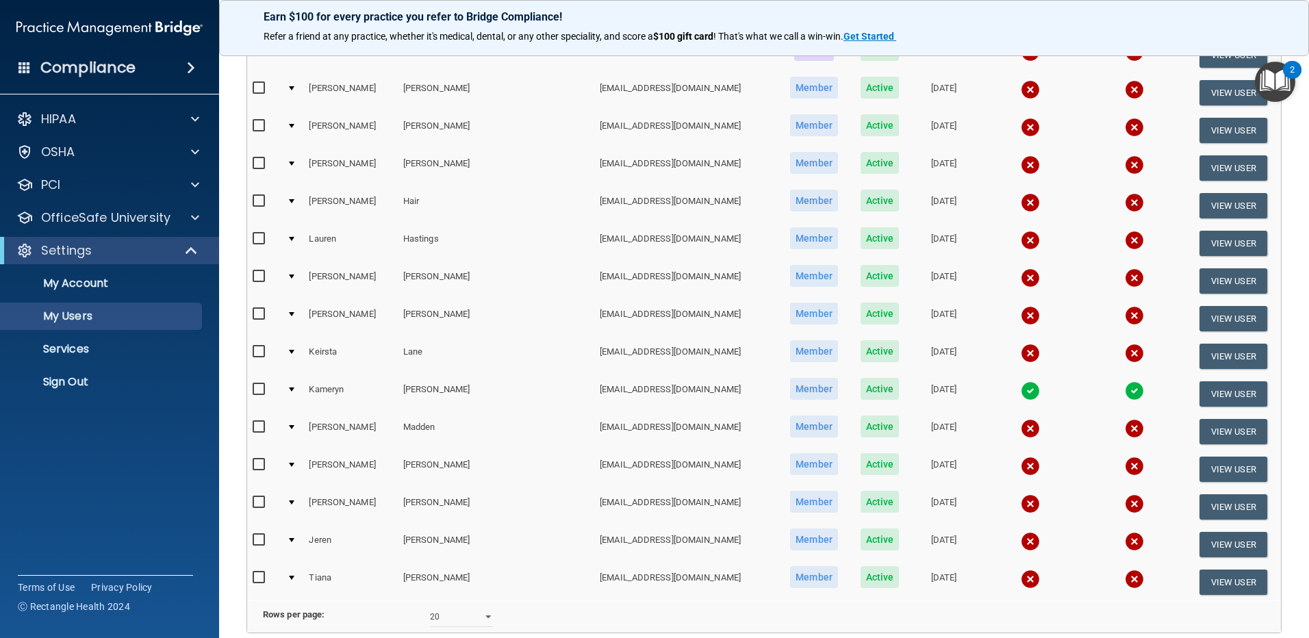
scroll to position [548, 0]
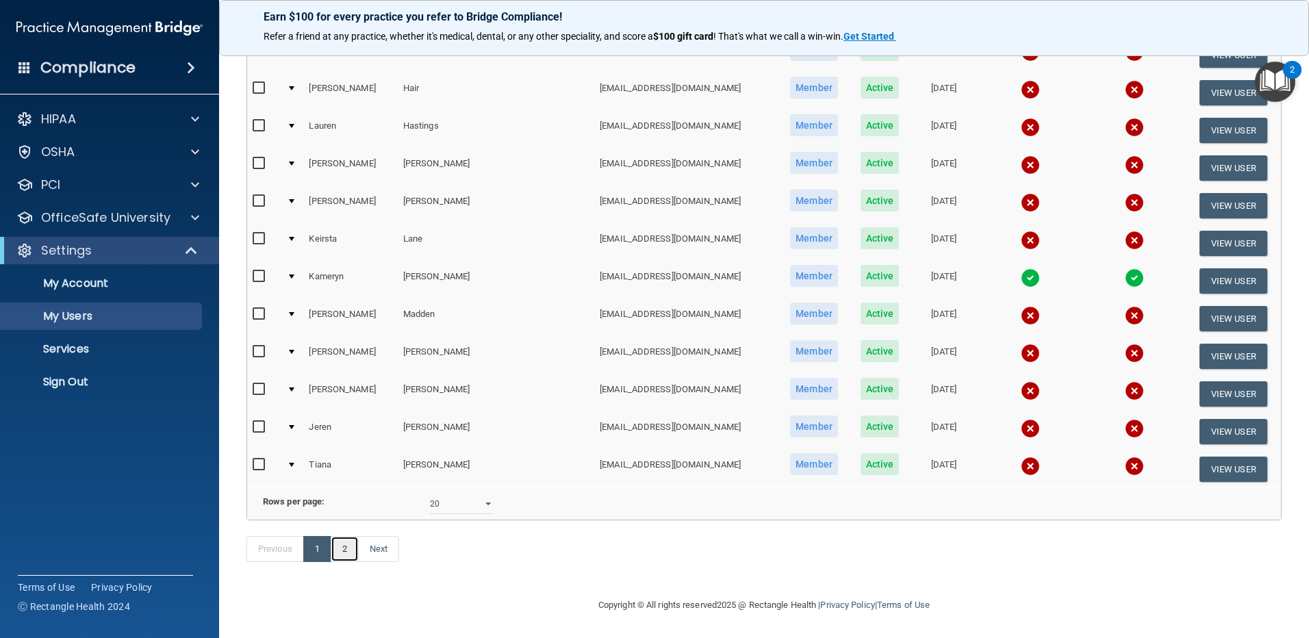
click at [340, 552] on link "2" at bounding box center [345, 549] width 28 height 26
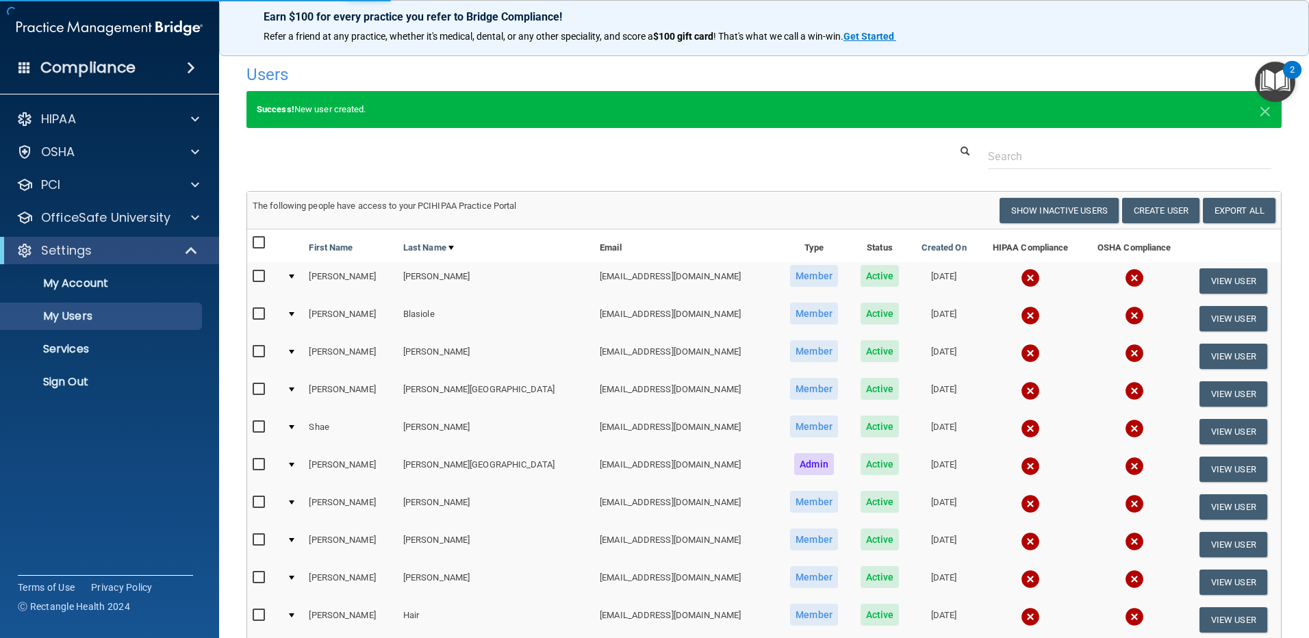
select select "20"
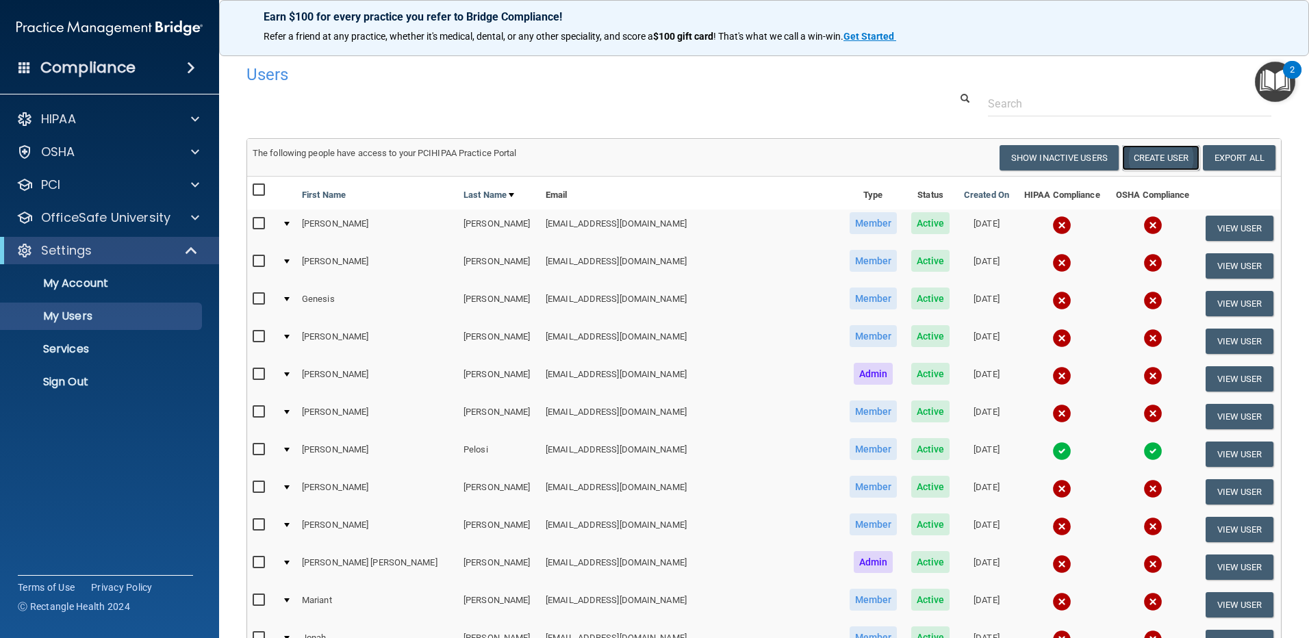
click at [1157, 153] on button "Create User" at bounding box center [1160, 157] width 77 height 25
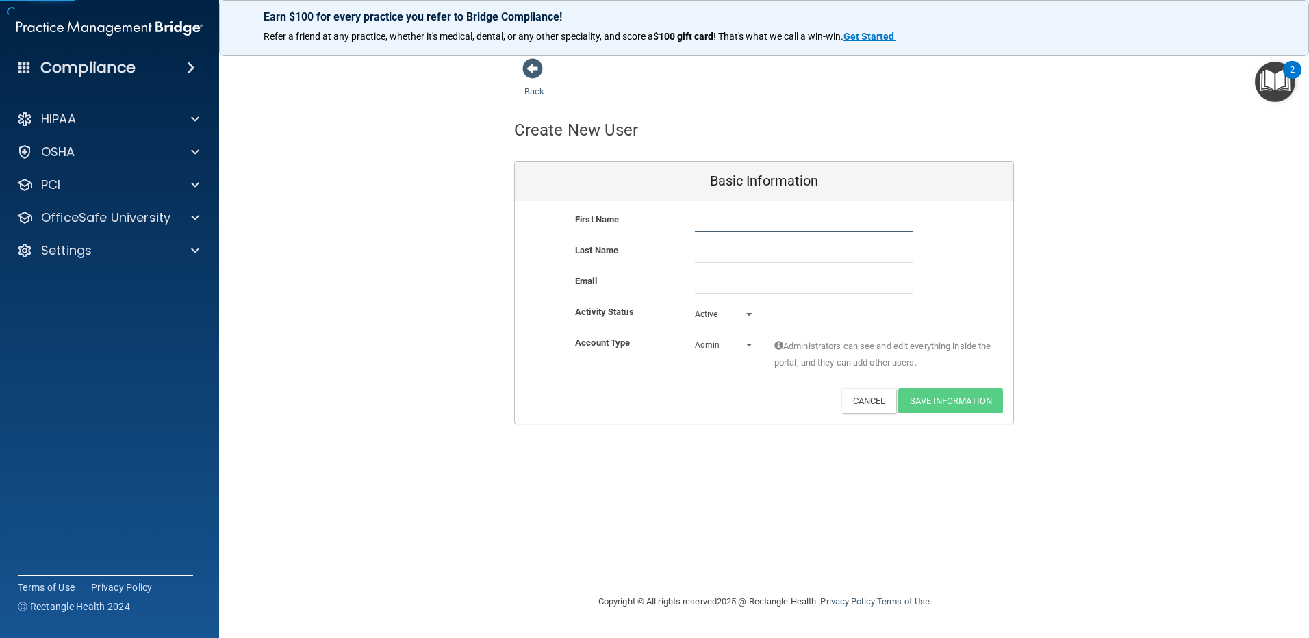
click at [727, 219] on input "text" at bounding box center [804, 221] width 218 height 21
type input "Crystn"
type input "Slappe"
click at [818, 279] on input "email" at bounding box center [804, 283] width 218 height 21
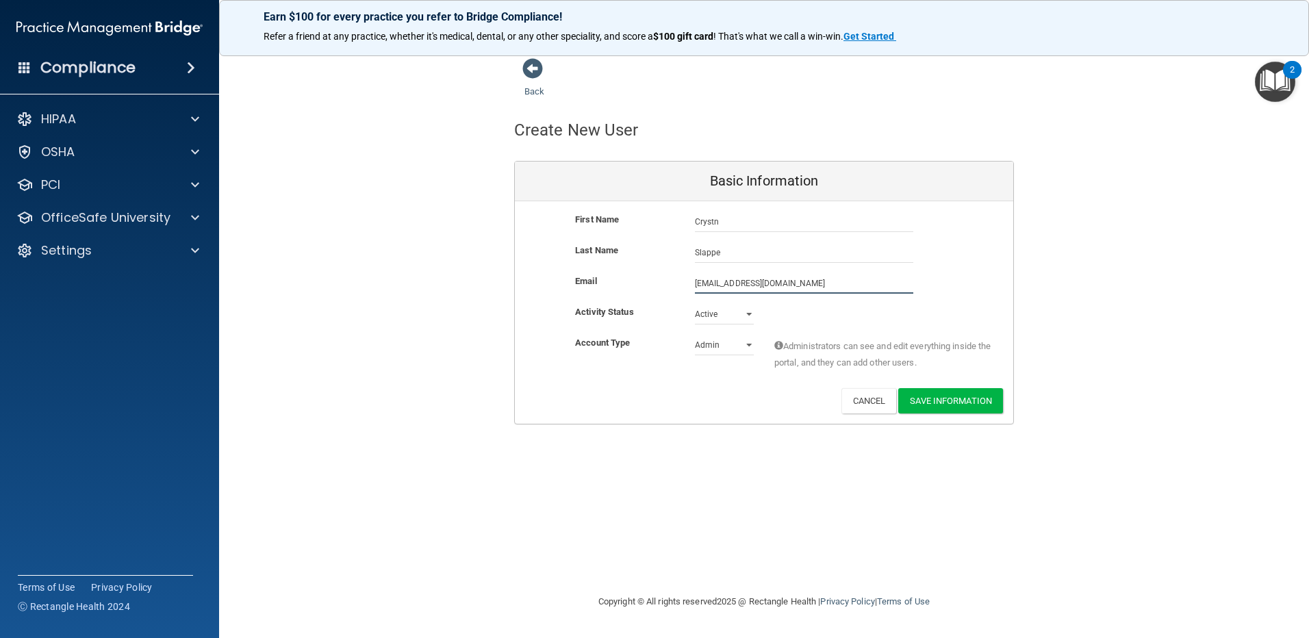
type input "[EMAIL_ADDRESS][DOMAIN_NAME]"
click at [745, 342] on select "Admin Member" at bounding box center [724, 345] width 59 height 21
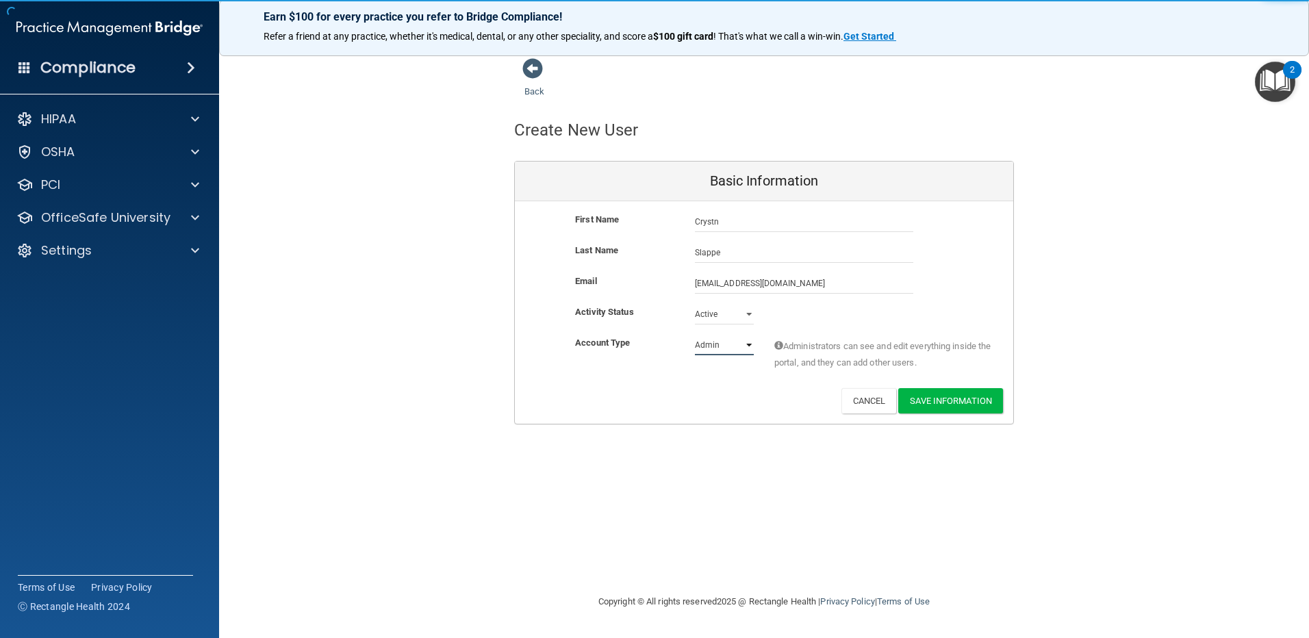
select select "practice_member"
click at [695, 335] on select "Admin Member" at bounding box center [724, 345] width 59 height 21
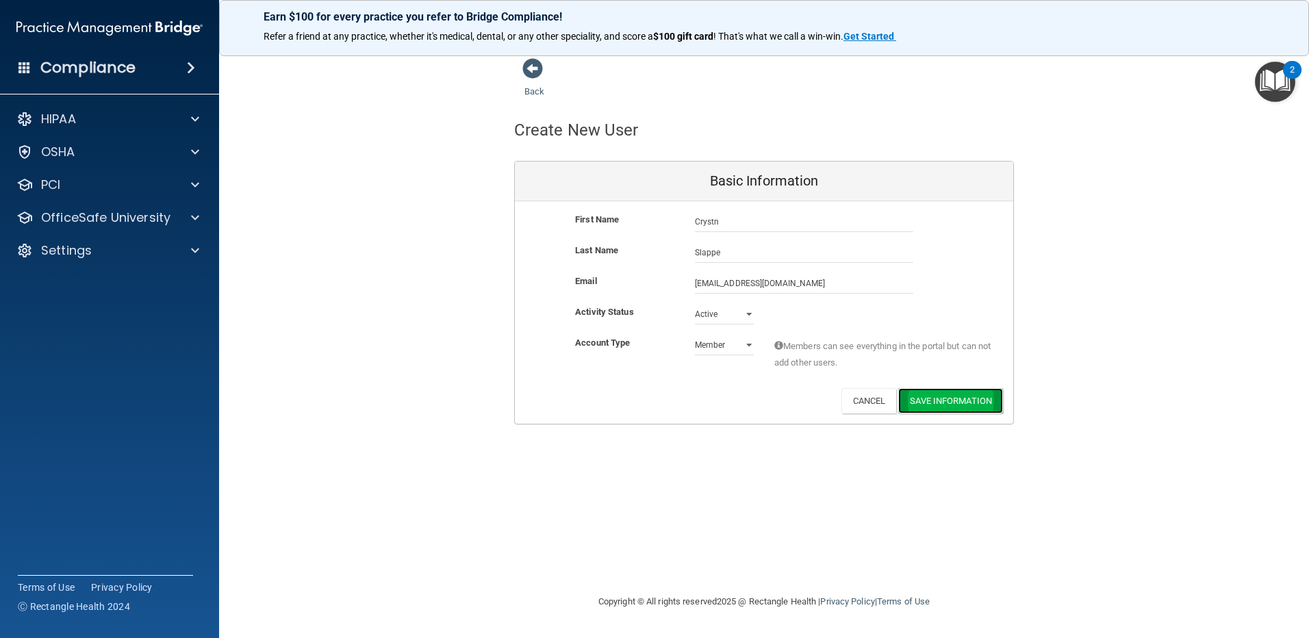
click at [962, 397] on button "Save Information" at bounding box center [950, 400] width 105 height 25
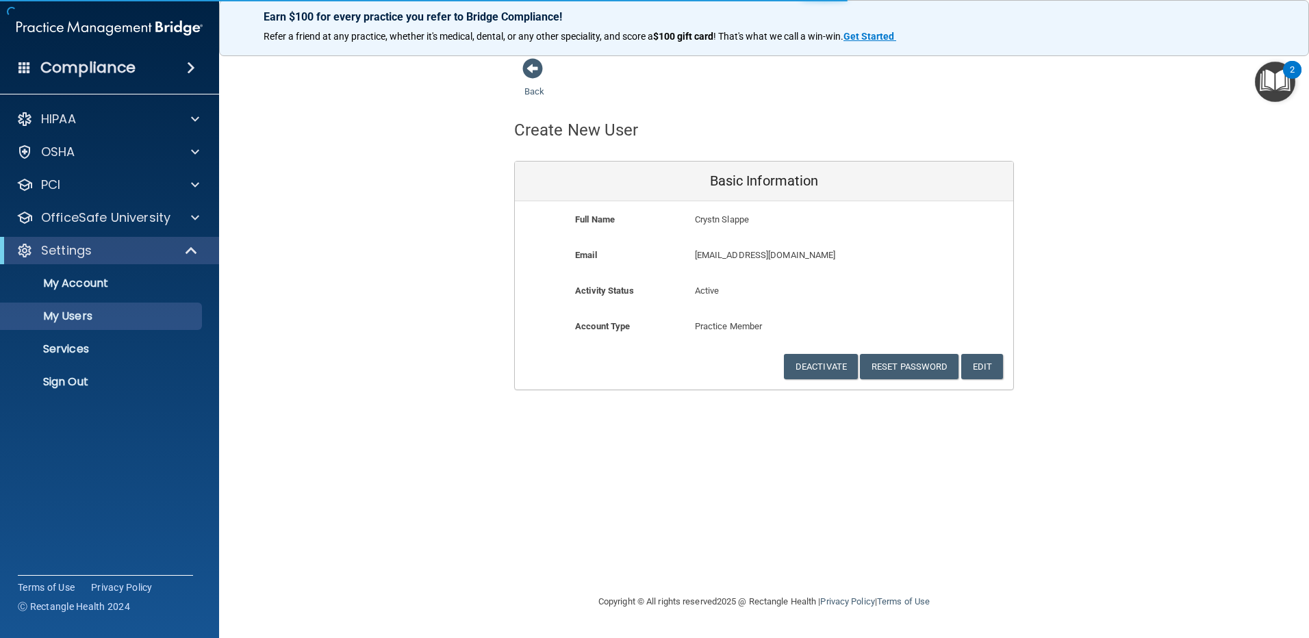
select select "20"
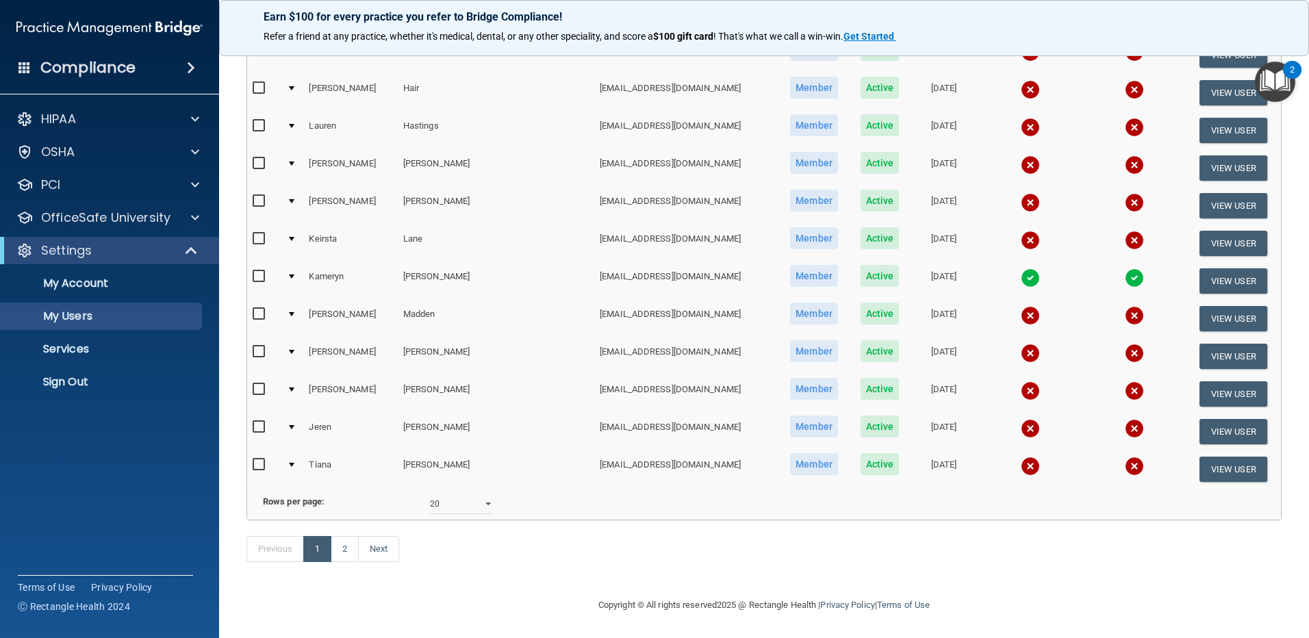
scroll to position [548, 0]
click at [348, 549] on link "2" at bounding box center [345, 549] width 28 height 26
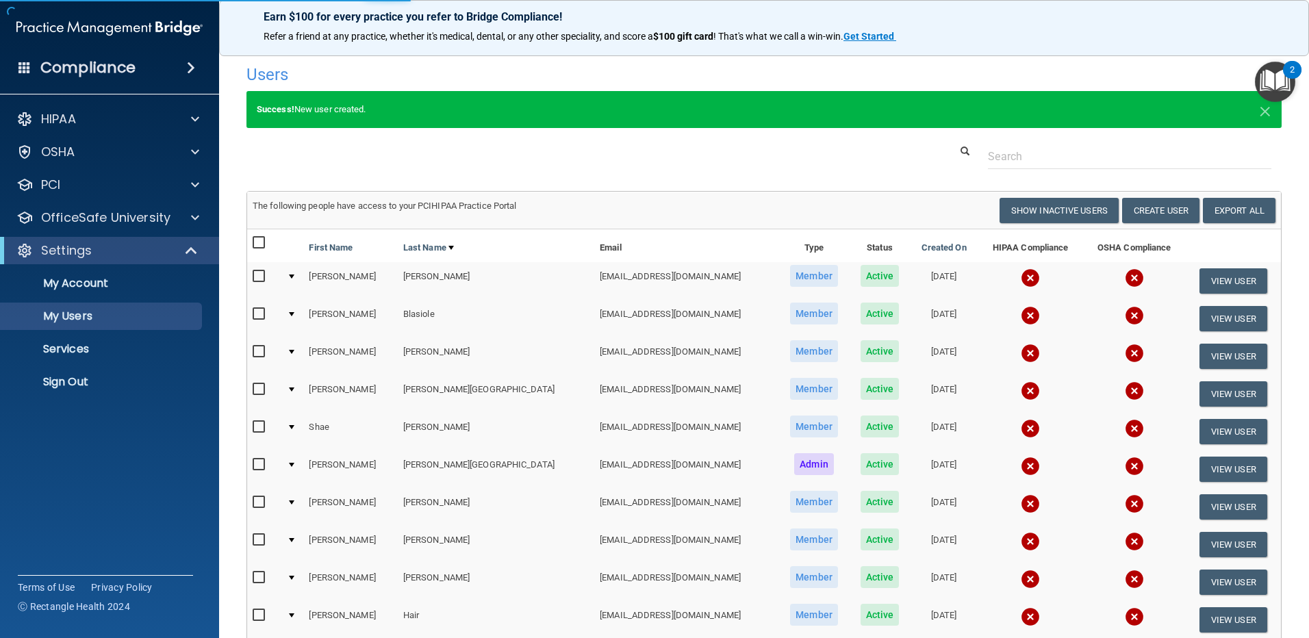
select select "20"
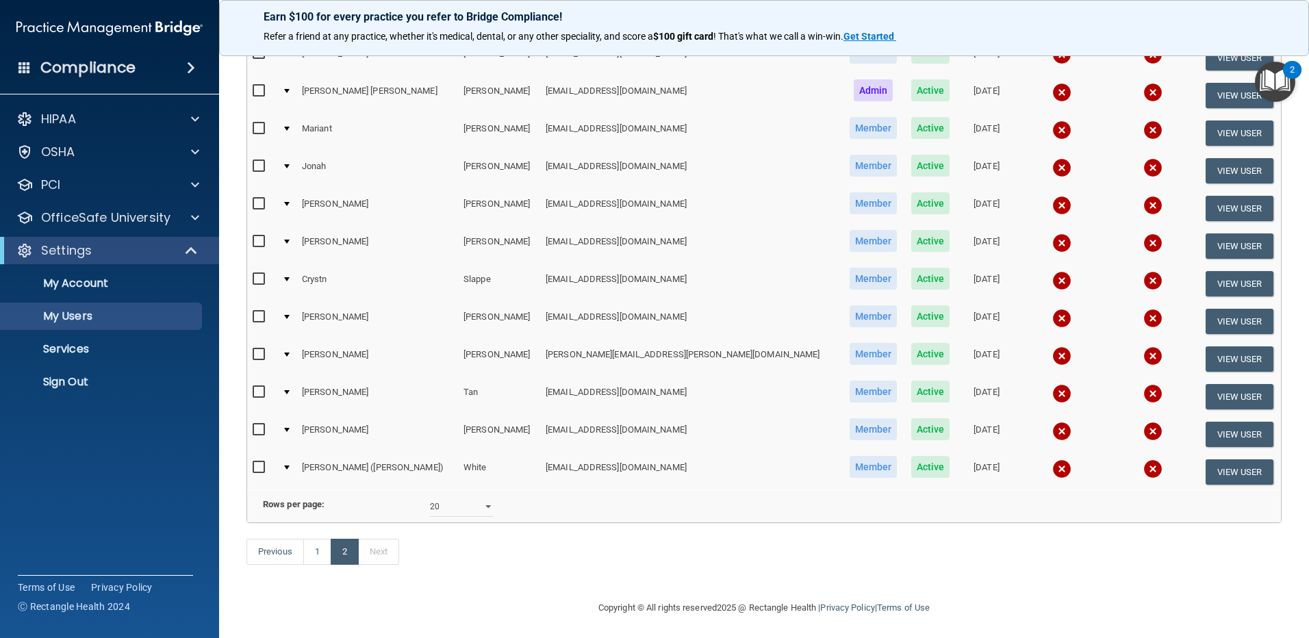
scroll to position [495, 0]
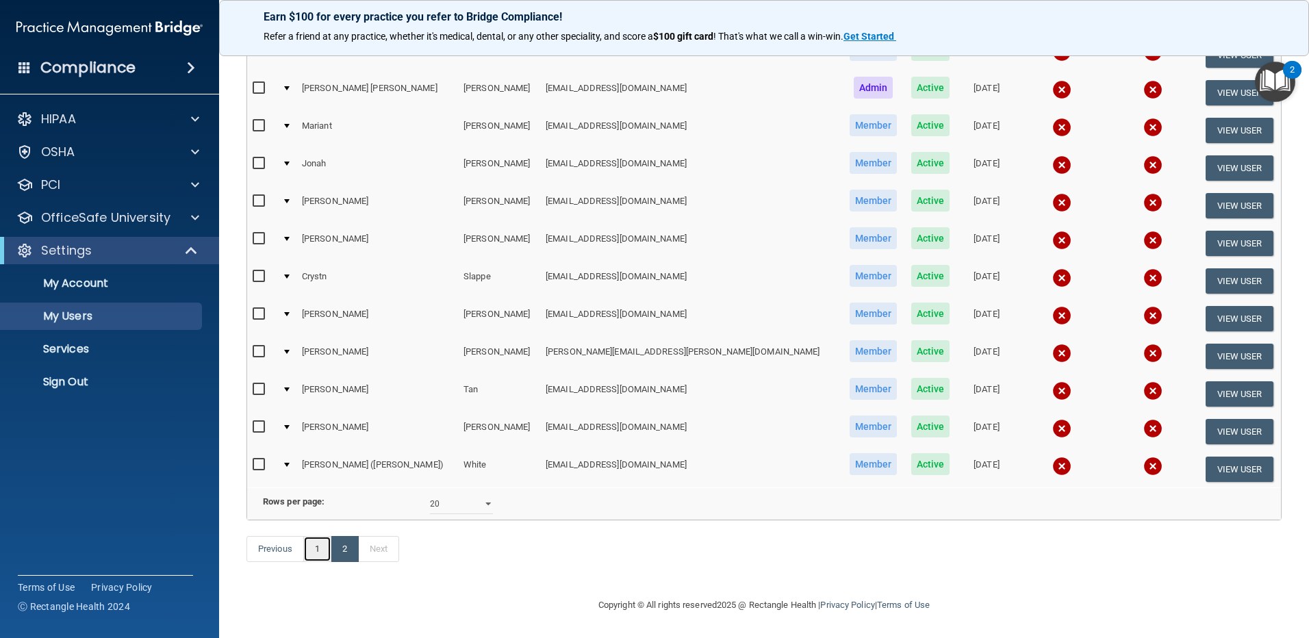
click at [316, 546] on link "1" at bounding box center [317, 549] width 28 height 26
select select "20"
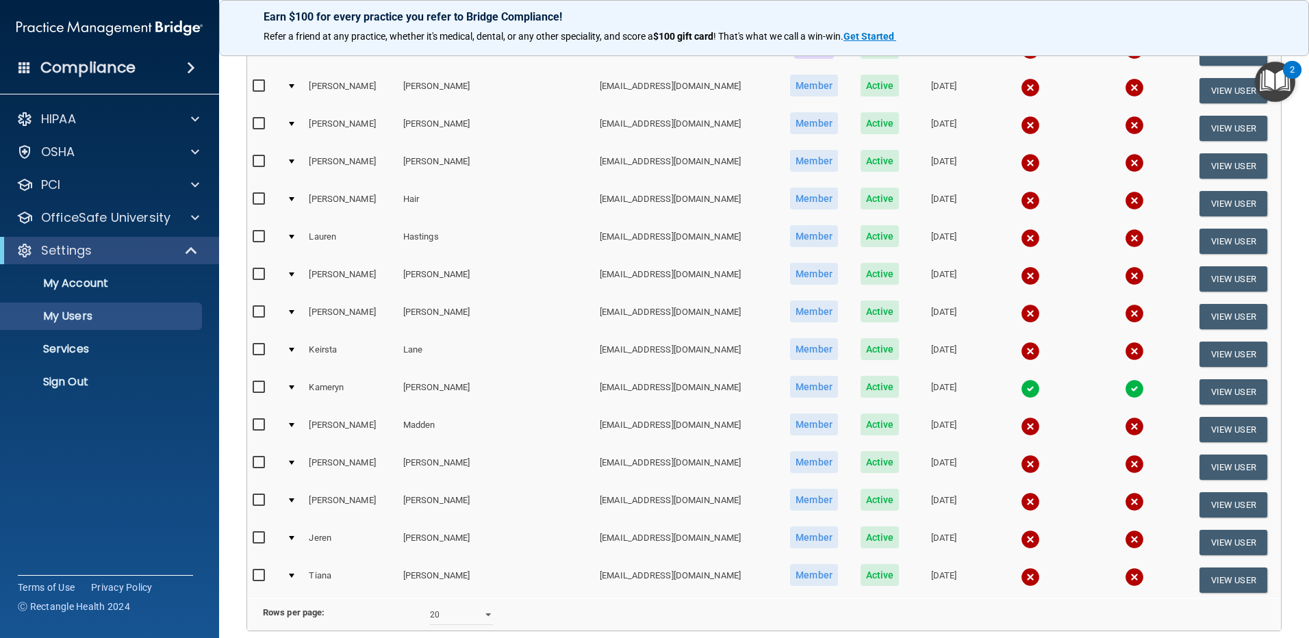
scroll to position [411, 0]
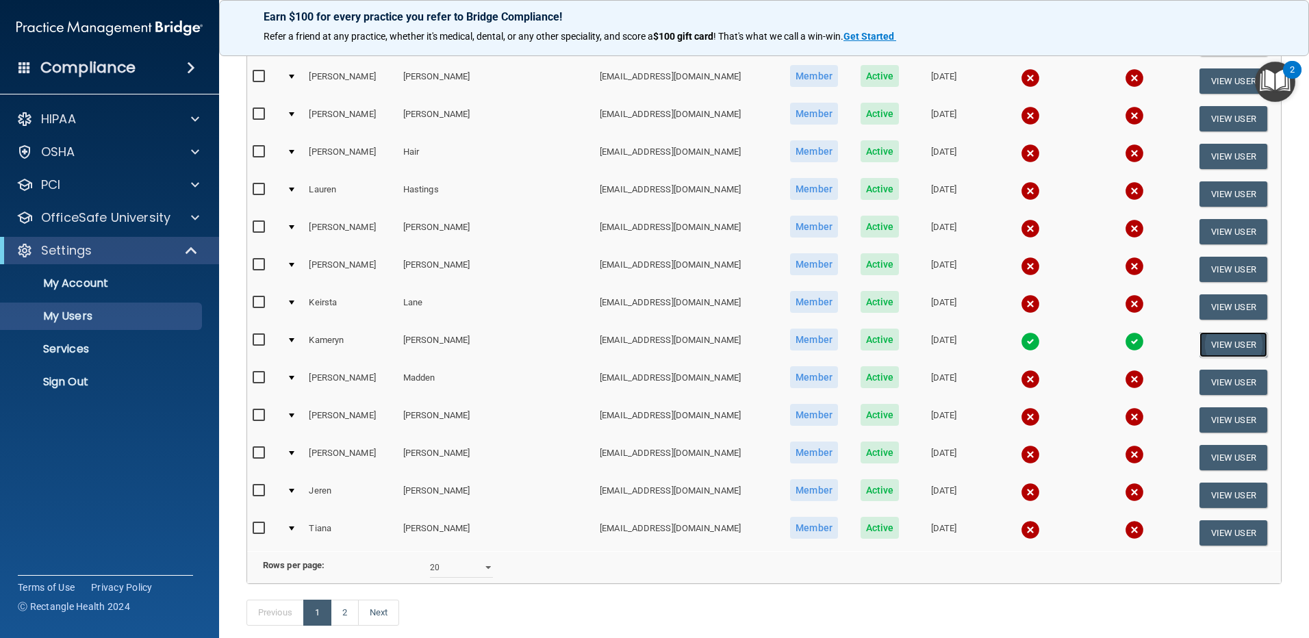
click at [1215, 345] on button "View User" at bounding box center [1233, 344] width 68 height 25
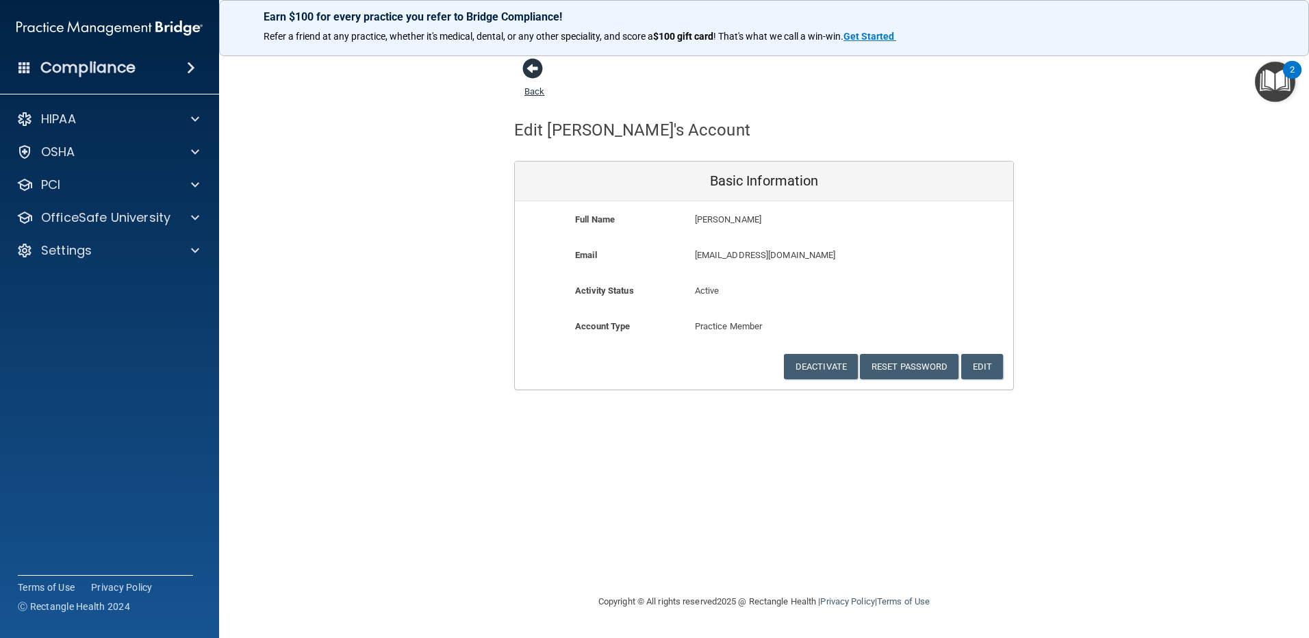
click at [529, 68] on span at bounding box center [532, 68] width 21 height 21
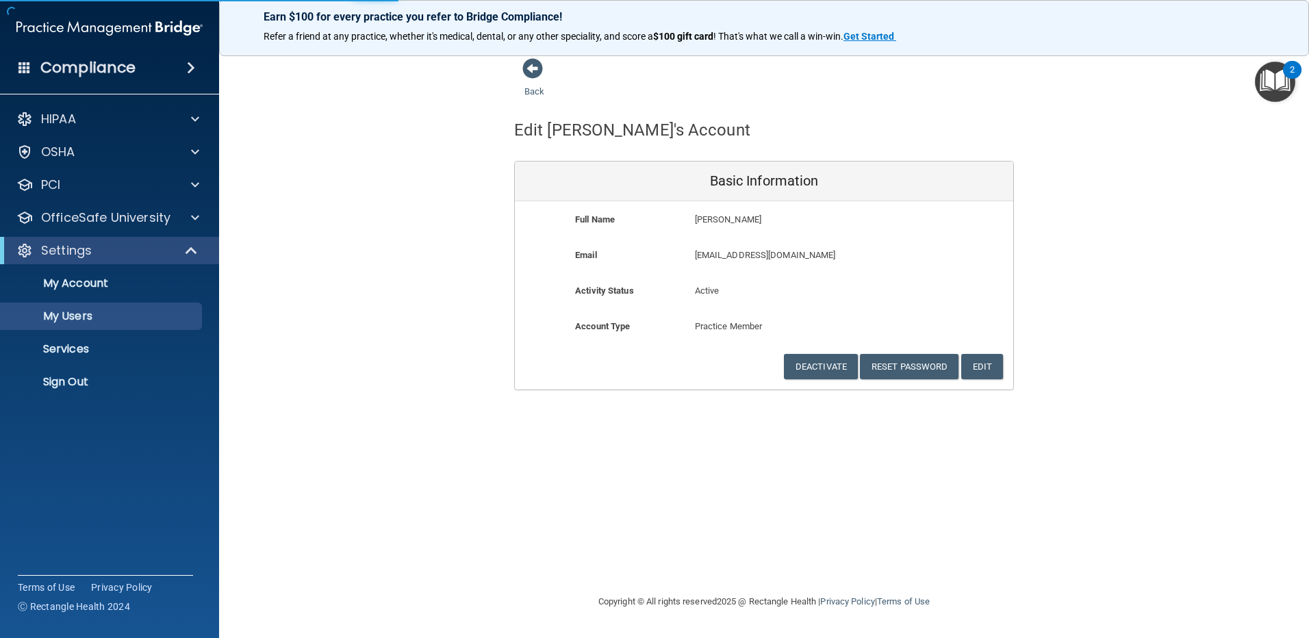
select select "20"
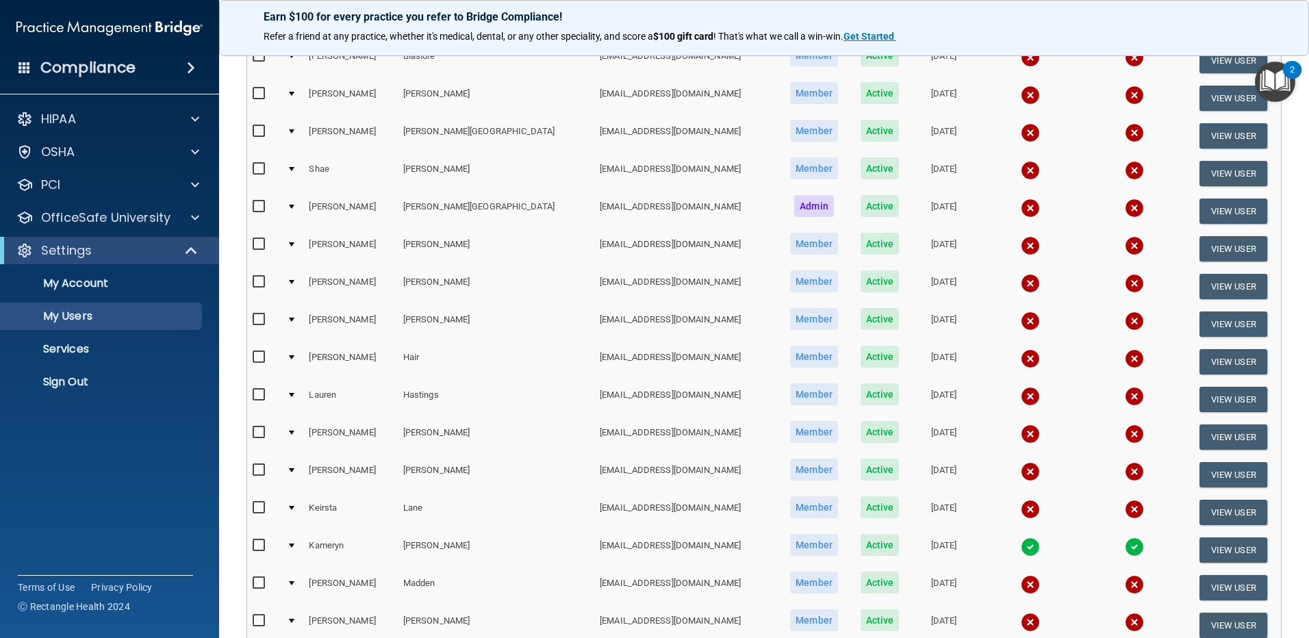
scroll to position [274, 0]
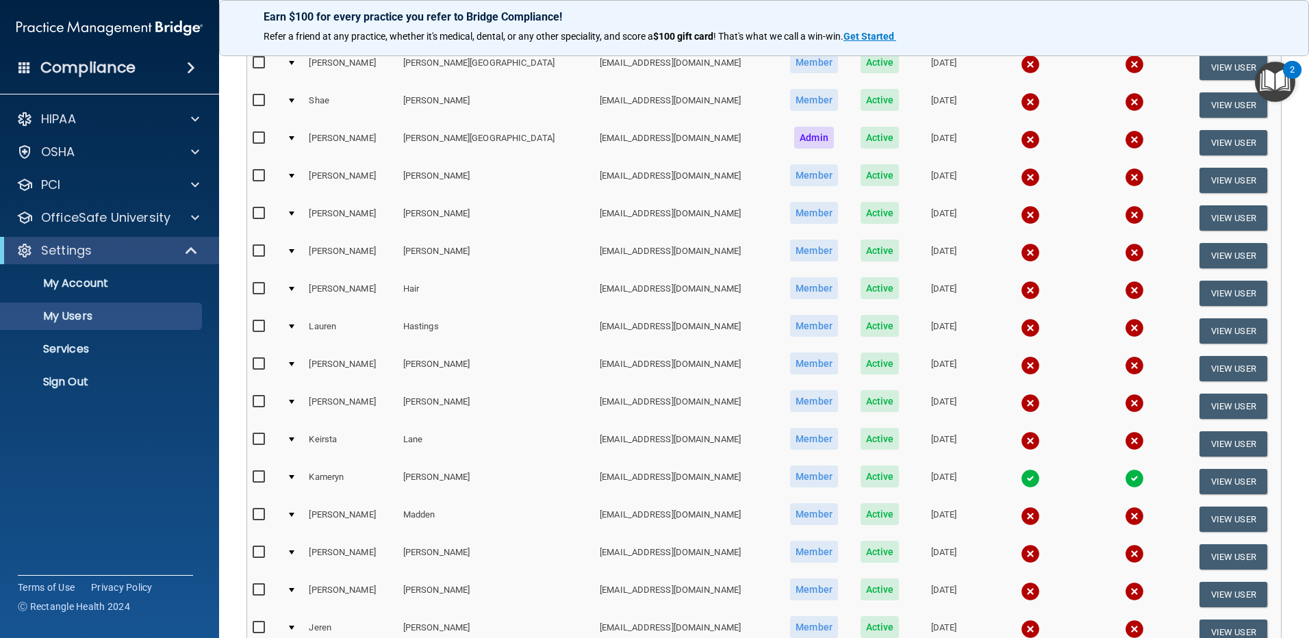
click at [1021, 478] on img at bounding box center [1030, 478] width 19 height 19
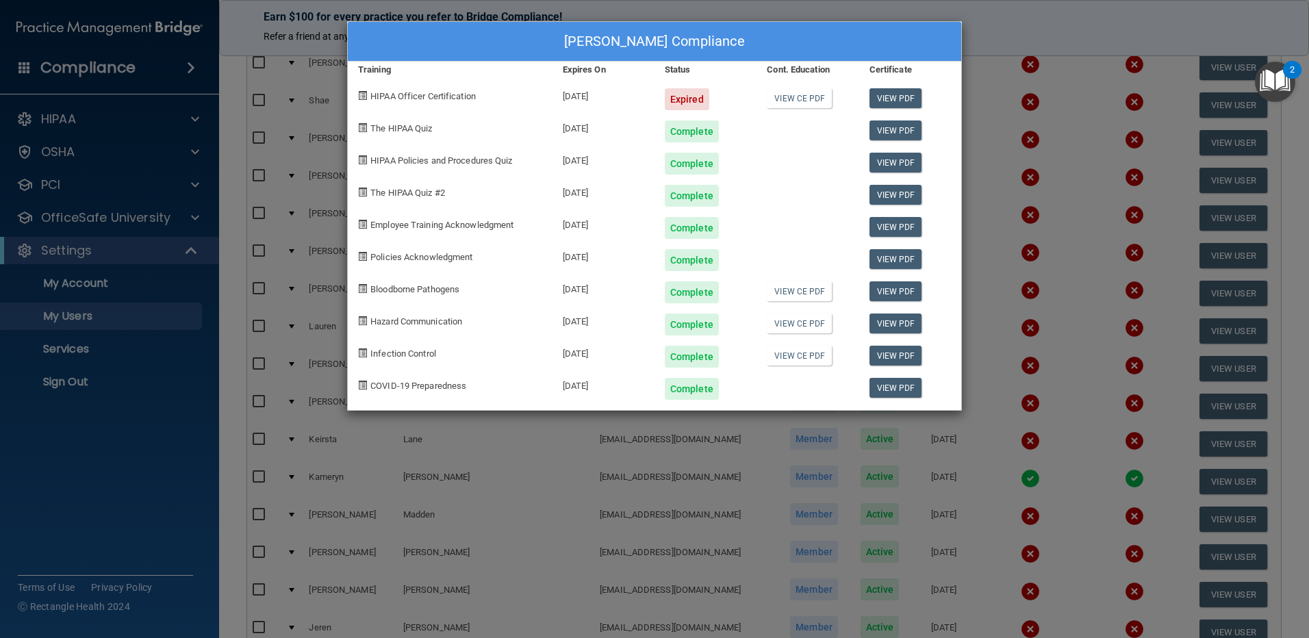
click at [1110, 18] on div "Kameryn MacDonald's Compliance Training Expires On Status Cont. Education Certi…" at bounding box center [654, 319] width 1309 height 638
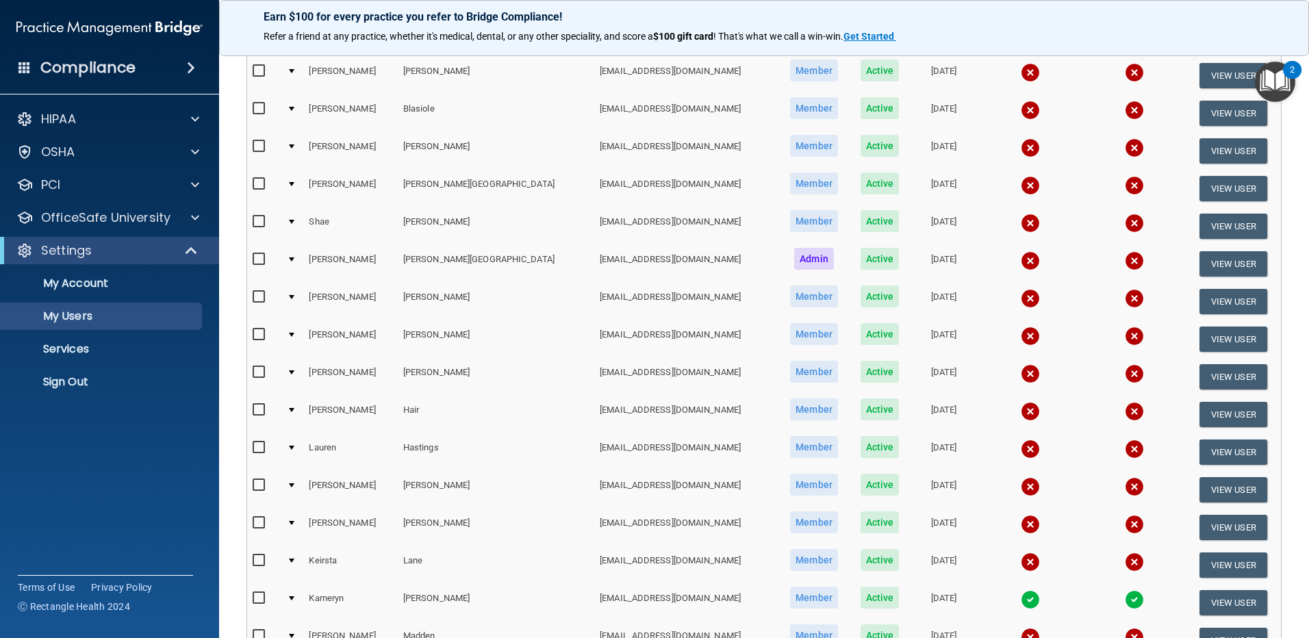
scroll to position [0, 0]
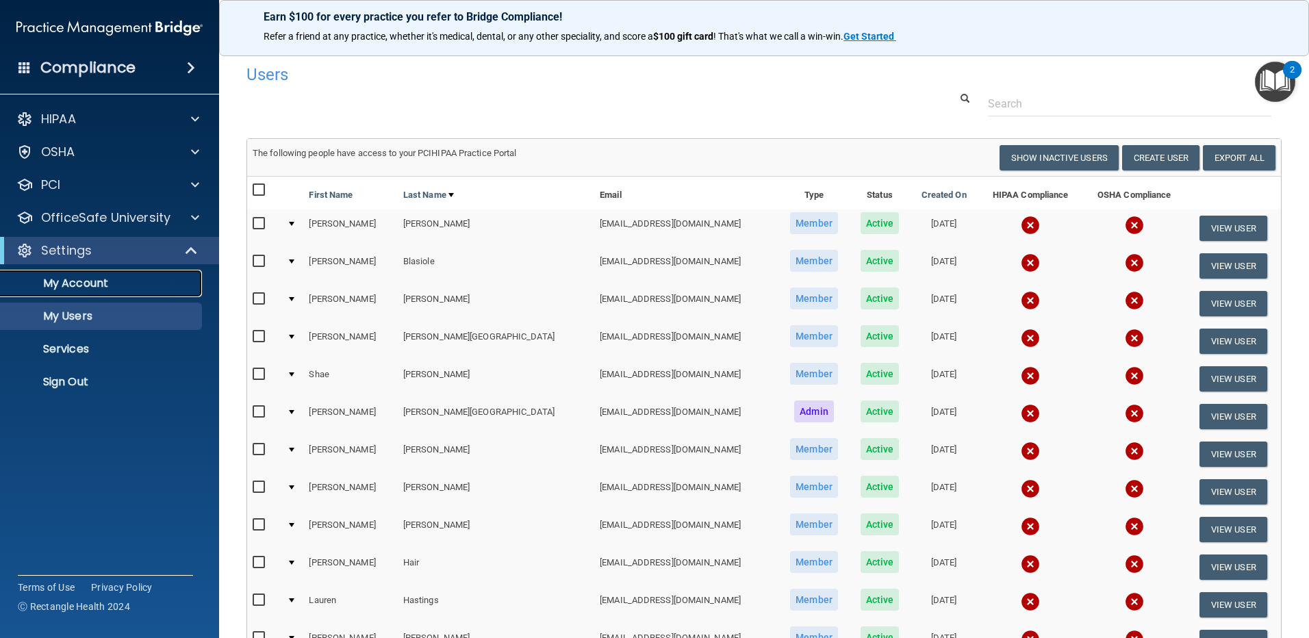
click at [95, 283] on p "My Account" at bounding box center [102, 284] width 187 height 14
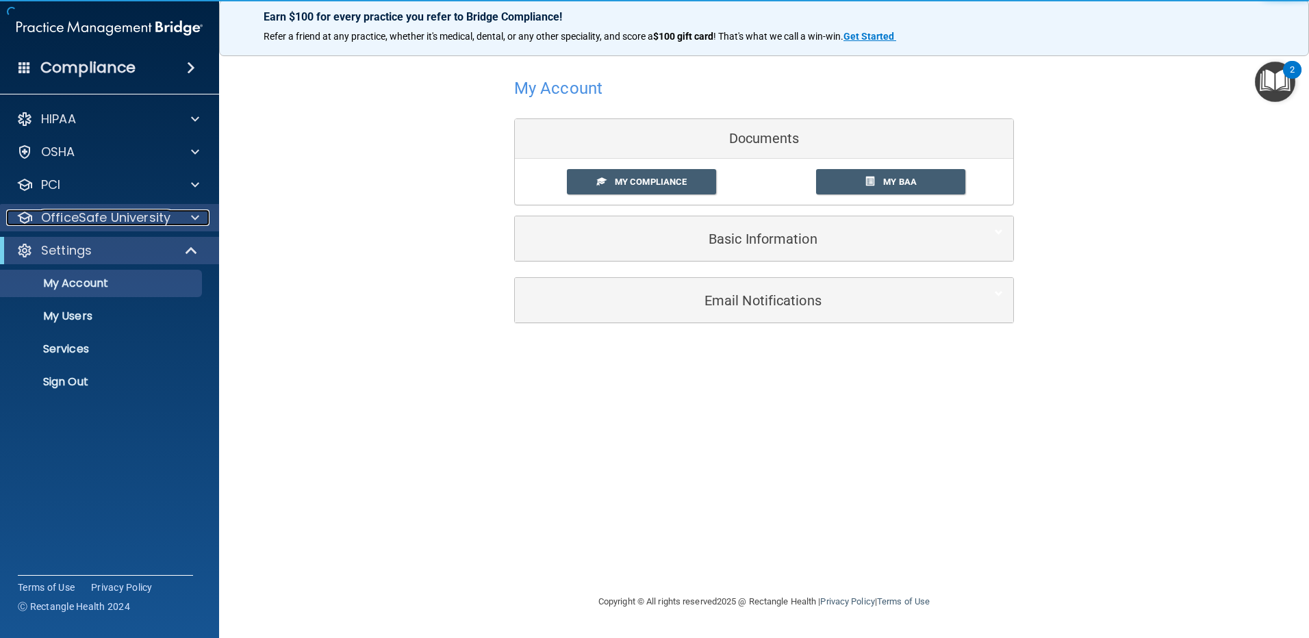
click at [190, 213] on div at bounding box center [193, 217] width 34 height 16
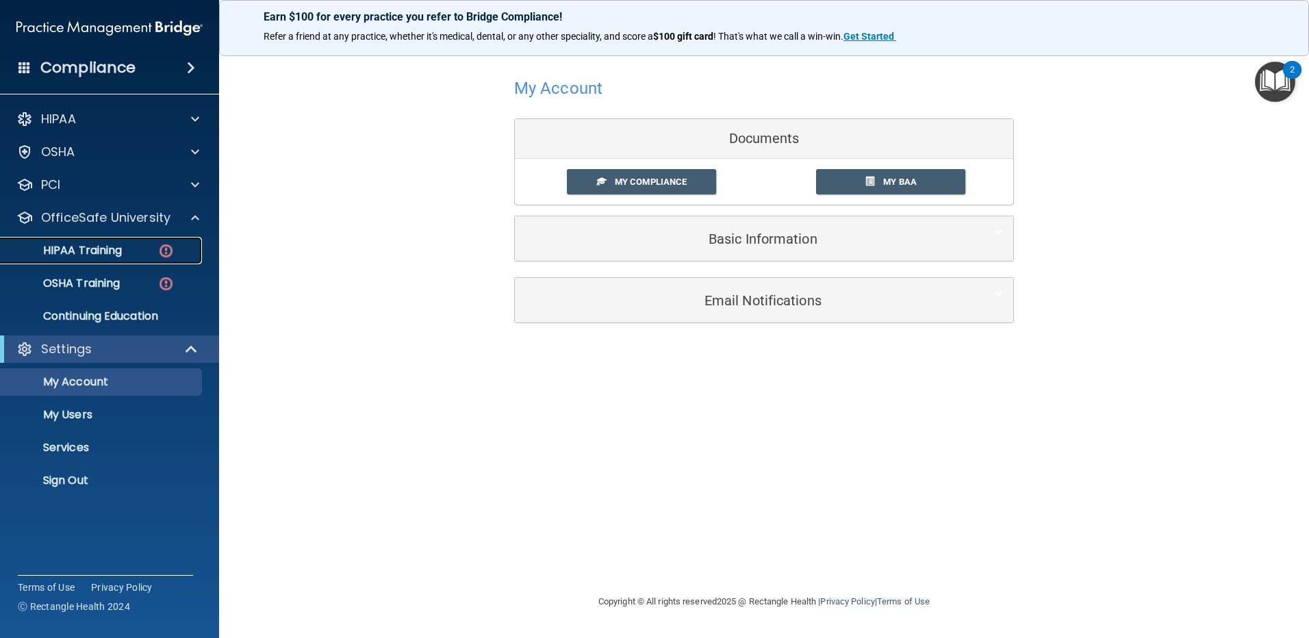
click at [94, 246] on p "HIPAA Training" at bounding box center [65, 251] width 113 height 14
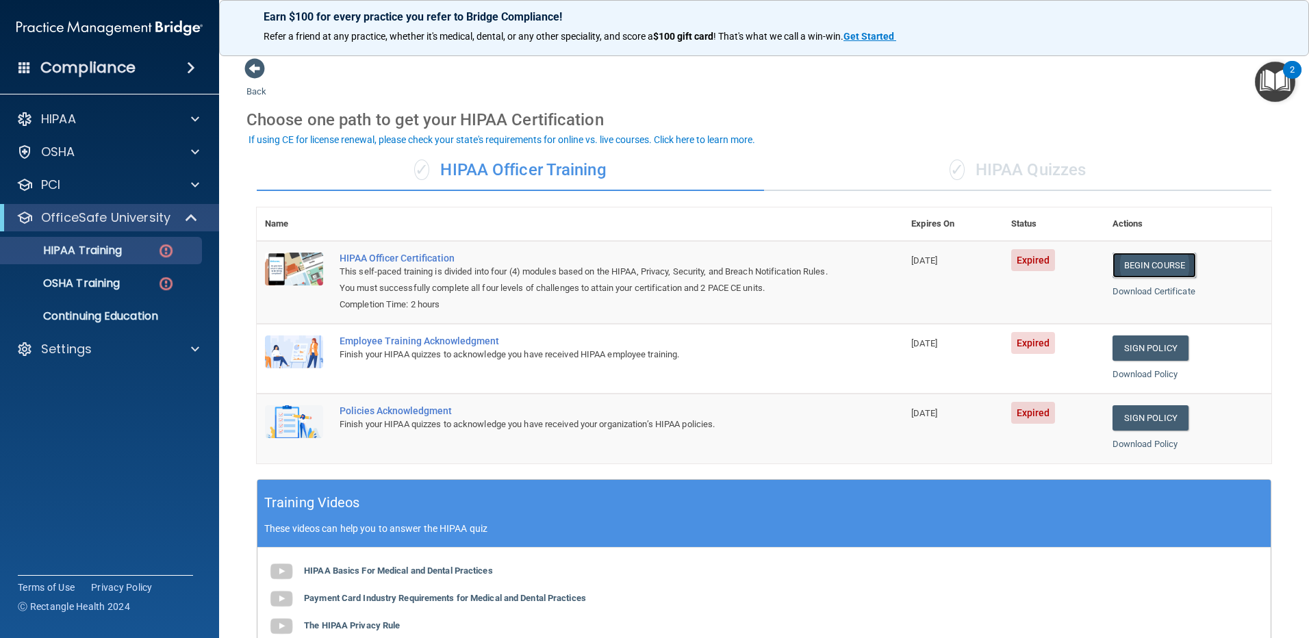
click at [1146, 266] on link "Begin Course" at bounding box center [1154, 265] width 84 height 25
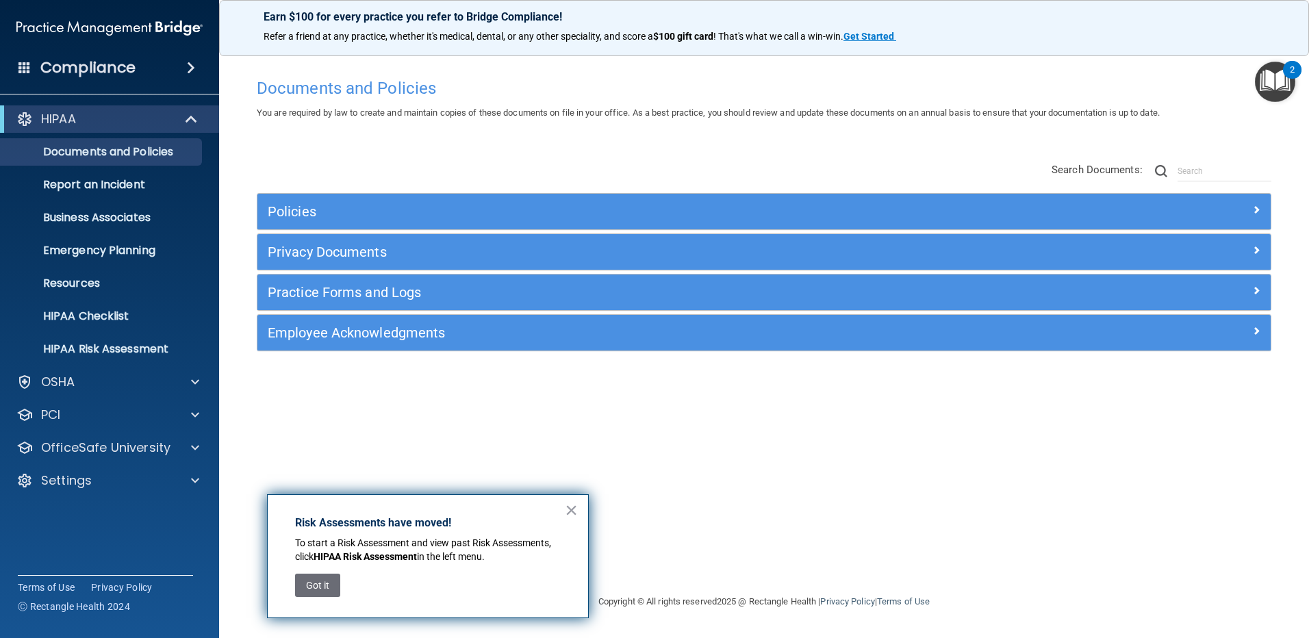
click at [1057, 516] on div "Documents and Policies You are required by law to create and maintain copies of…" at bounding box center [763, 332] width 1035 height 522
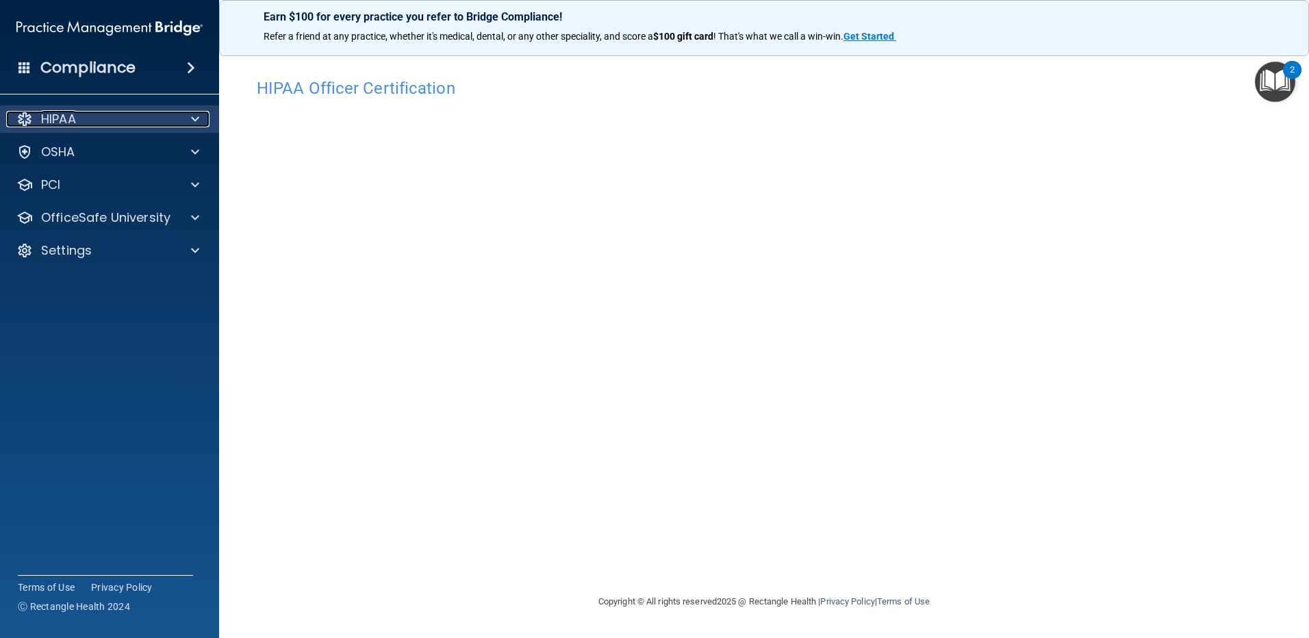
click at [191, 118] on span at bounding box center [195, 119] width 8 height 16
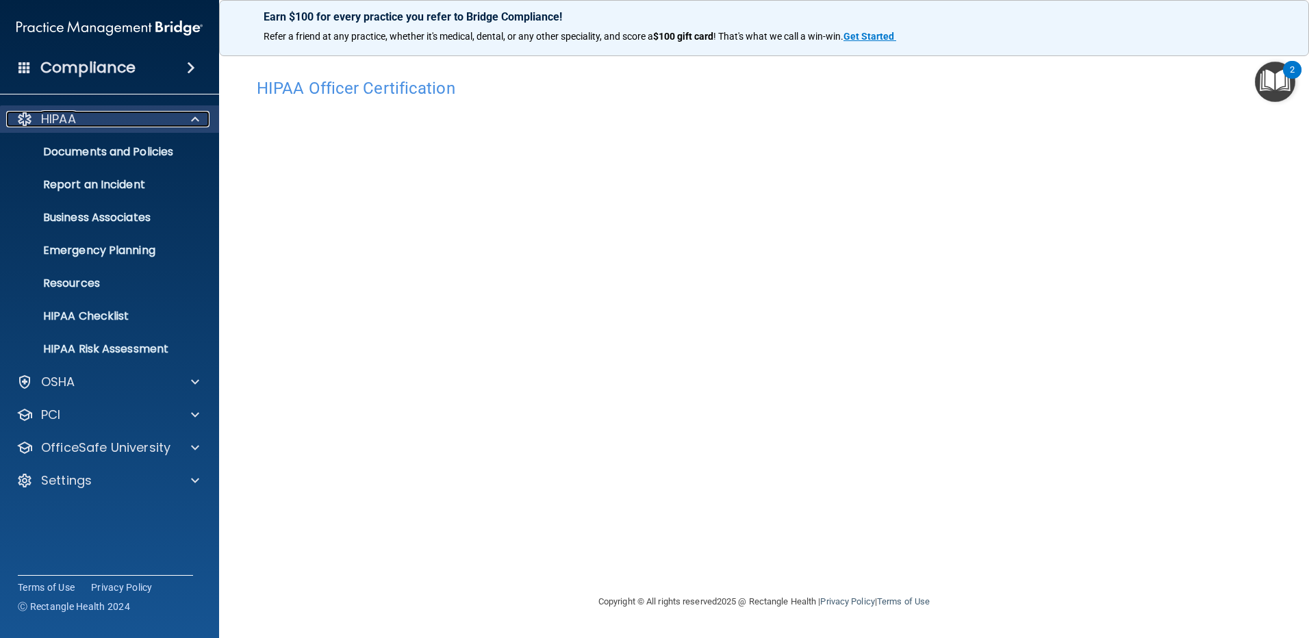
click at [191, 118] on span at bounding box center [195, 119] width 8 height 16
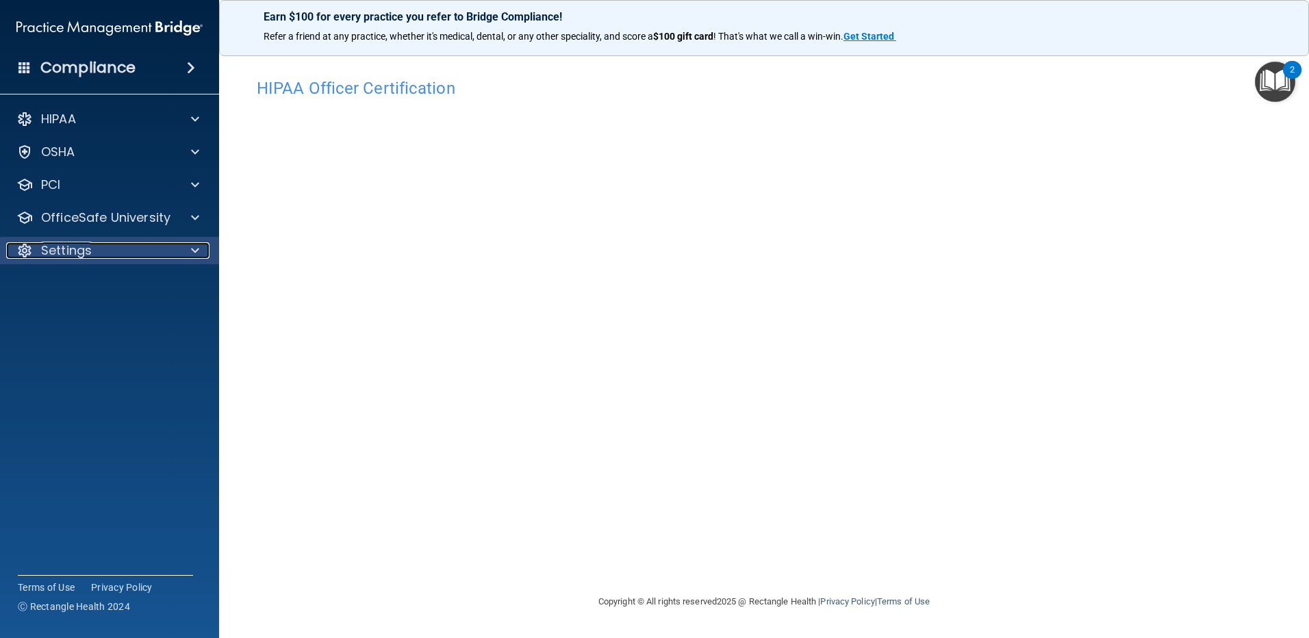
click at [197, 254] on span at bounding box center [195, 250] width 8 height 16
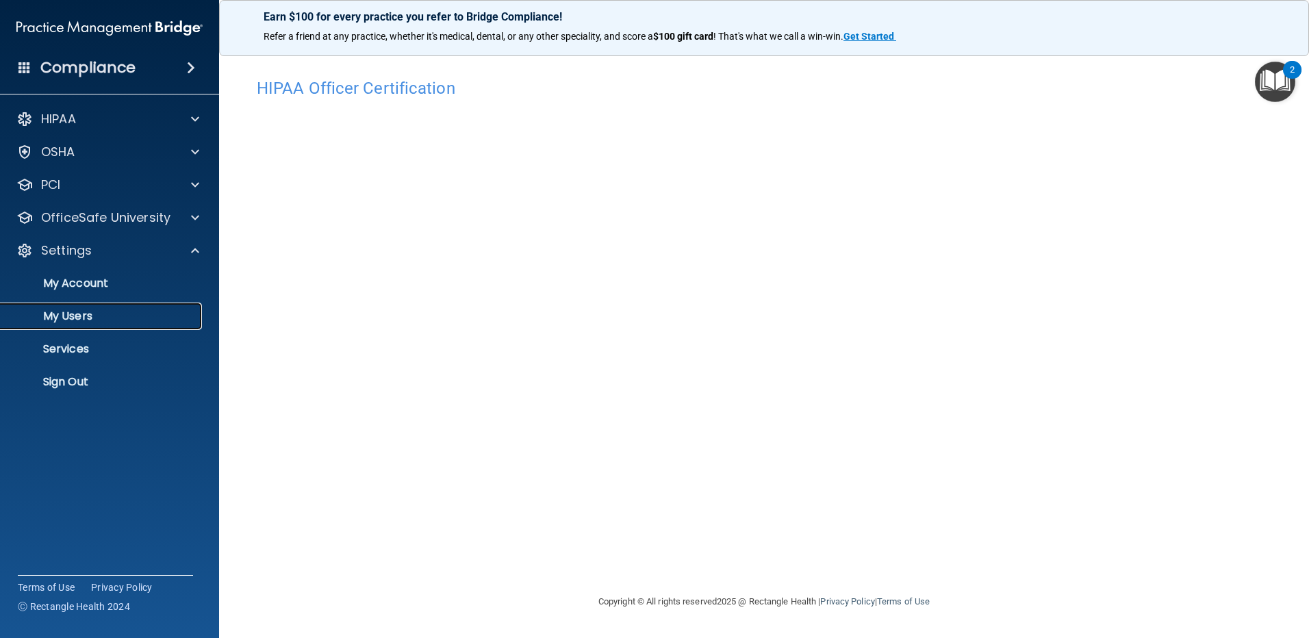
click at [89, 311] on p "My Users" at bounding box center [102, 316] width 187 height 14
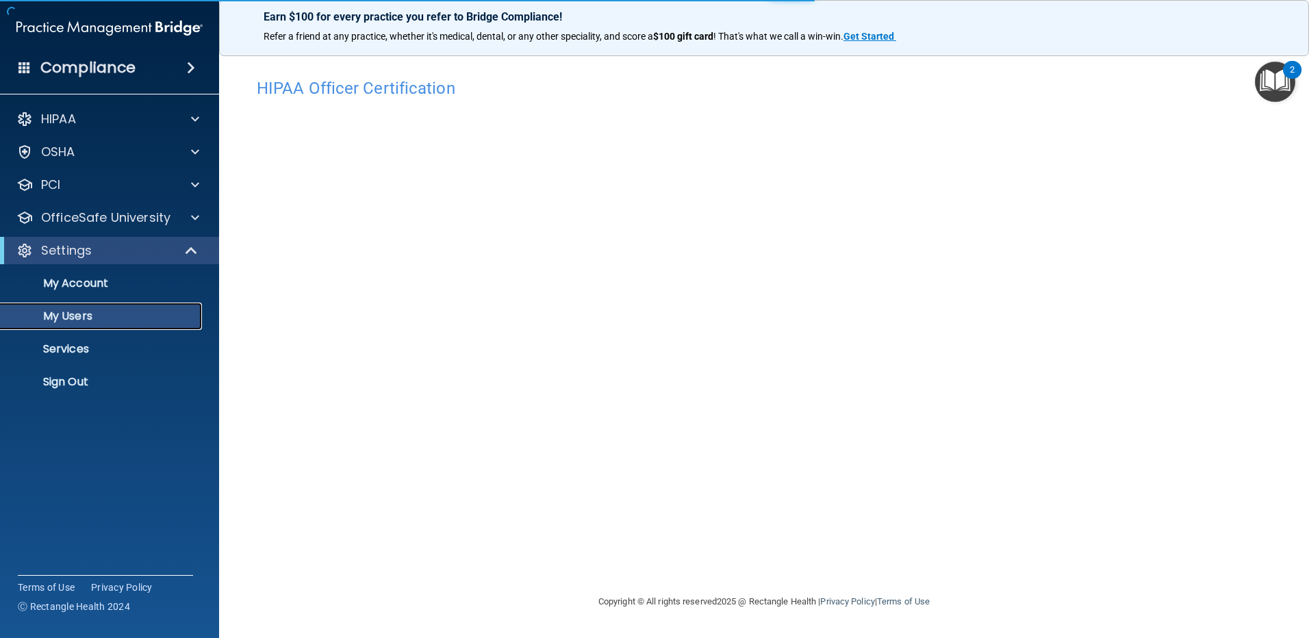
select select "20"
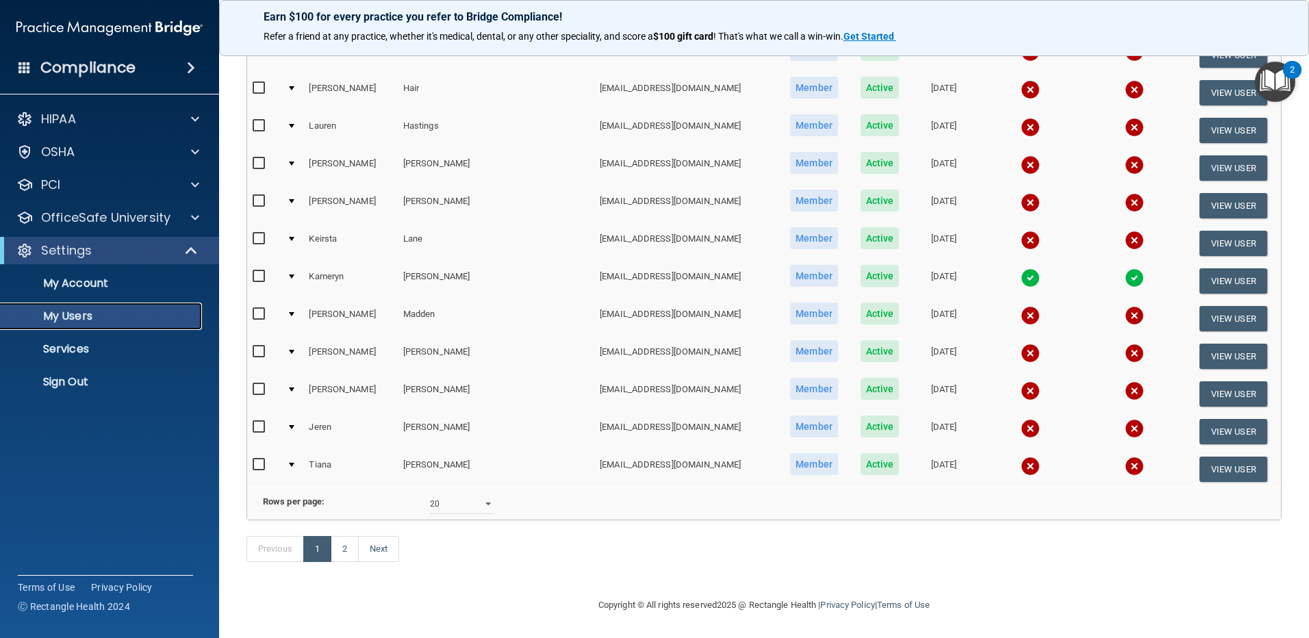
scroll to position [495, 0]
click at [345, 554] on link "2" at bounding box center [345, 549] width 28 height 26
select select "20"
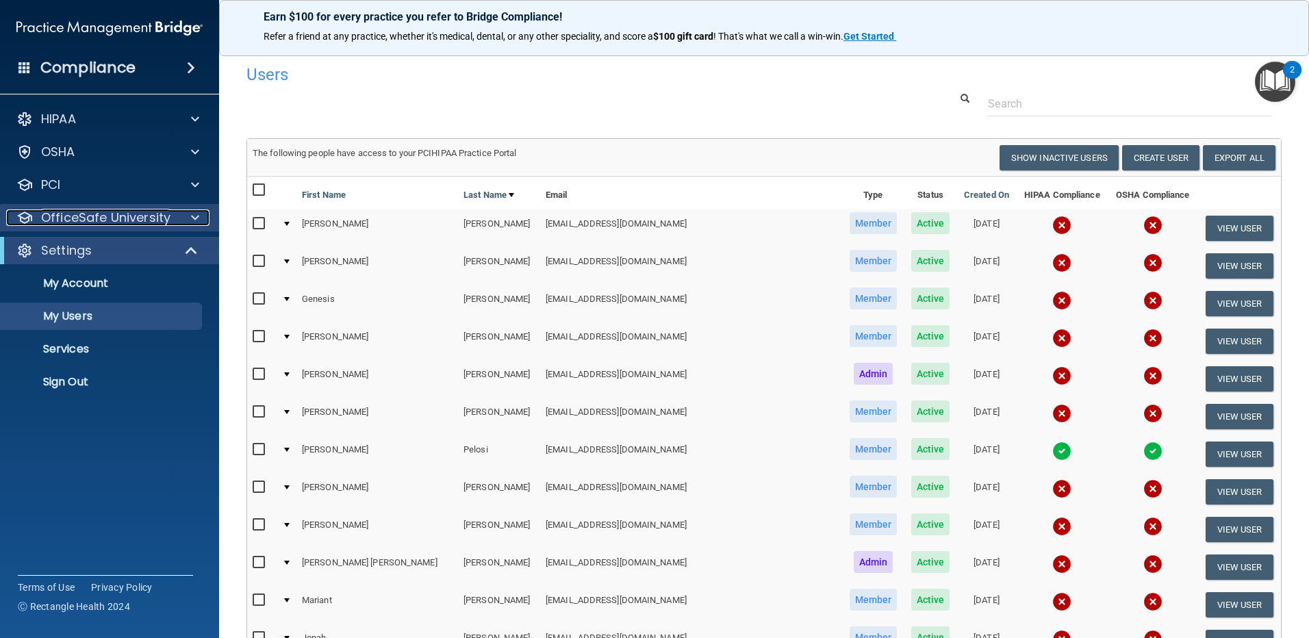
click at [181, 216] on div at bounding box center [193, 217] width 34 height 16
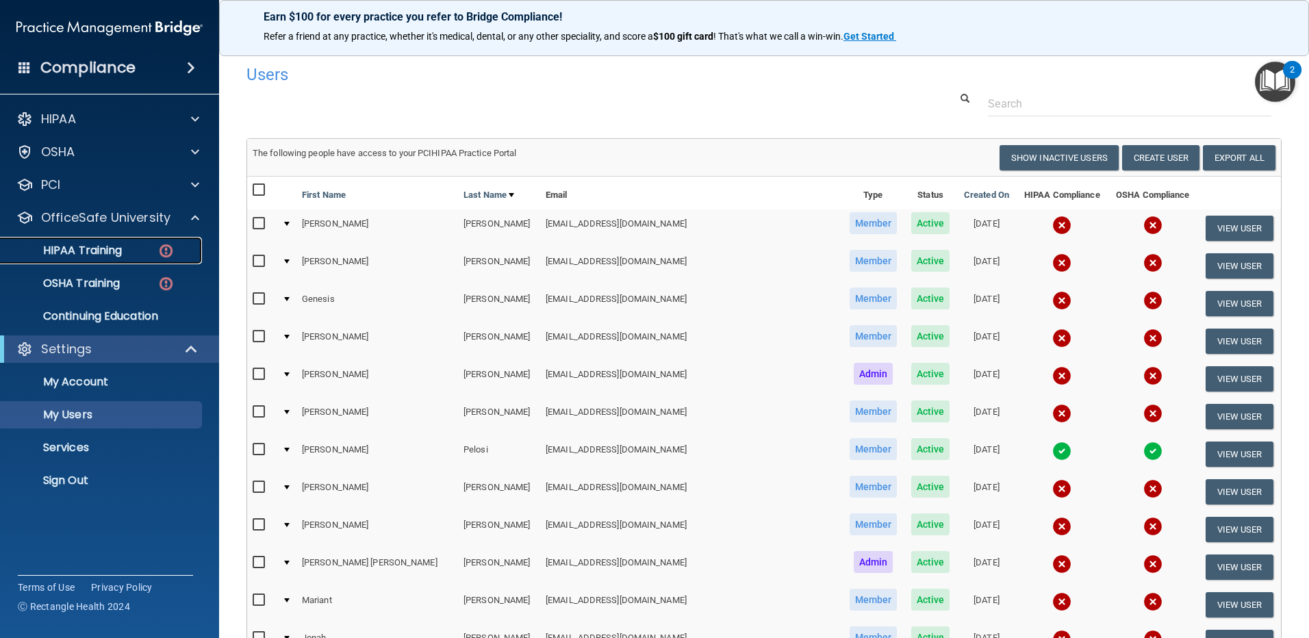
click at [166, 249] on img at bounding box center [165, 250] width 17 height 17
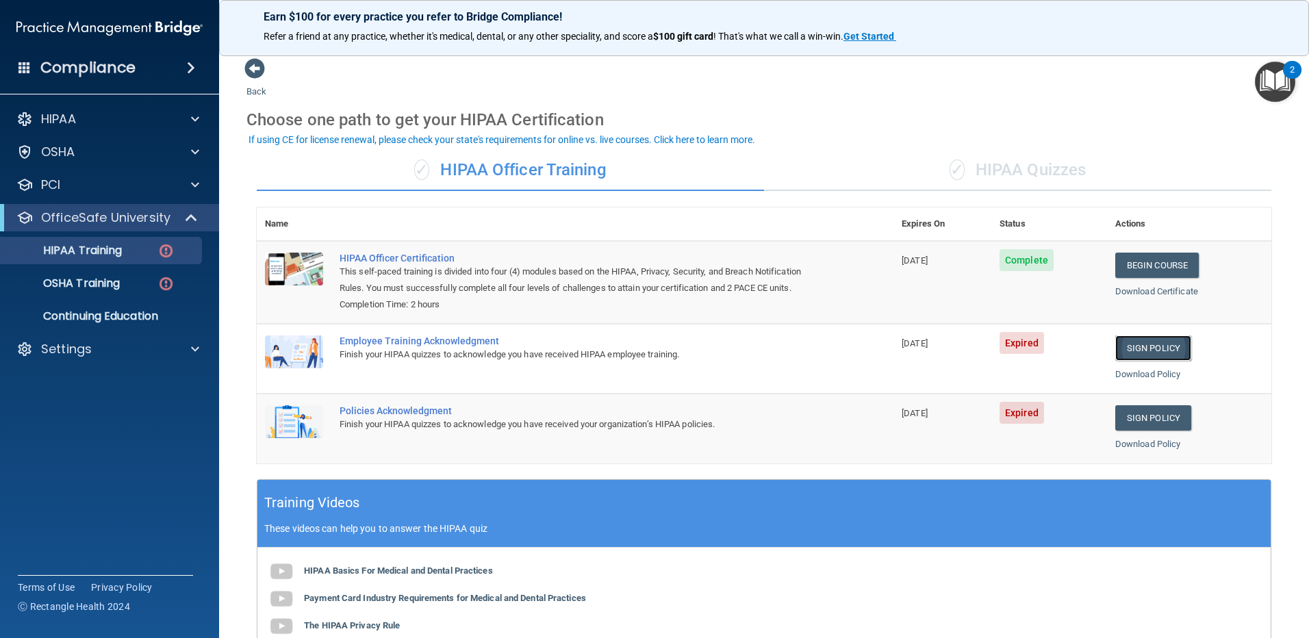
click at [1157, 345] on link "Sign Policy" at bounding box center [1153, 347] width 76 height 25
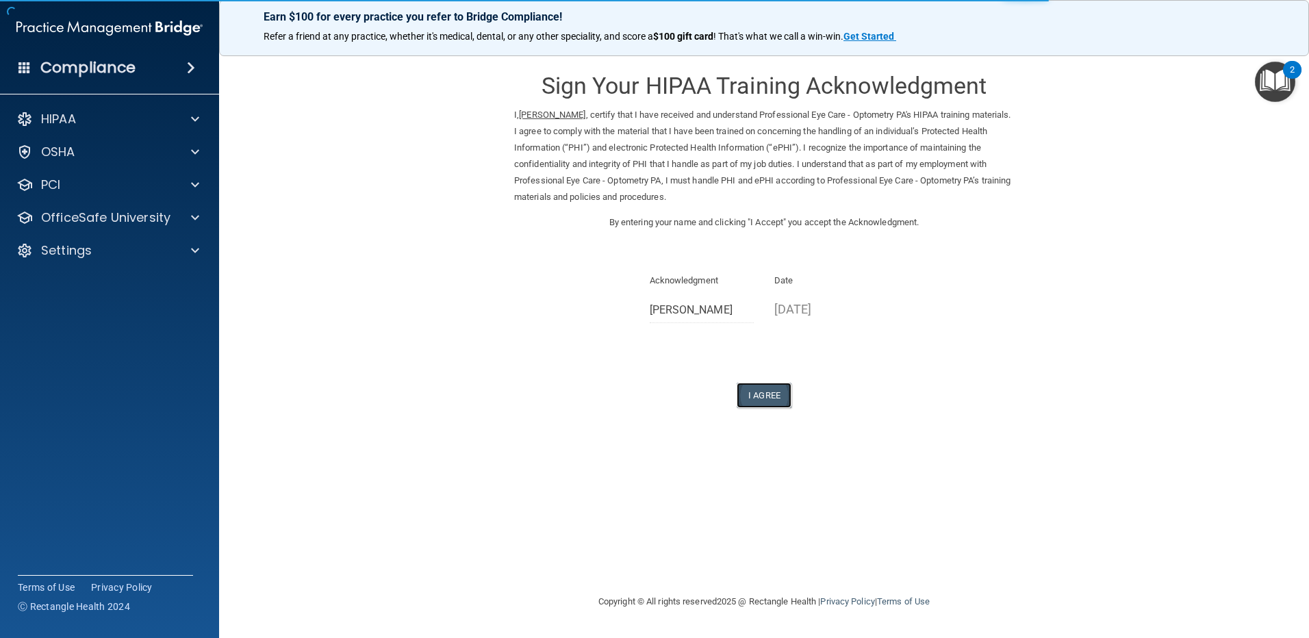
click at [774, 395] on button "I Agree" at bounding box center [763, 395] width 55 height 25
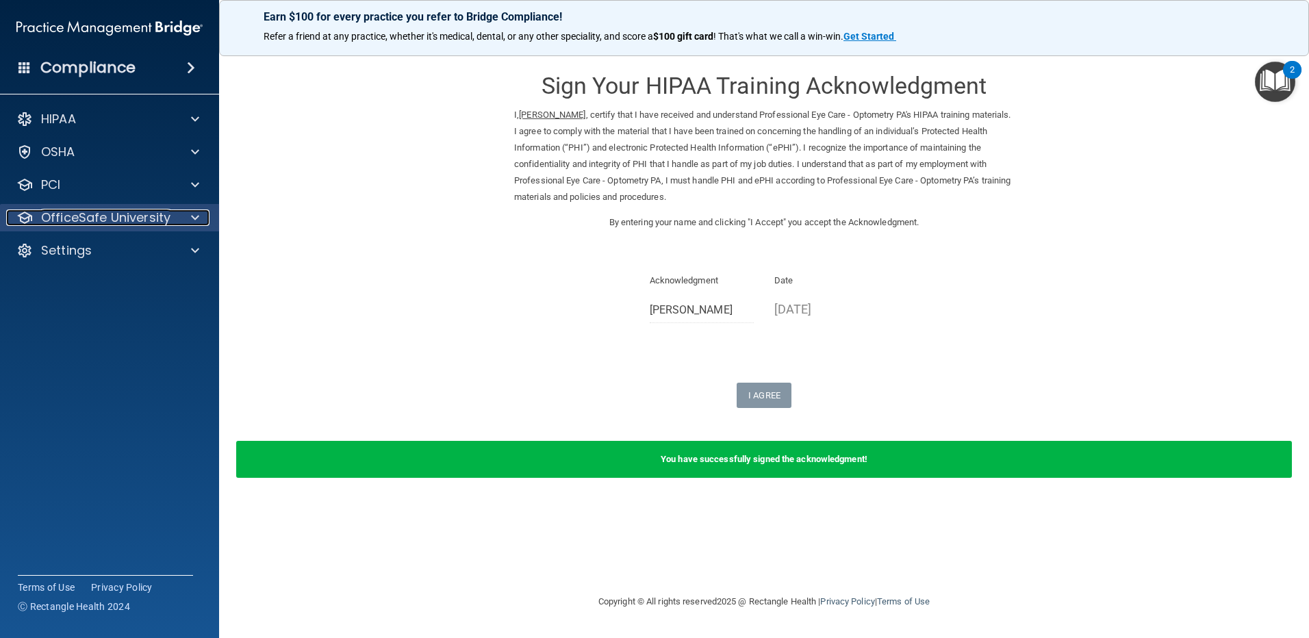
click at [195, 214] on span at bounding box center [195, 217] width 8 height 16
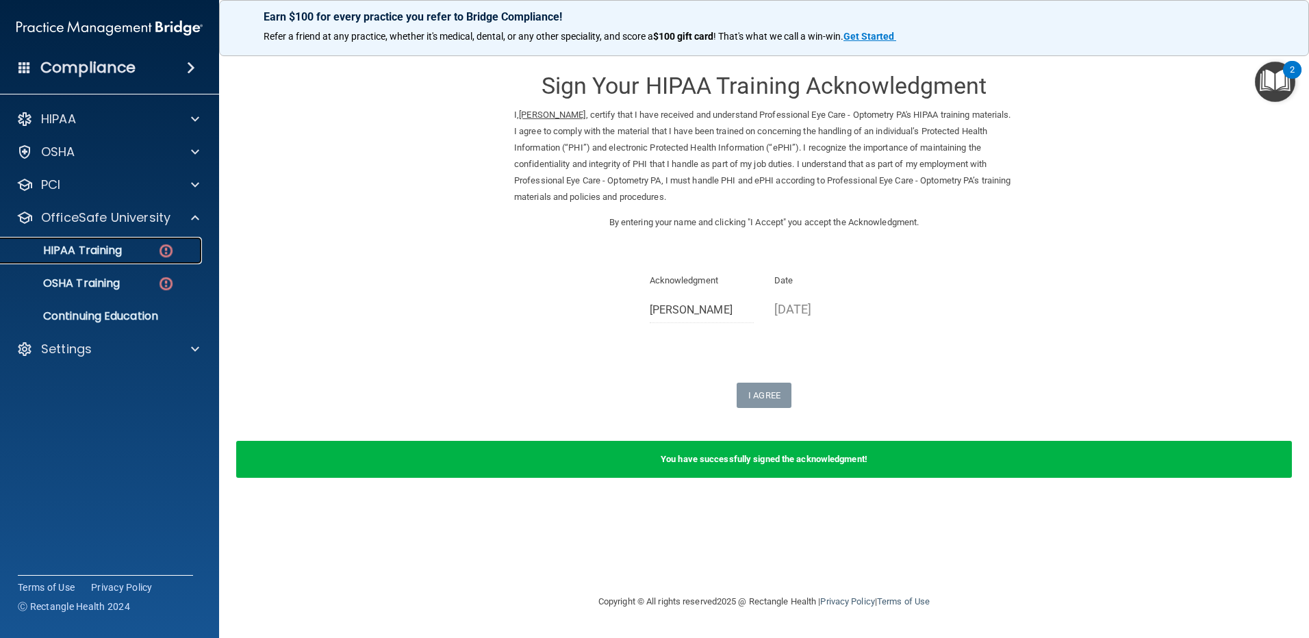
click at [160, 248] on img at bounding box center [165, 250] width 17 height 17
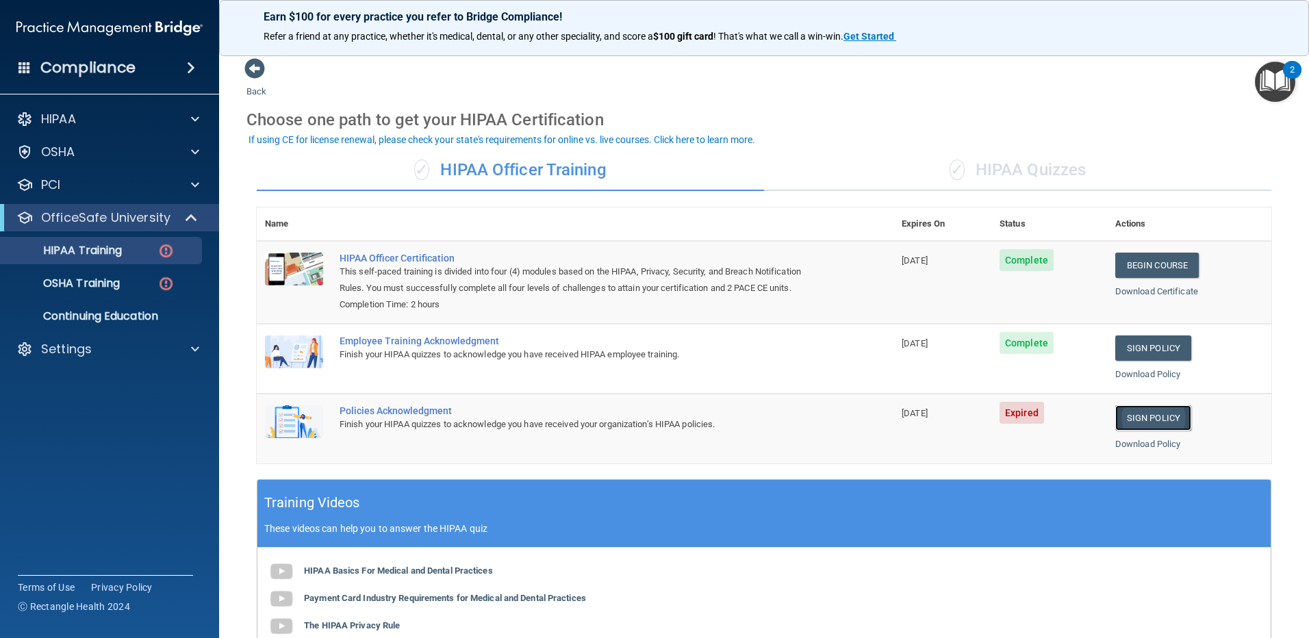
click at [1144, 417] on link "Sign Policy" at bounding box center [1153, 417] width 76 height 25
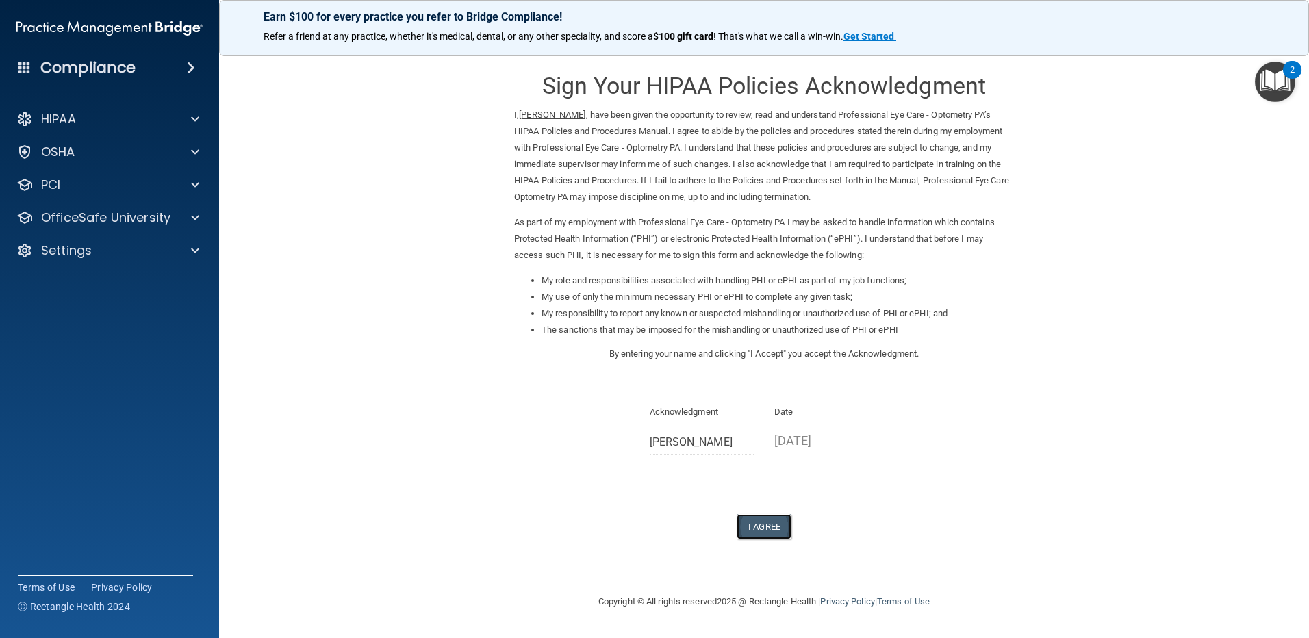
click at [763, 528] on button "I Agree" at bounding box center [763, 526] width 55 height 25
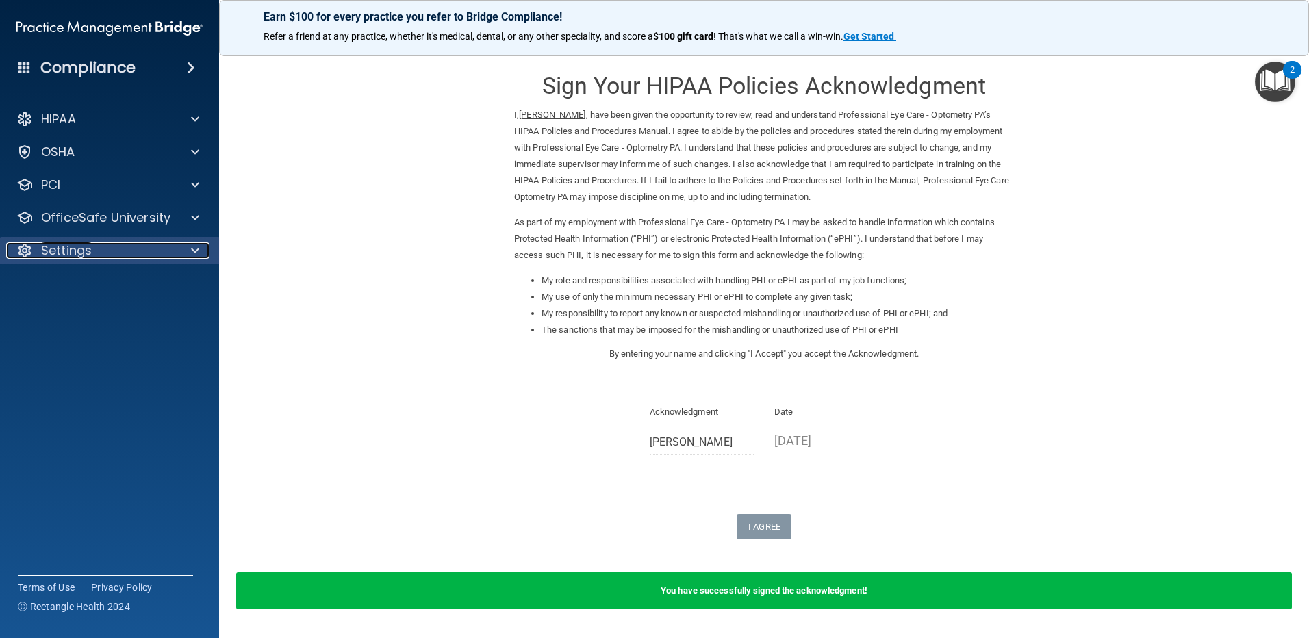
click at [197, 249] on span at bounding box center [195, 250] width 8 height 16
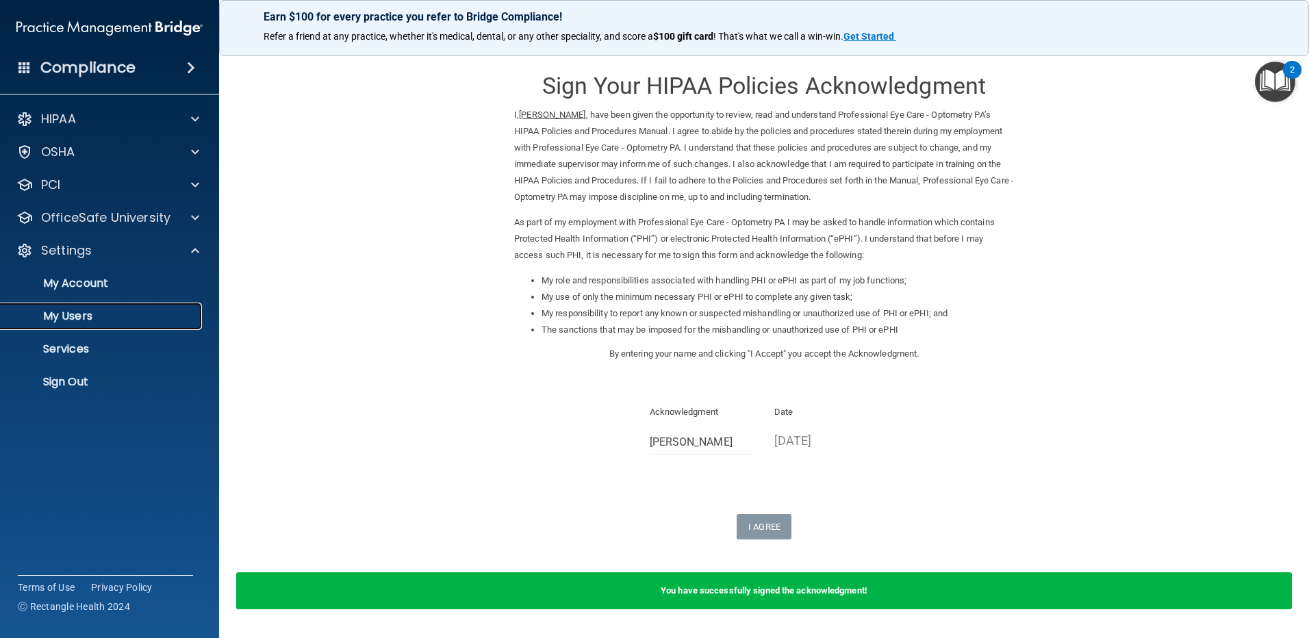
click at [97, 313] on p "My Users" at bounding box center [102, 316] width 187 height 14
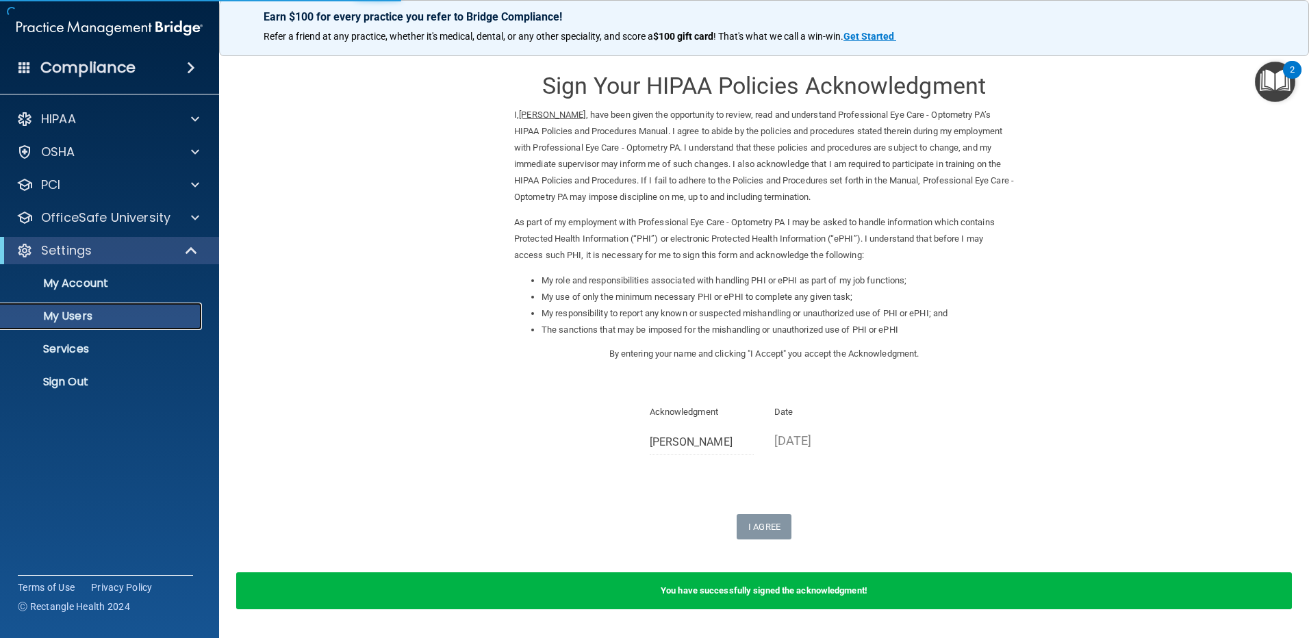
select select "20"
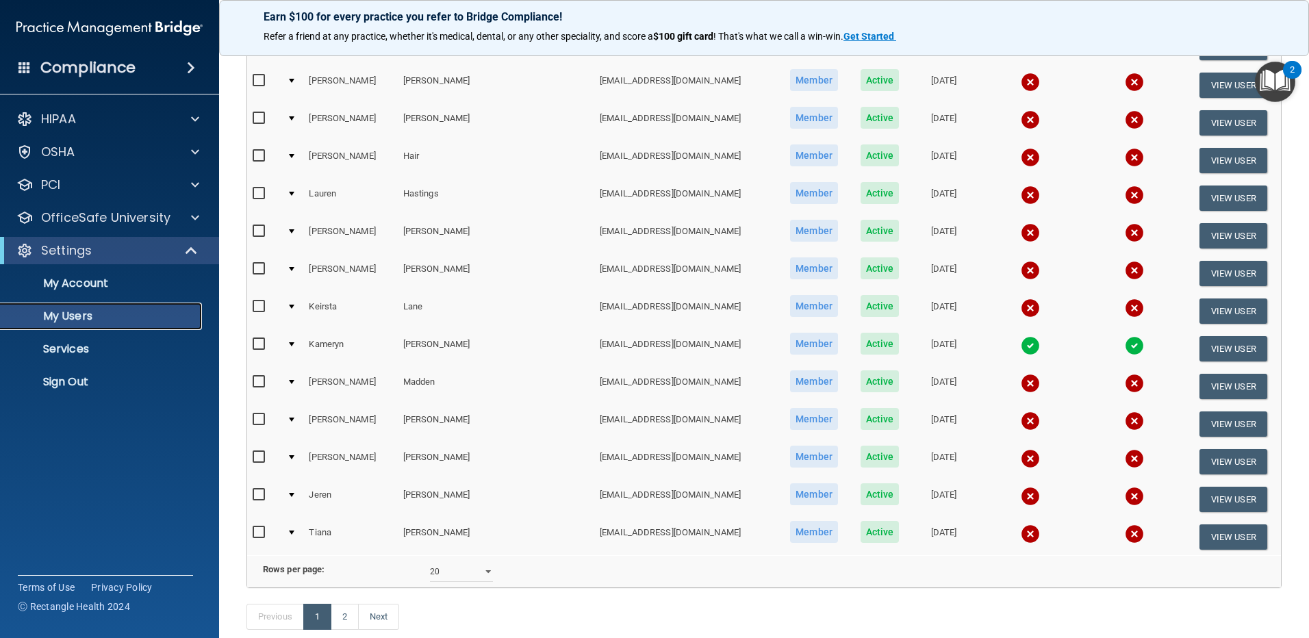
scroll to position [495, 0]
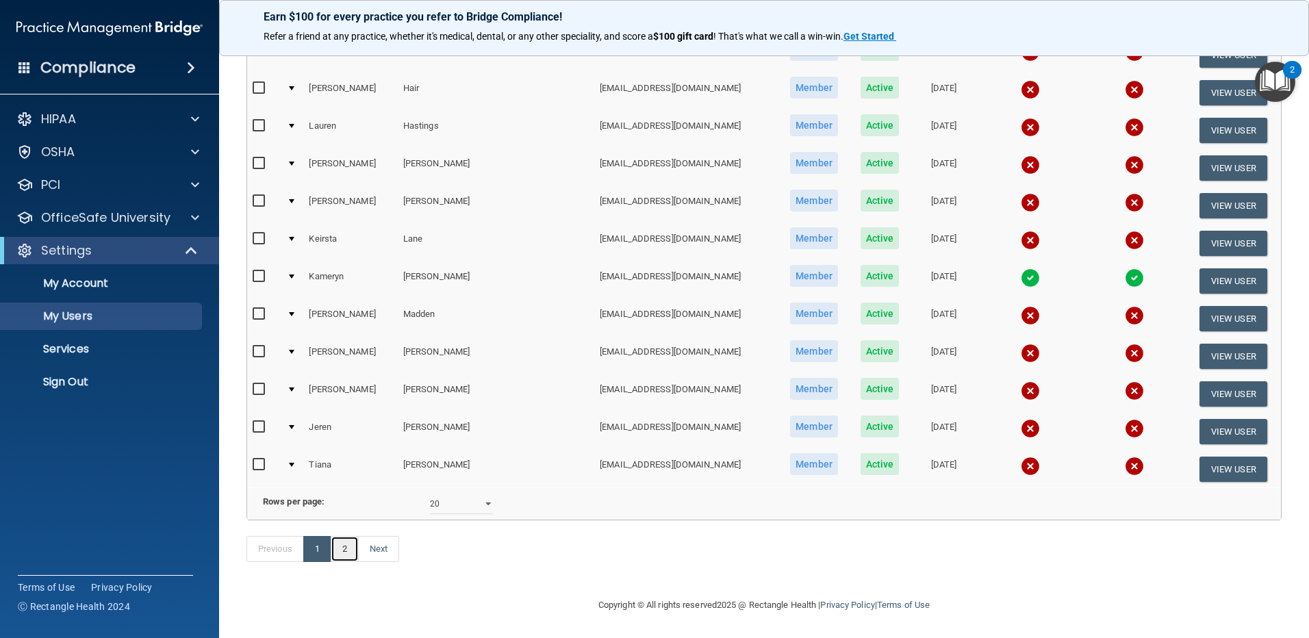
drag, startPoint x: 336, startPoint y: 548, endPoint x: 355, endPoint y: 551, distance: 18.8
click at [336, 548] on link "2" at bounding box center [345, 549] width 28 height 26
select select "20"
